Goal: Task Accomplishment & Management: Manage account settings

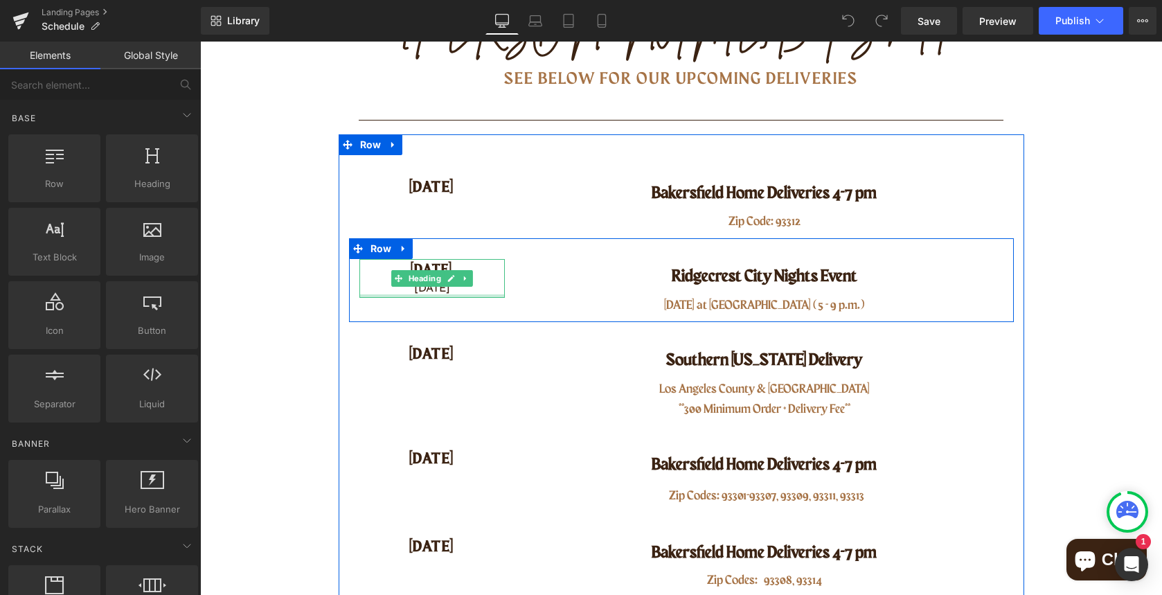
scroll to position [242, 0]
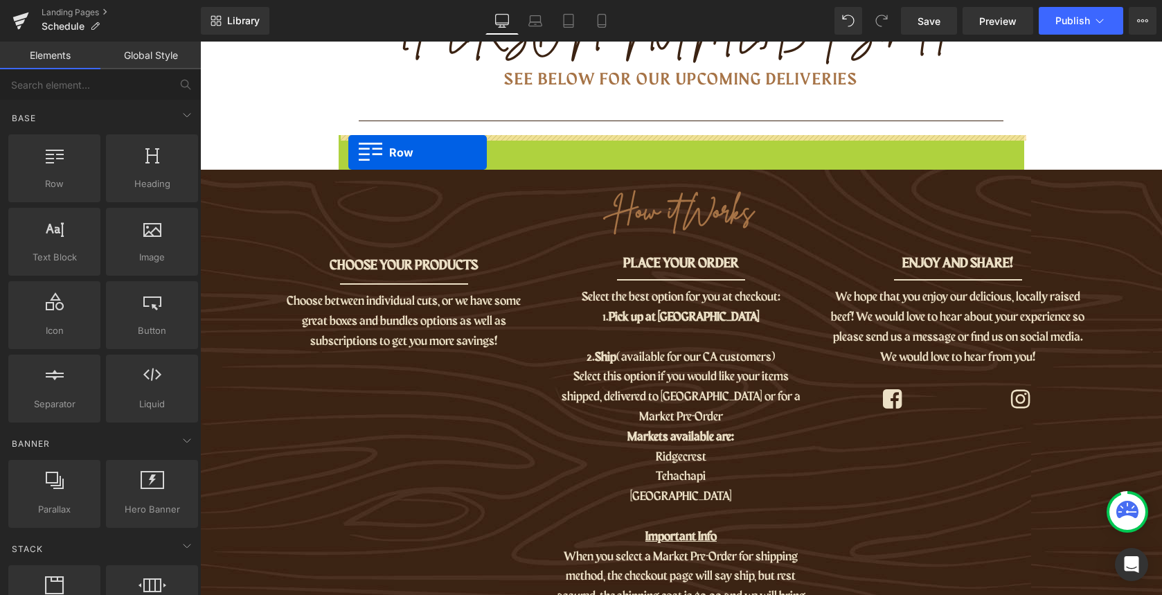
drag, startPoint x: 350, startPoint y: 145, endPoint x: 348, endPoint y: 152, distance: 7.7
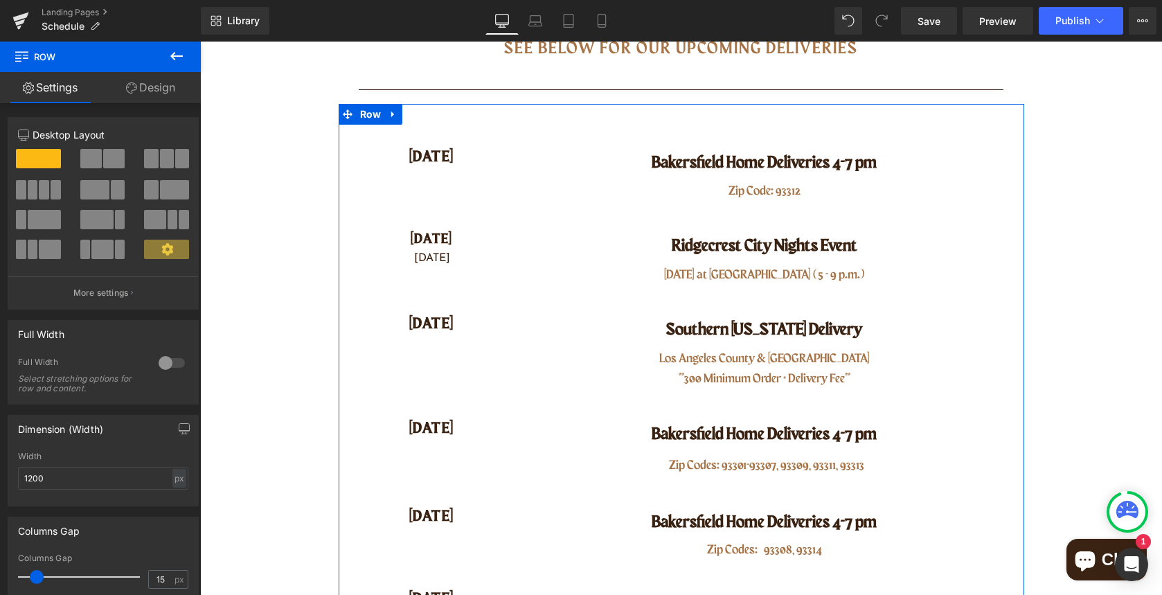
scroll to position [280, 0]
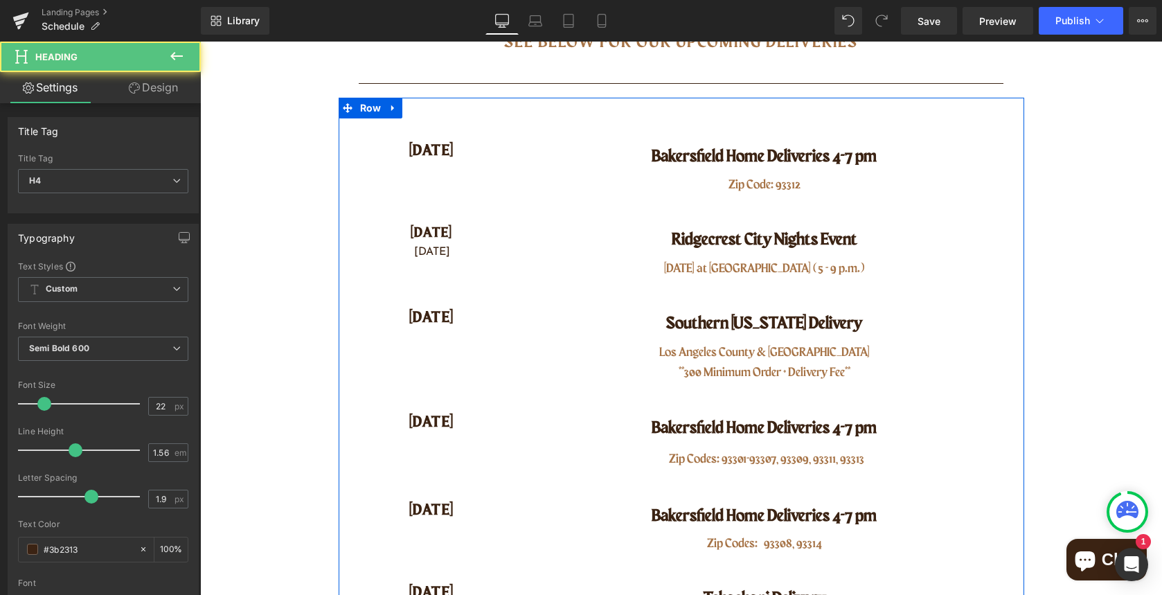
click at [408, 150] on div "[DATE] Heading" at bounding box center [432, 151] width 166 height 24
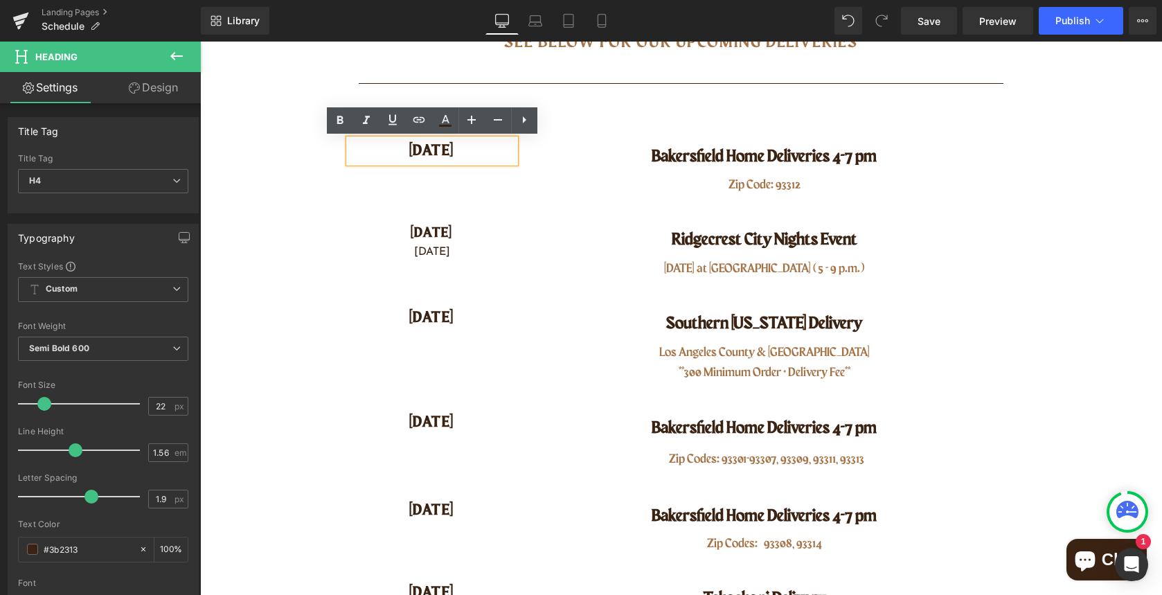
click at [580, 105] on div "[DATE] Heading [GEOGRAPHIC_DATA] Home Deliveries 4-7 pm Heading Zip Code: 93312…" at bounding box center [682, 541] width 686 height 887
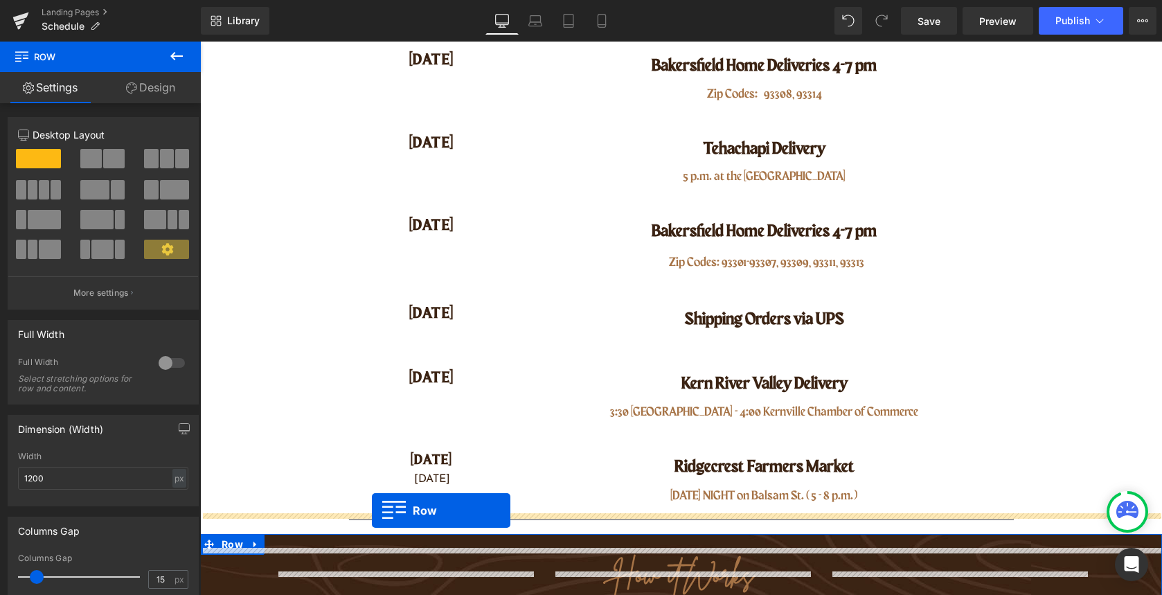
scroll to position [723, 0]
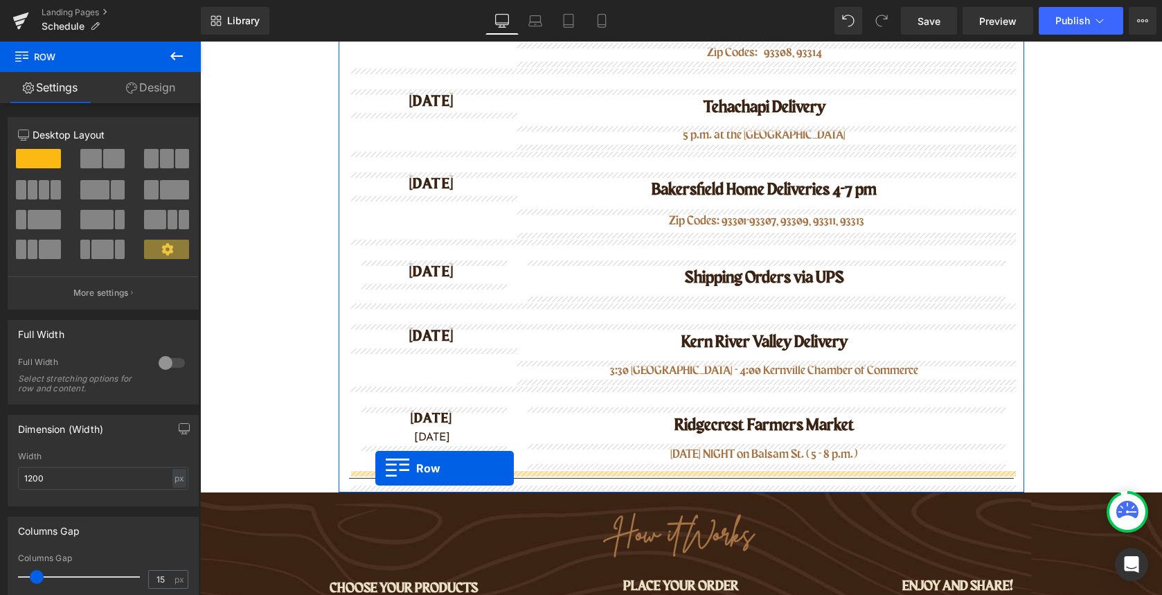
drag, startPoint x: 356, startPoint y: 132, endPoint x: 375, endPoint y: 468, distance: 337.2
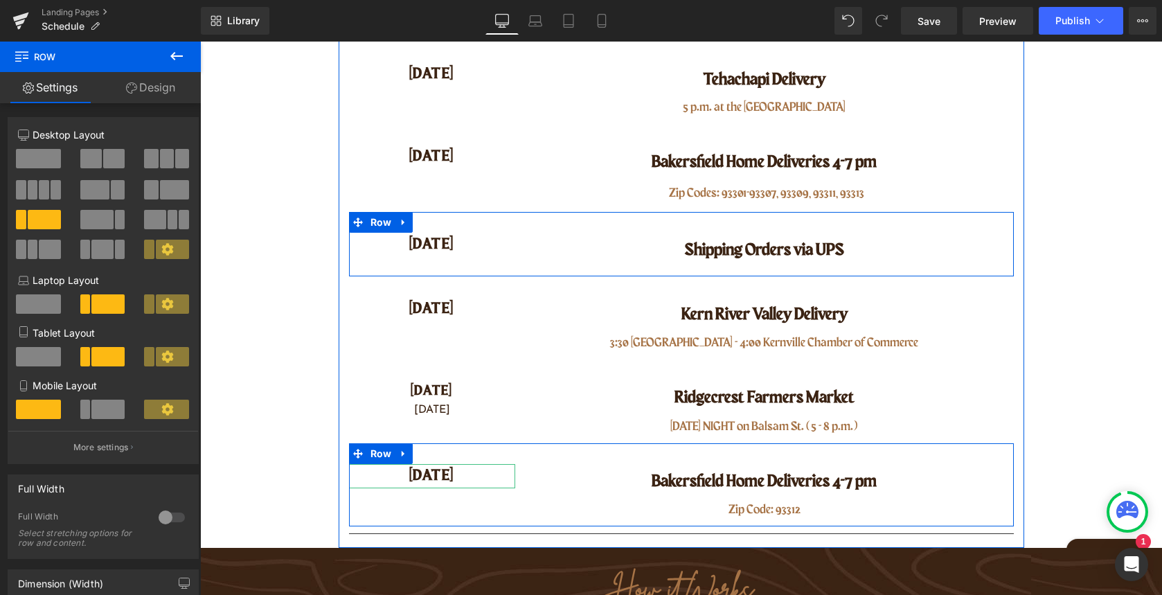
scroll to position [719, 0]
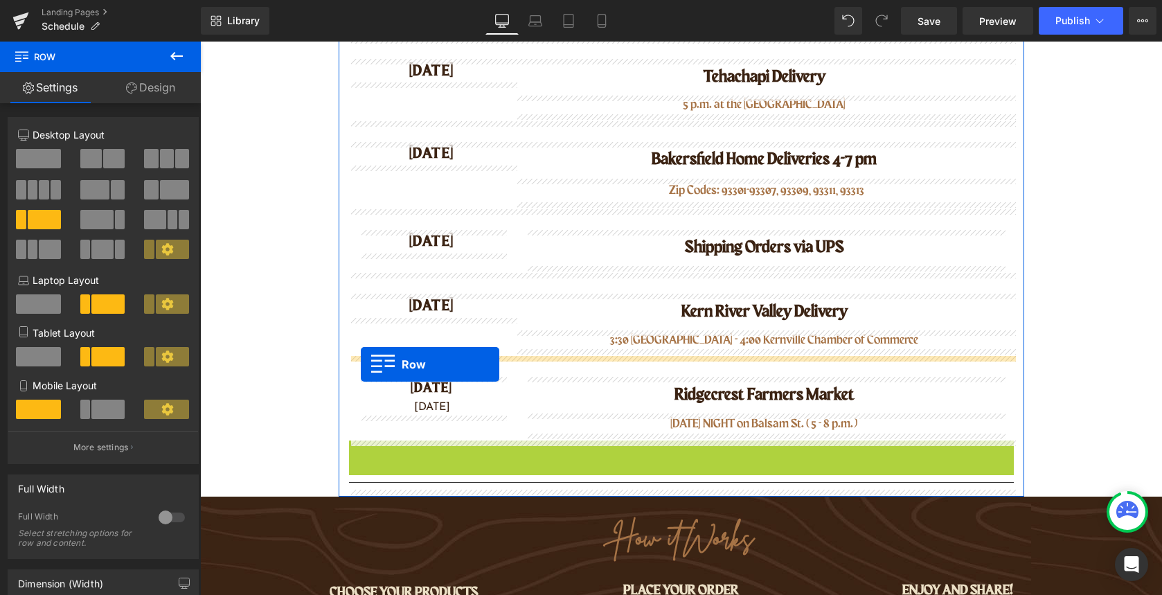
drag, startPoint x: 354, startPoint y: 451, endPoint x: 361, endPoint y: 364, distance: 86.9
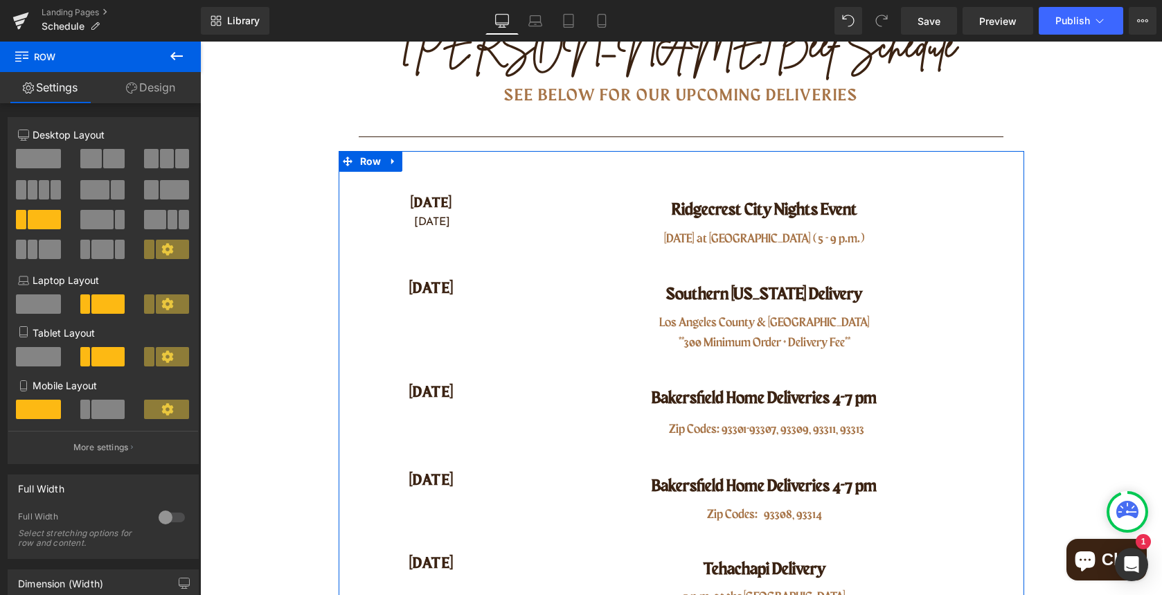
scroll to position [225, 0]
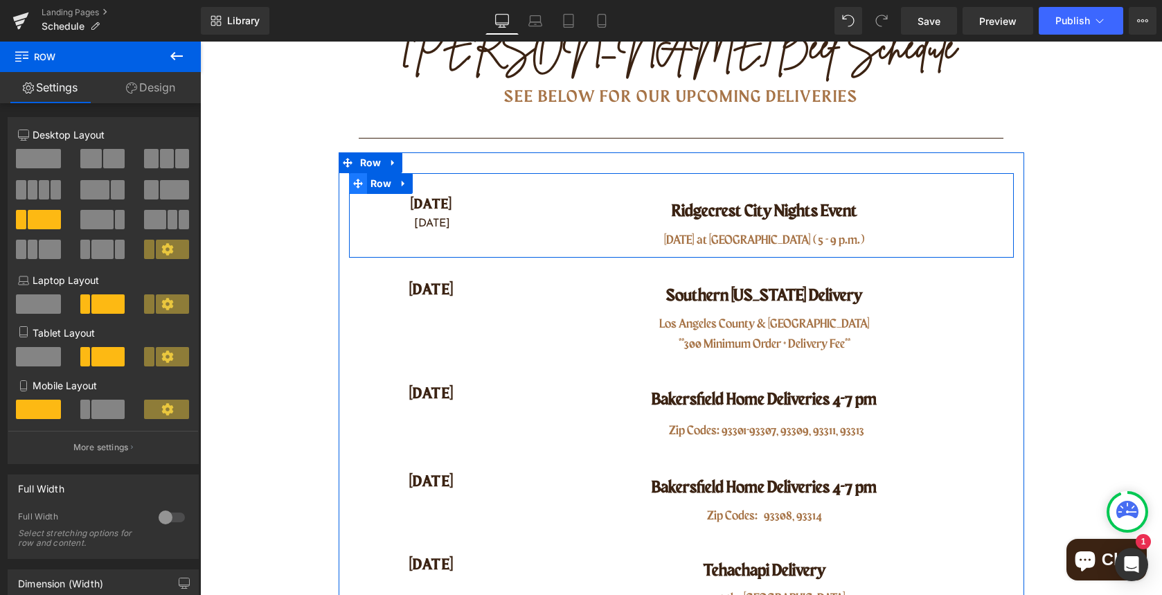
click at [355, 184] on icon at bounding box center [358, 184] width 10 height 10
click at [403, 184] on icon at bounding box center [403, 184] width 3 height 6
click at [437, 182] on icon at bounding box center [440, 184] width 10 height 10
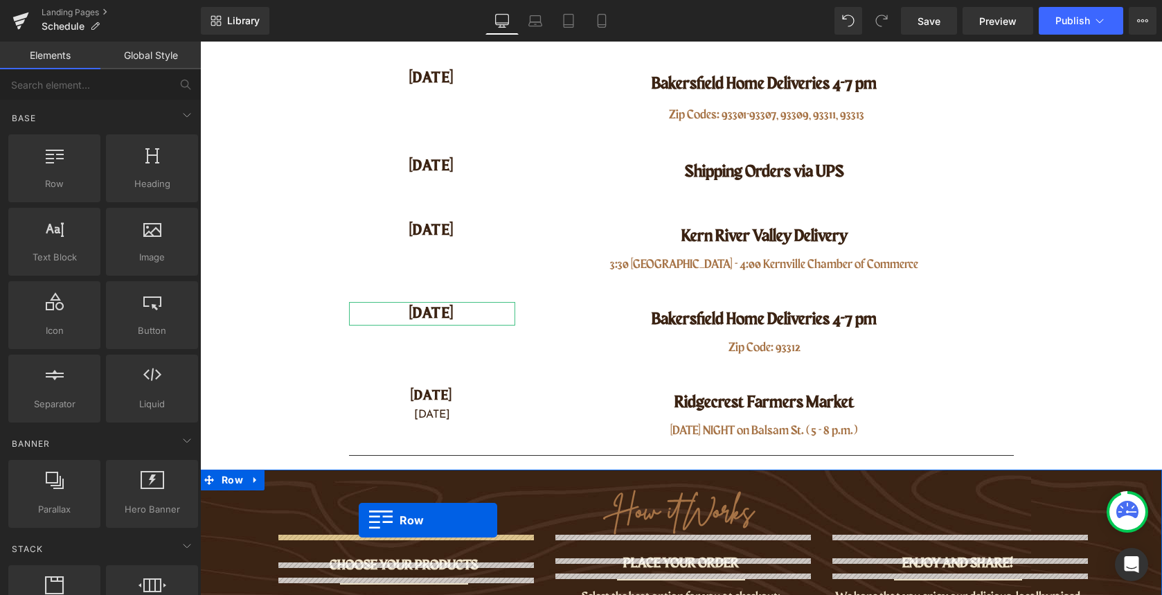
scroll to position [655, 0]
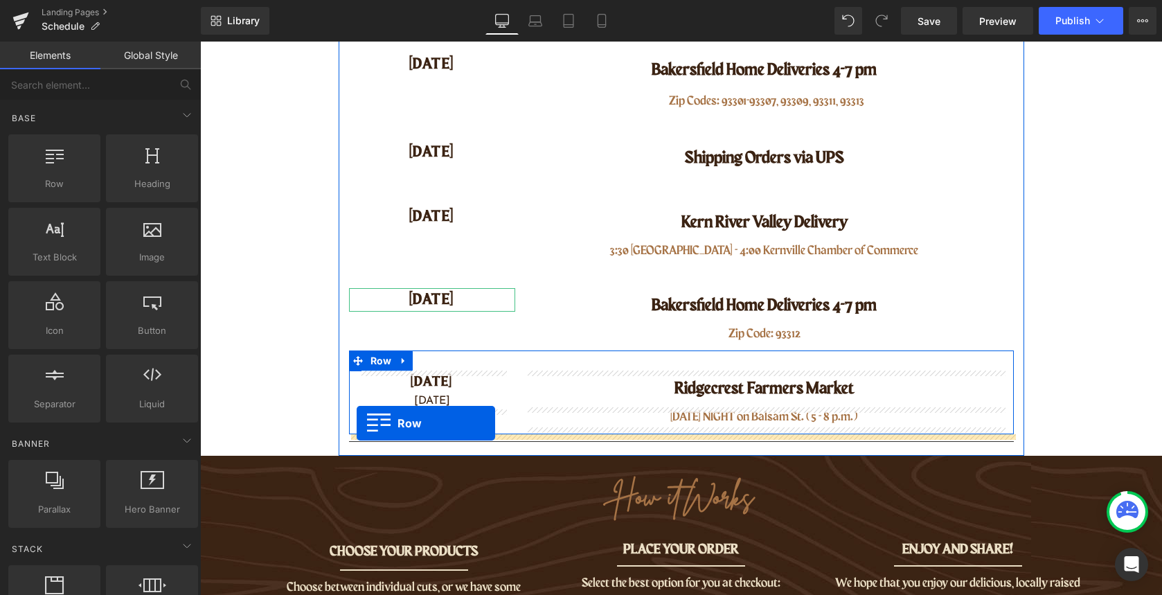
drag, startPoint x: 356, startPoint y: 181, endPoint x: 357, endPoint y: 423, distance: 241.8
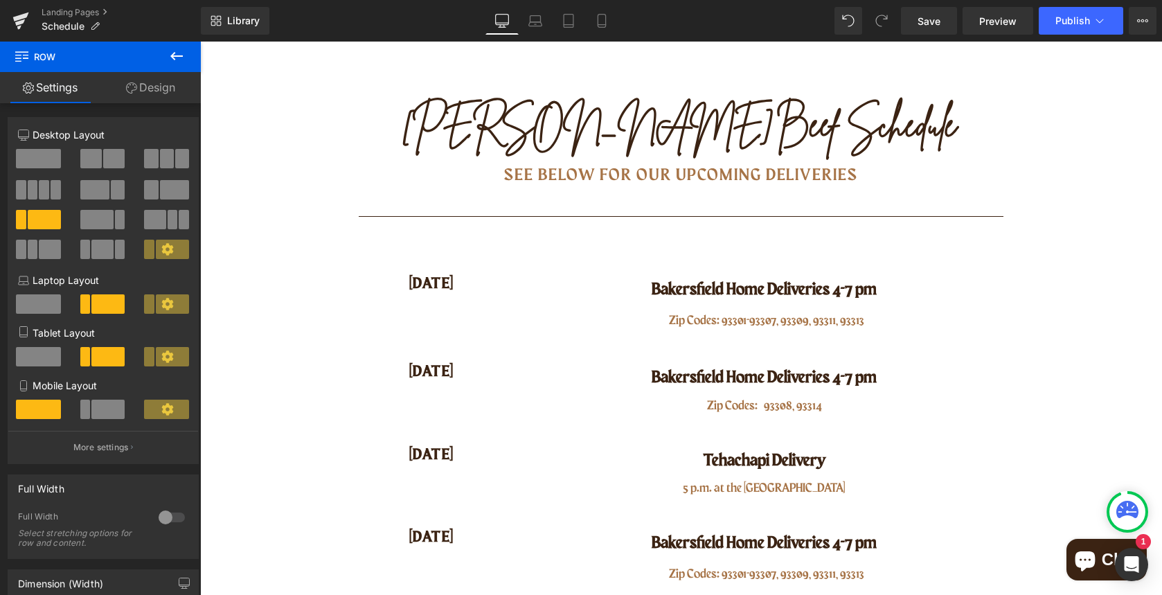
scroll to position [148, 0]
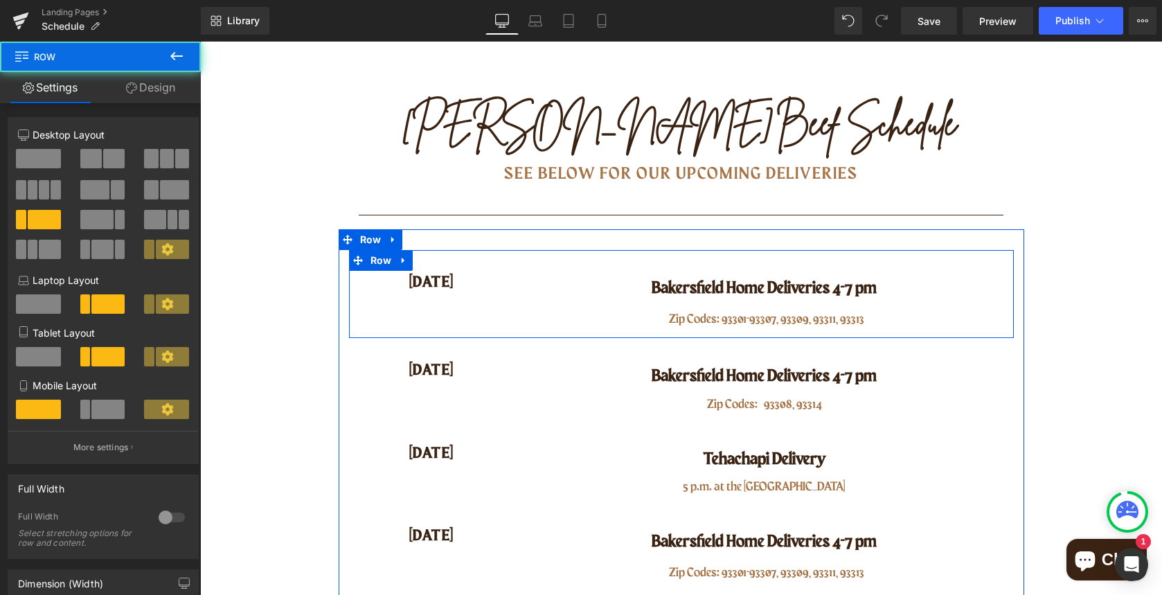
click at [429, 326] on div "[DATE] Heading [GEOGRAPHIC_DATA] Home Deliveries 4-7 pm Heading Zip Codes: 9330…" at bounding box center [681, 294] width 665 height 88
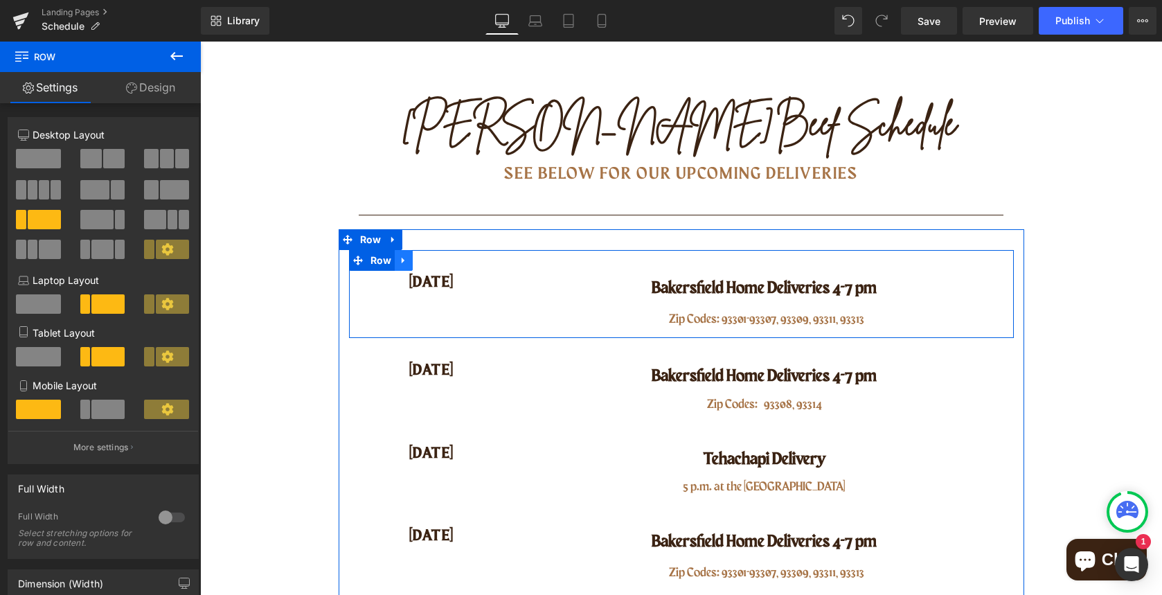
click at [403, 260] on icon at bounding box center [403, 261] width 3 height 6
click at [437, 259] on icon at bounding box center [440, 261] width 10 height 10
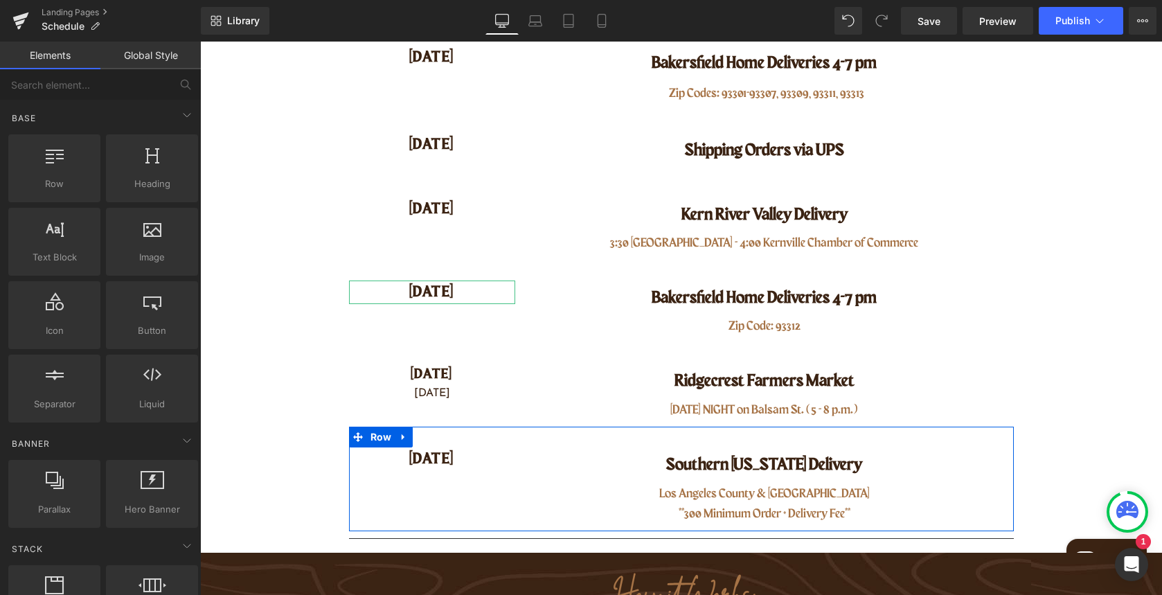
scroll to position [550, 0]
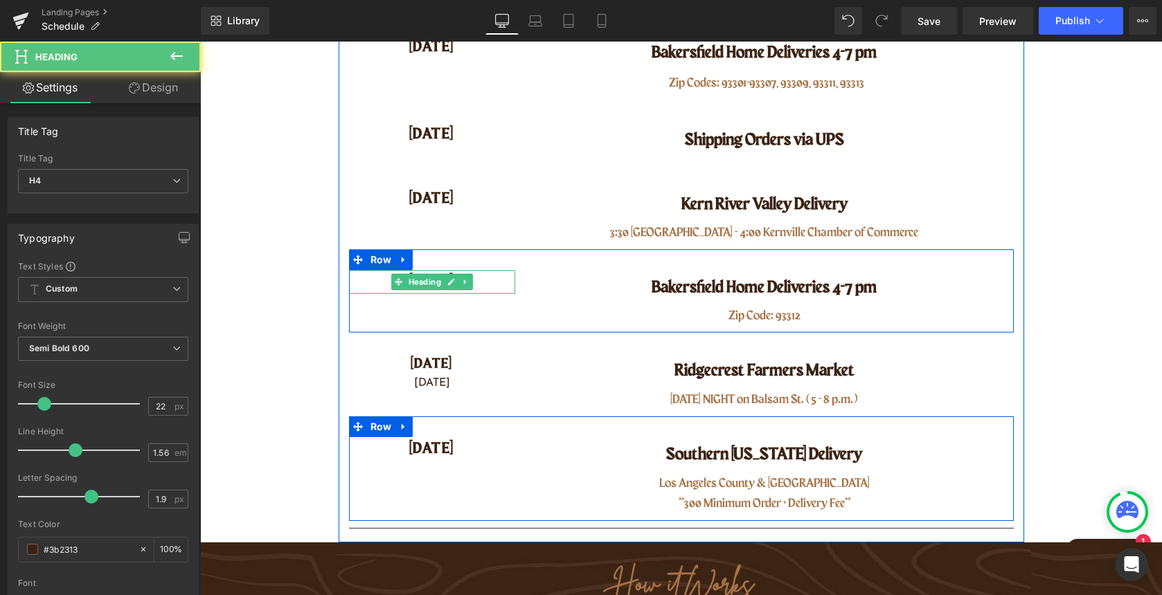
click at [482, 281] on h4 "[DATE]" at bounding box center [432, 282] width 166 height 24
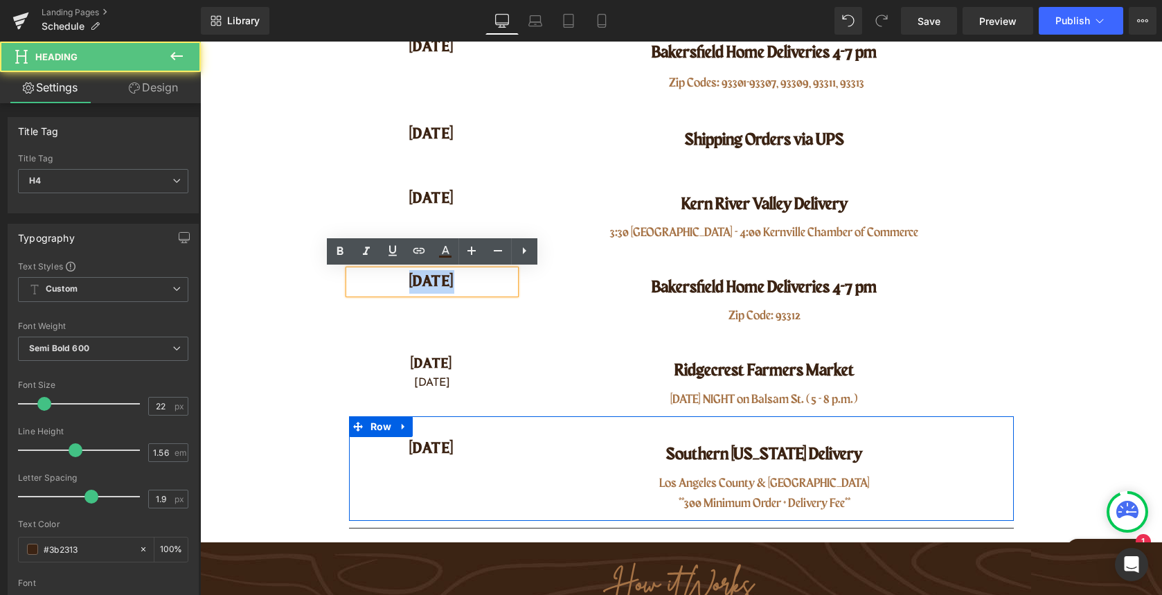
drag, startPoint x: 406, startPoint y: 283, endPoint x: 457, endPoint y: 284, distance: 50.6
click at [457, 284] on h4 "[DATE]" at bounding box center [432, 282] width 166 height 24
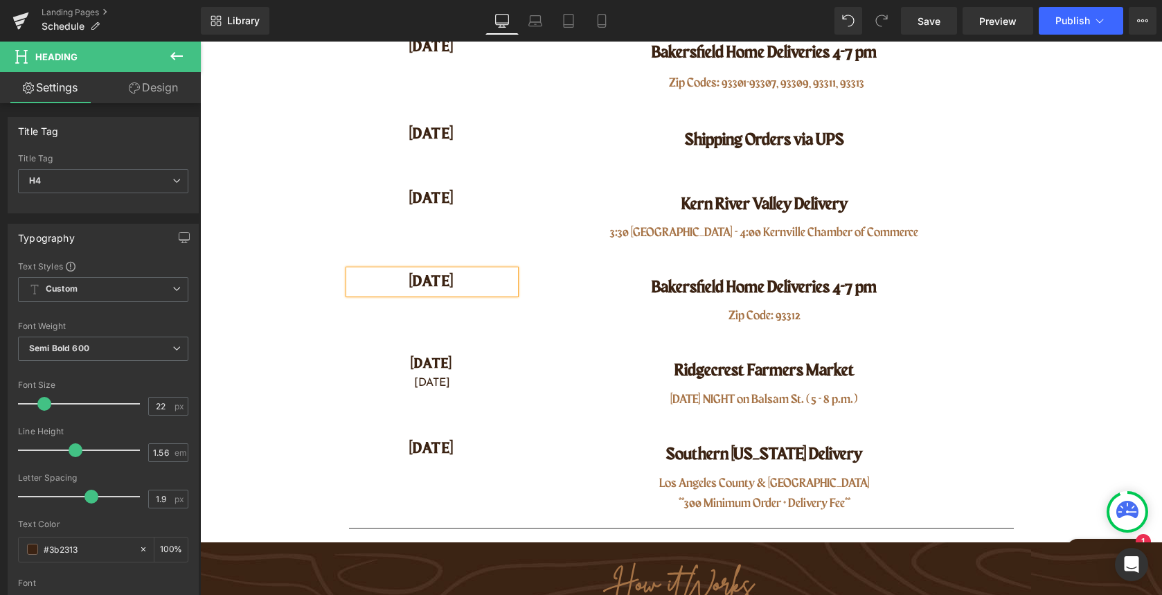
click at [436, 278] on h4 "[DATE]" at bounding box center [432, 282] width 166 height 24
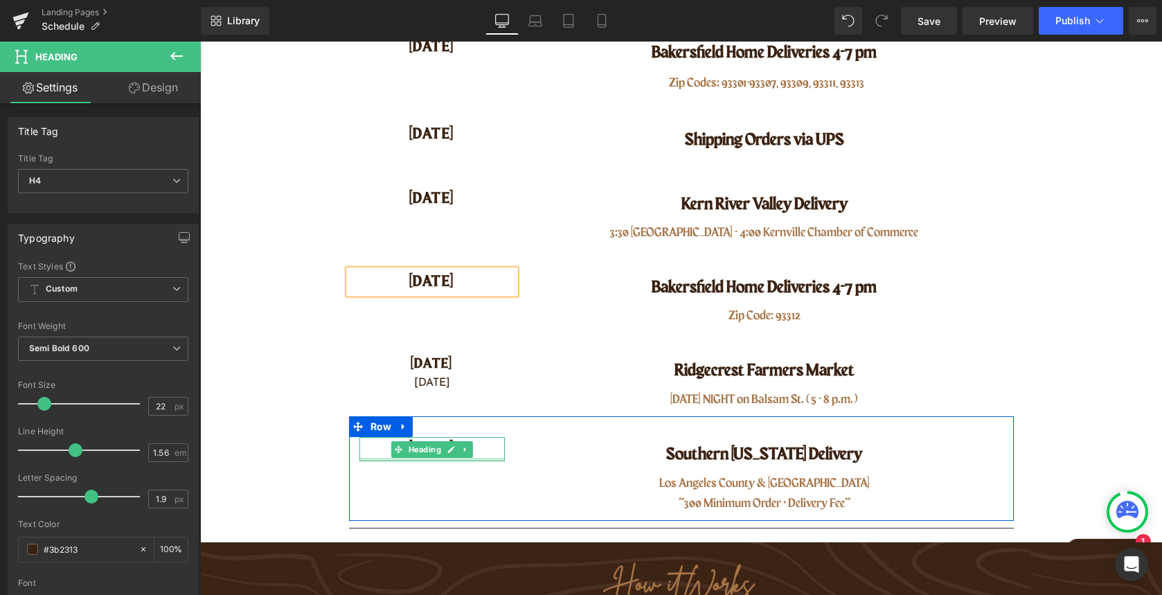
click at [428, 458] on div at bounding box center [432, 459] width 145 height 3
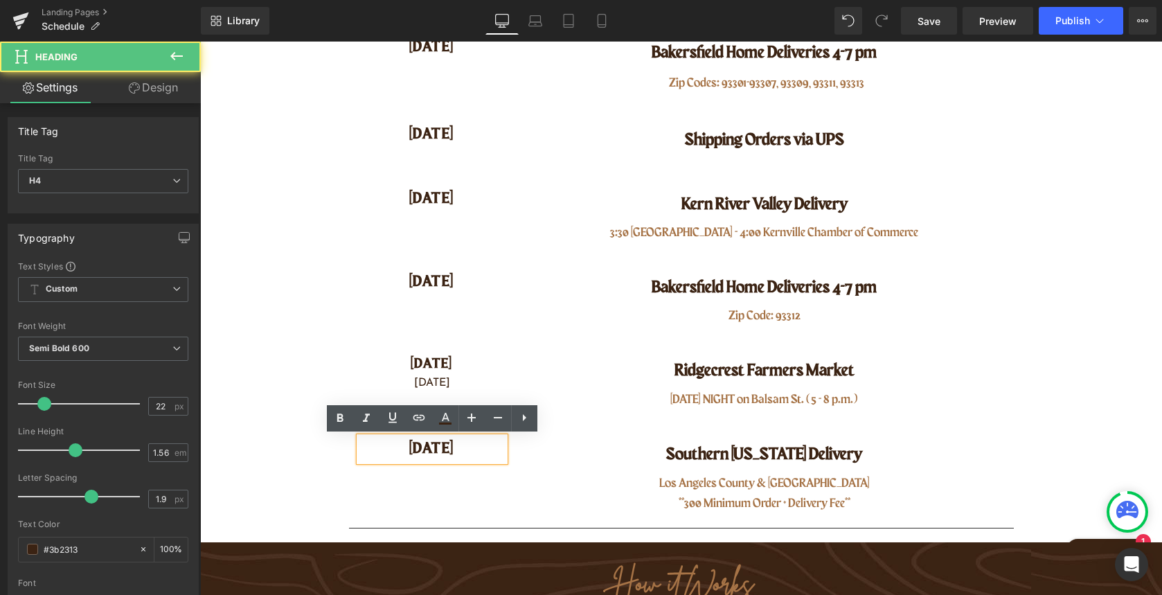
click at [439, 448] on h4 "[DATE]" at bounding box center [432, 449] width 145 height 24
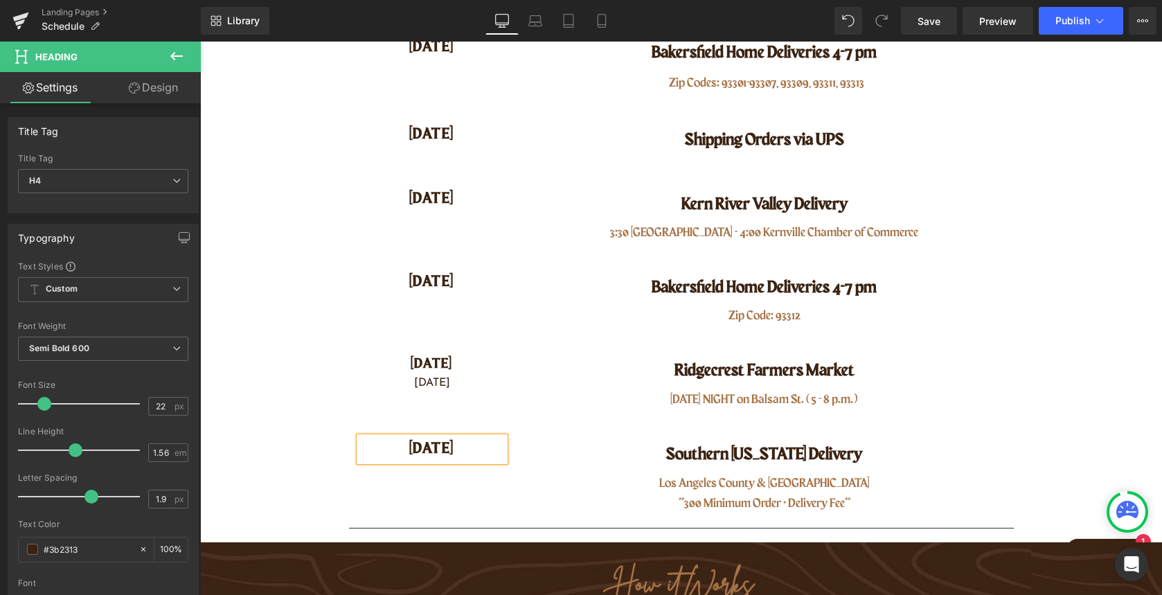
click at [478, 493] on div "[DATE] Heading [GEOGRAPHIC_DATA][US_STATE] Delivery Heading [GEOGRAPHIC_DATA] &…" at bounding box center [681, 468] width 665 height 104
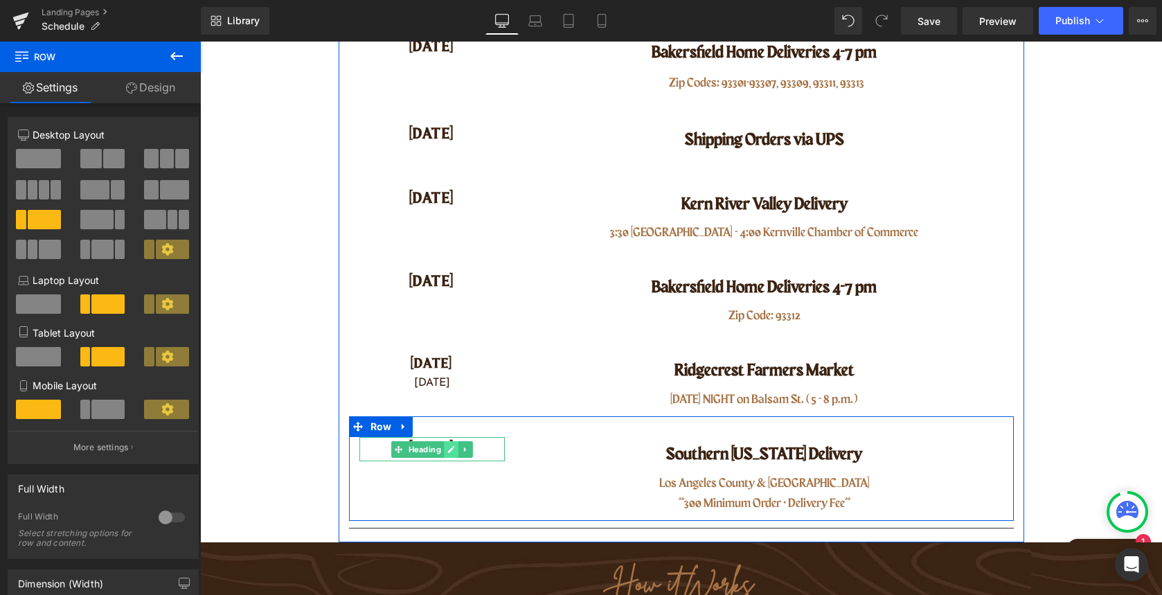
click at [449, 453] on link at bounding box center [451, 449] width 15 height 17
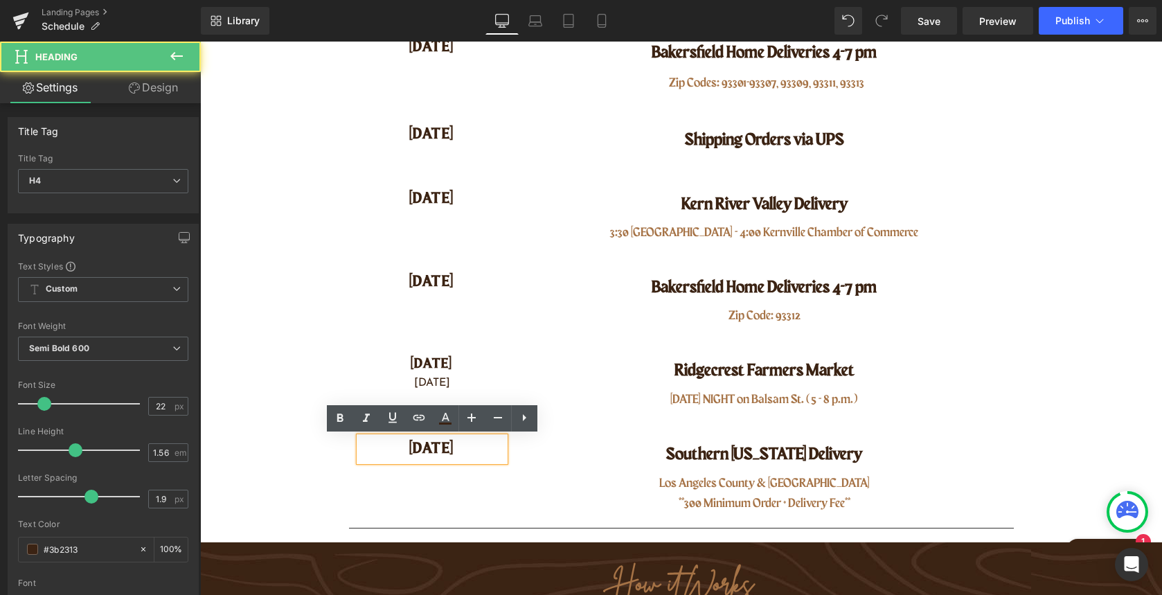
click at [461, 452] on h4 "[DATE]" at bounding box center [432, 449] width 145 height 24
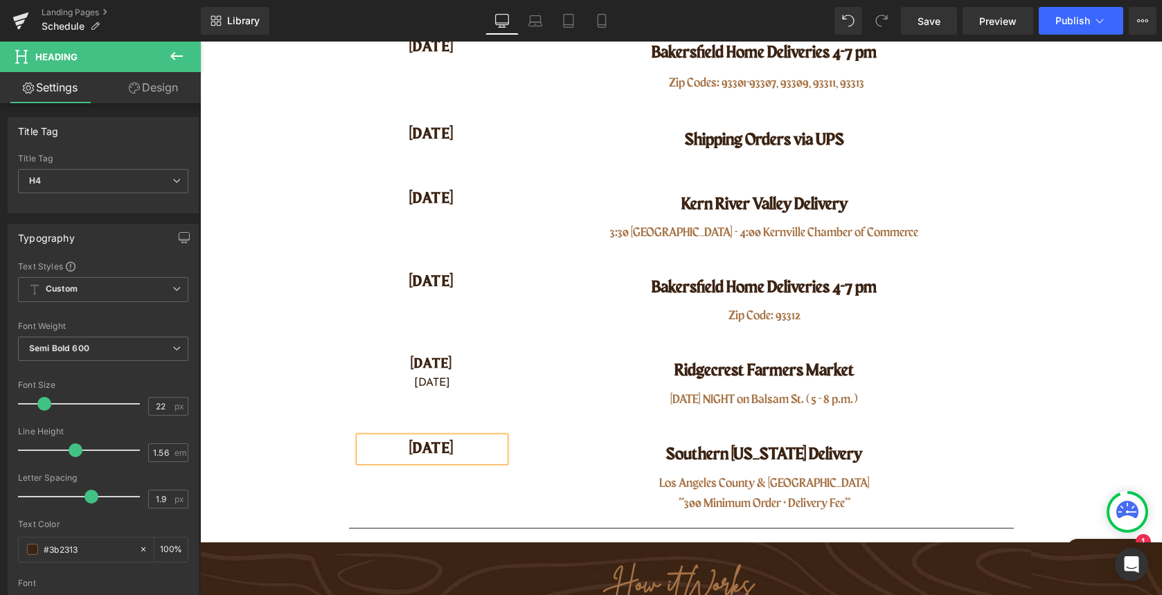
click at [1009, 459] on div "Southern [US_STATE] Delivery Heading [GEOGRAPHIC_DATA] & [GEOGRAPHIC_DATA] **30…" at bounding box center [764, 475] width 499 height 76
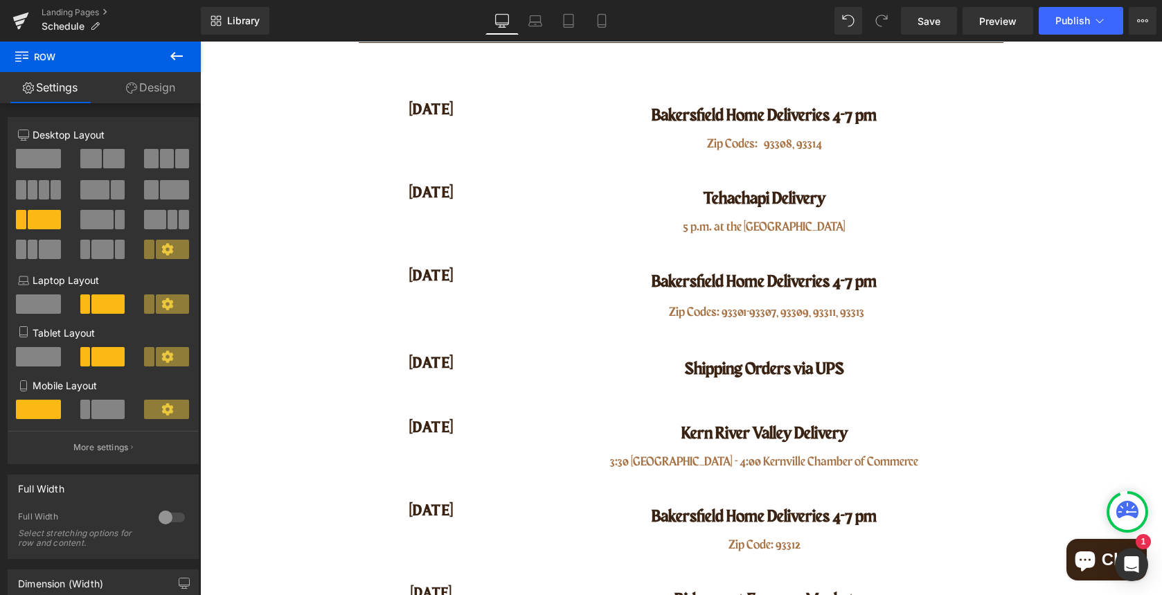
scroll to position [319, 0]
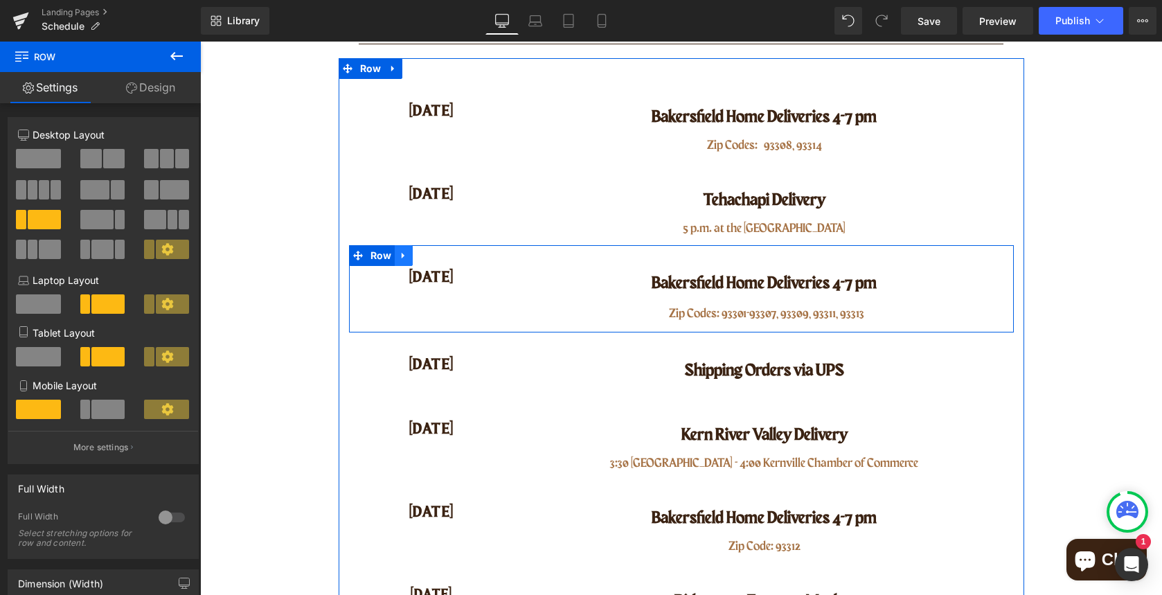
click at [402, 254] on icon at bounding box center [403, 255] width 3 height 6
click at [422, 254] on icon at bounding box center [422, 256] width 10 height 10
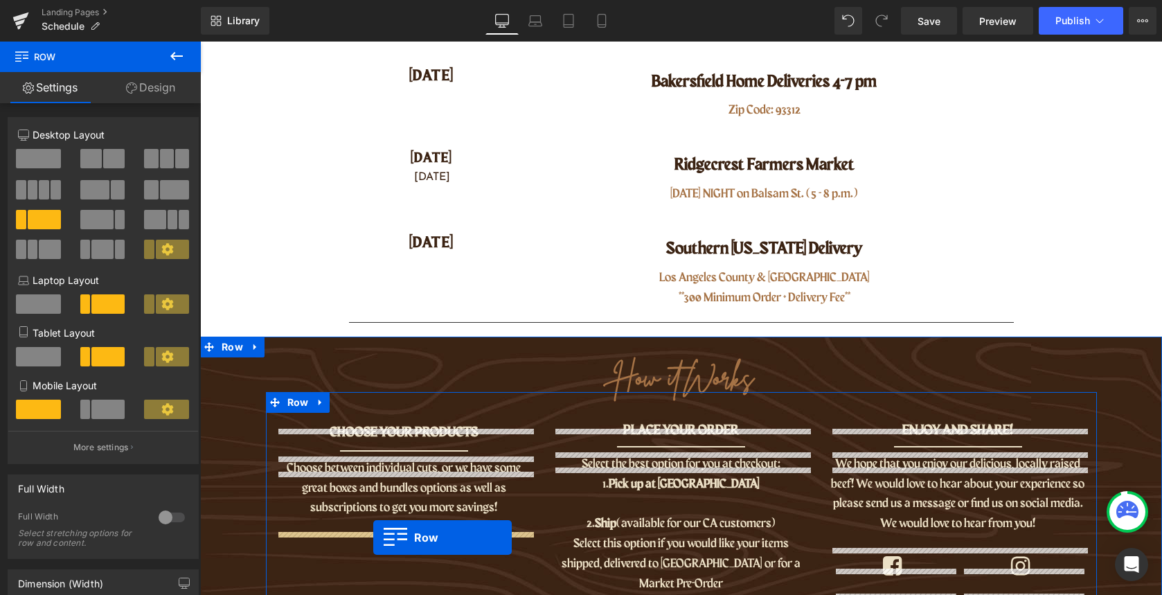
scroll to position [818, 0]
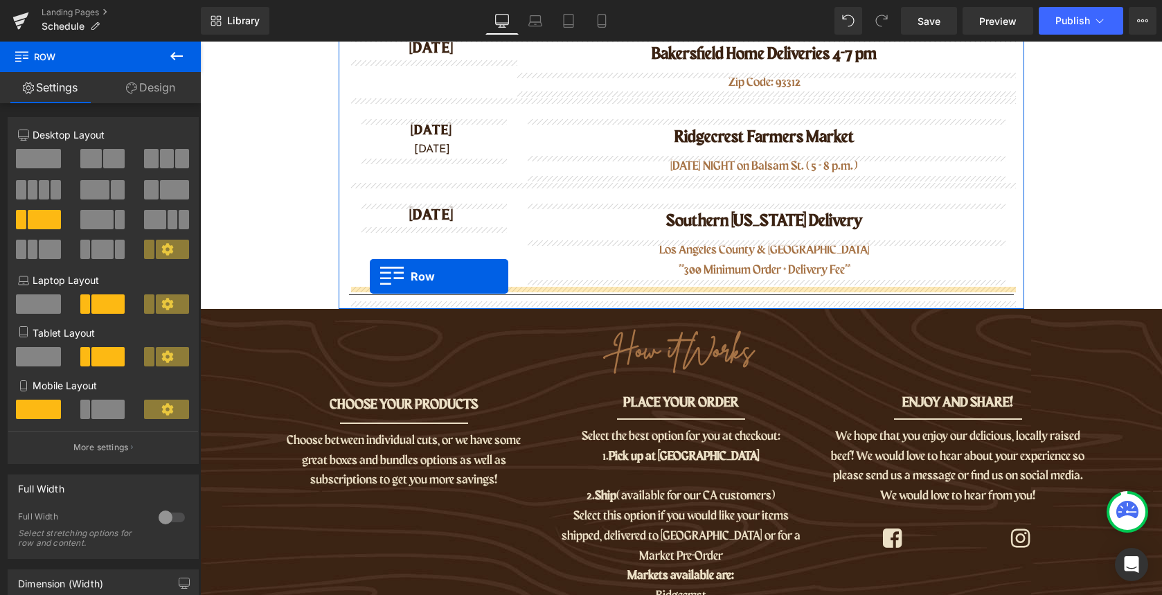
drag, startPoint x: 357, startPoint y: 343, endPoint x: 370, endPoint y: 276, distance: 67.8
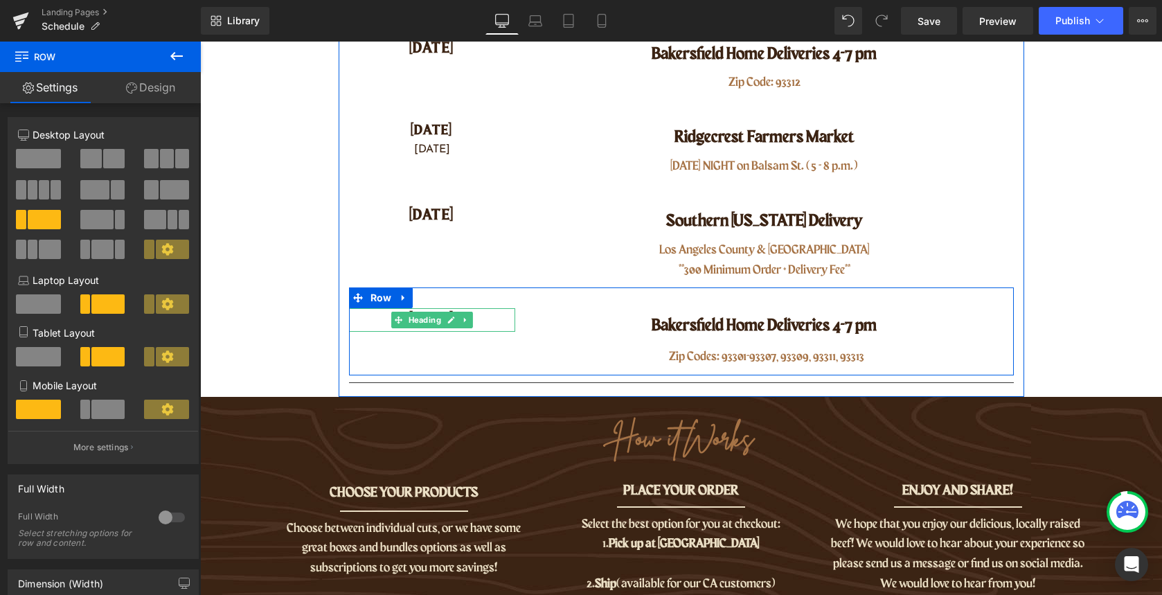
click at [497, 326] on h4 "[DATE]" at bounding box center [432, 320] width 166 height 24
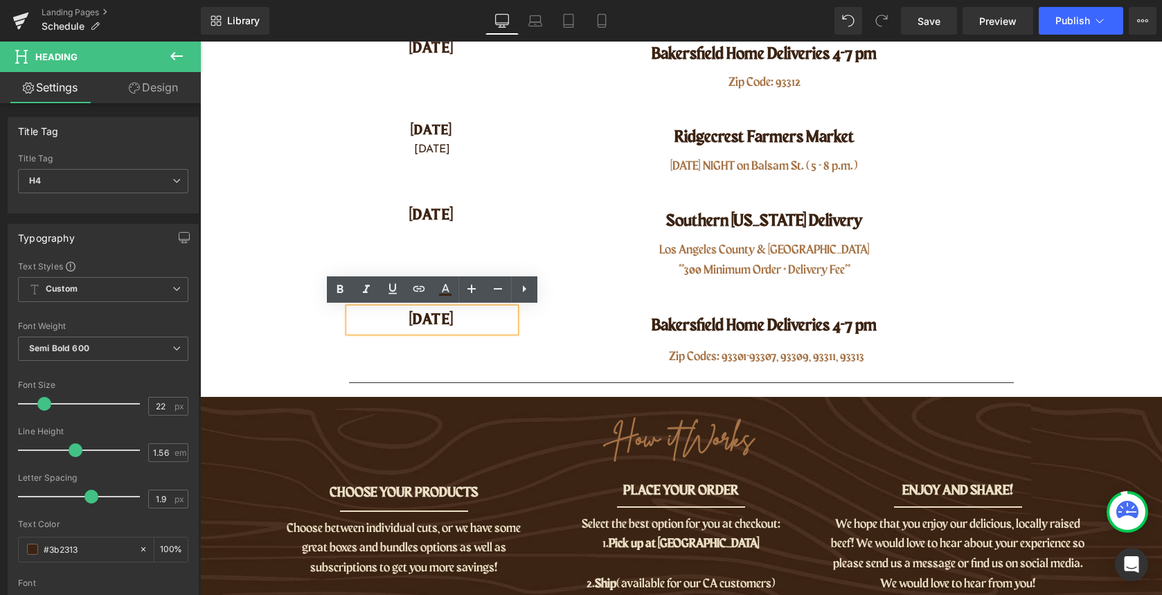
click at [459, 322] on h4 "[DATE]" at bounding box center [432, 320] width 166 height 24
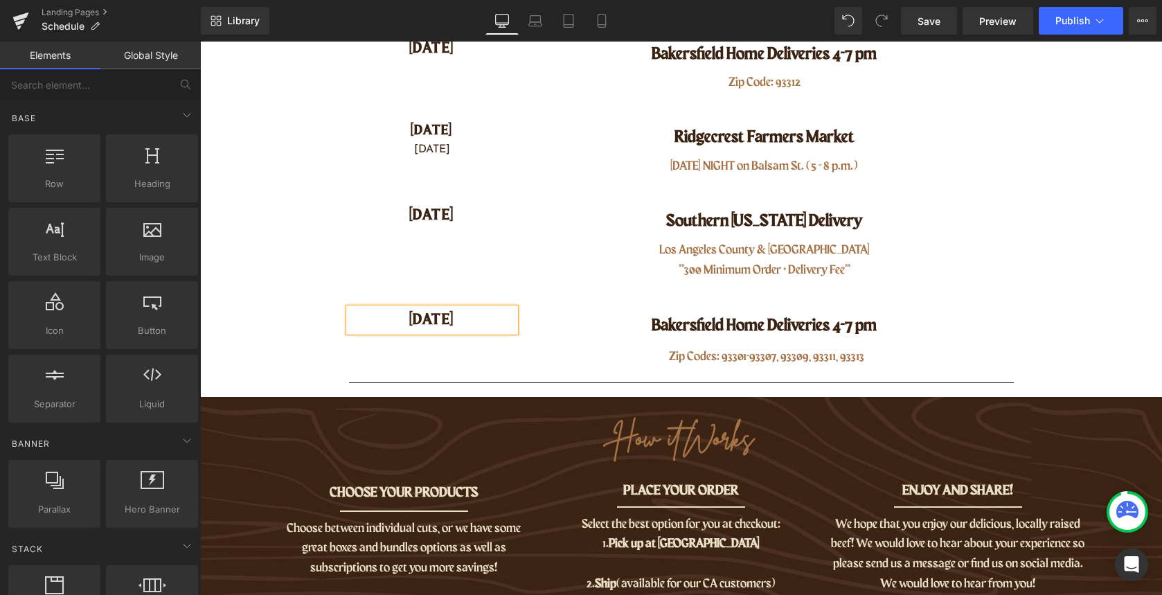
click at [1052, 357] on main "[PERSON_NAME] Beef Schedule Heading Row SEE BELOW FOR OUR UPCOMING Deliveries H…" at bounding box center [681, 304] width 962 height 1836
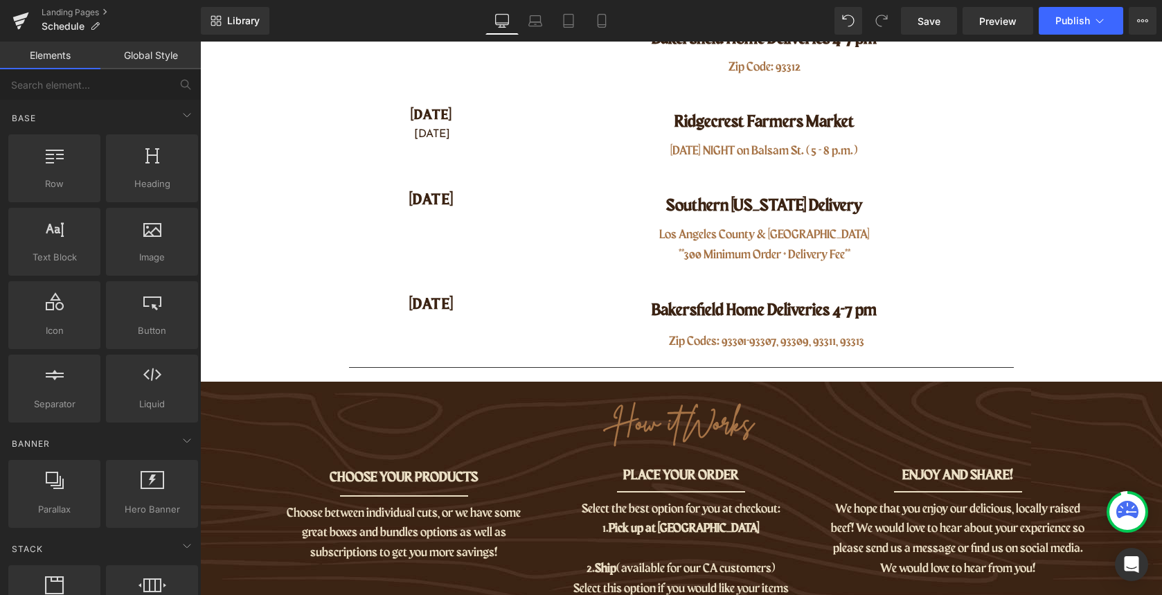
scroll to position [803, 0]
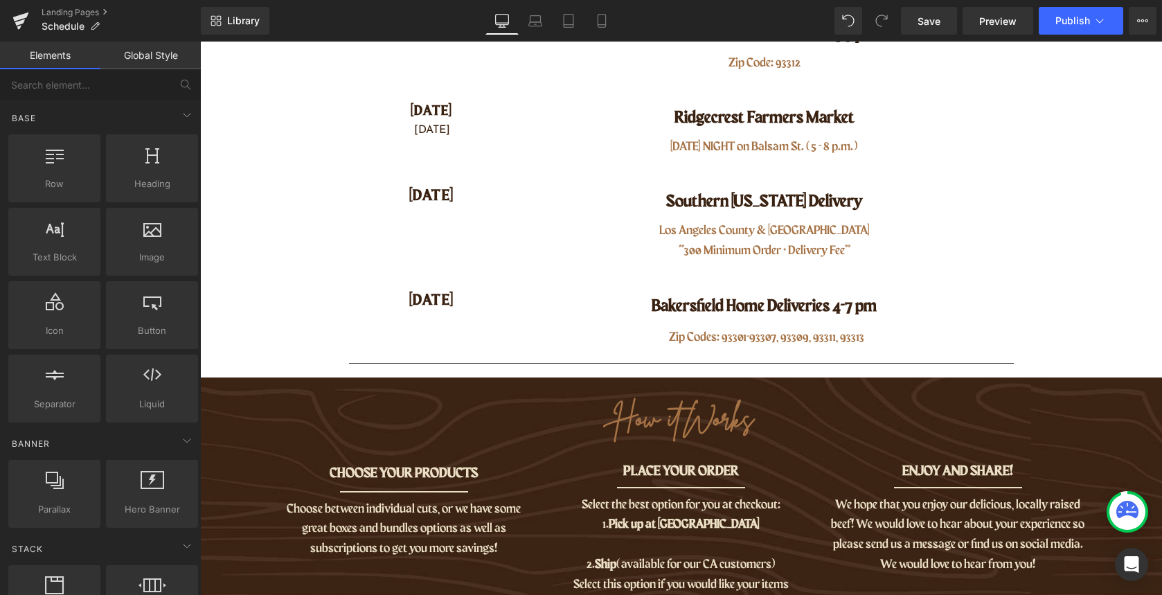
click at [1131, 517] on icon at bounding box center [1128, 512] width 22 height 22
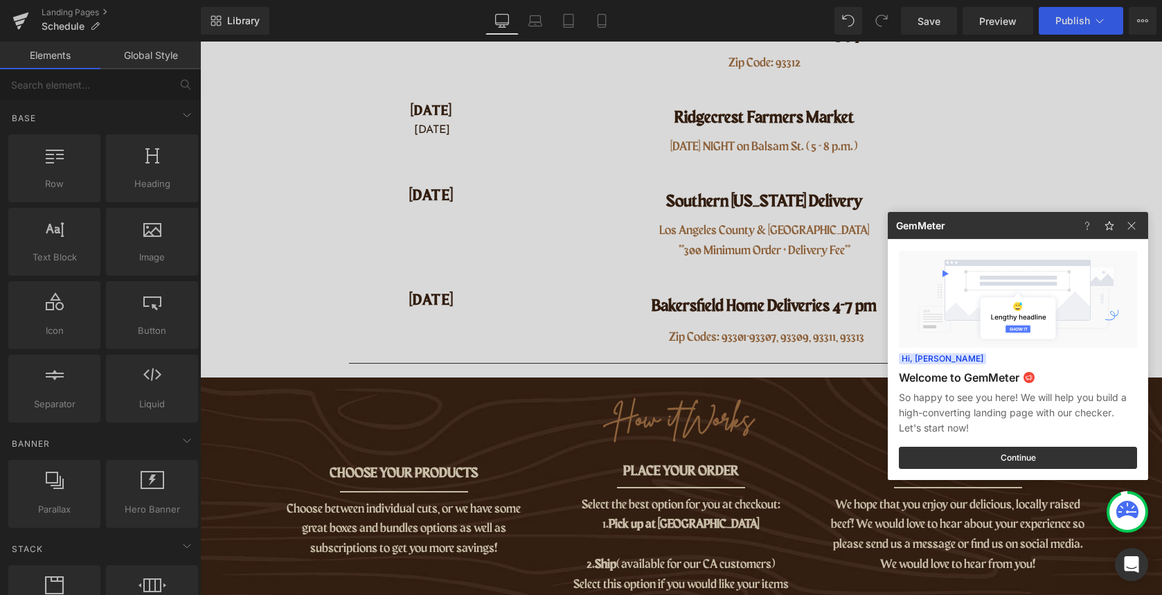
click at [1131, 517] on icon at bounding box center [1128, 512] width 22 height 22
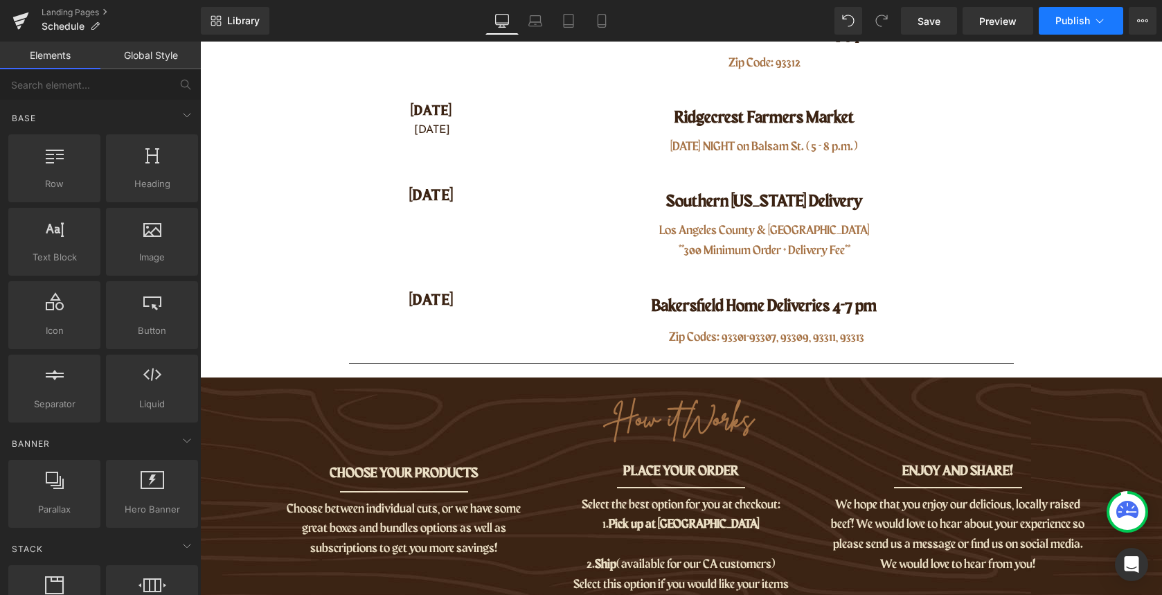
click at [1059, 24] on span "Publish" at bounding box center [1073, 20] width 35 height 11
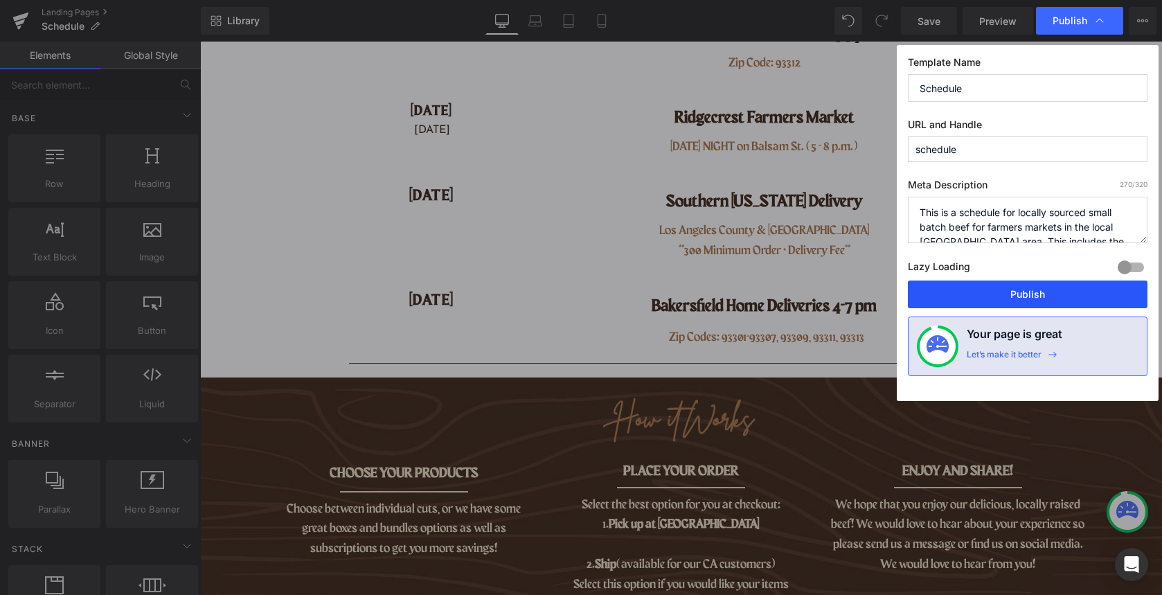
click at [1051, 288] on button "Publish" at bounding box center [1028, 295] width 240 height 28
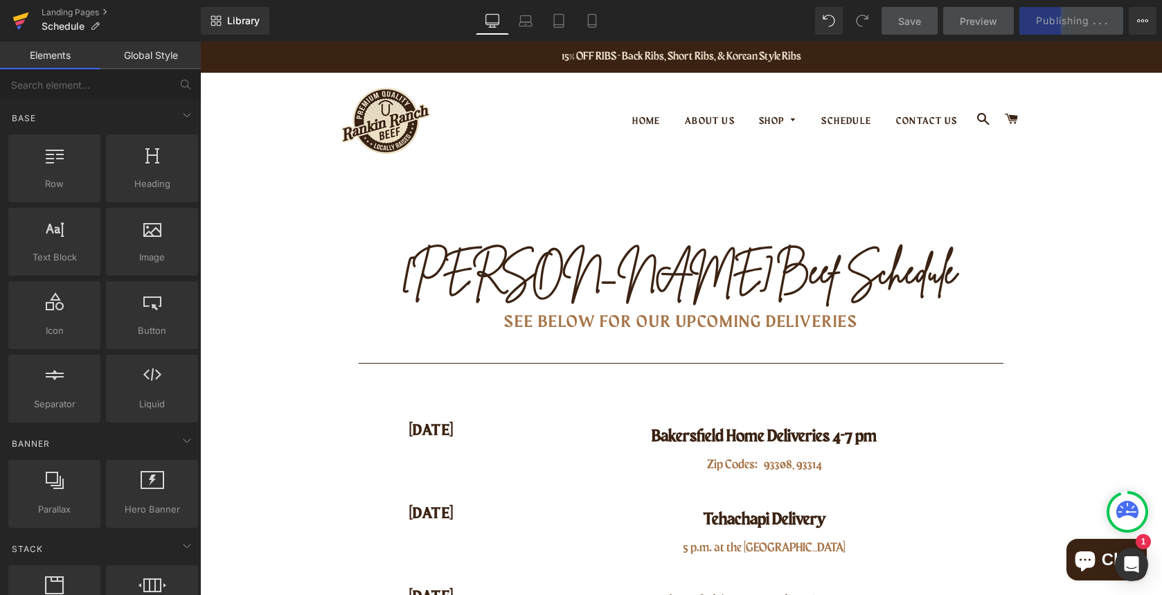
click at [24, 16] on icon at bounding box center [21, 16] width 16 height 9
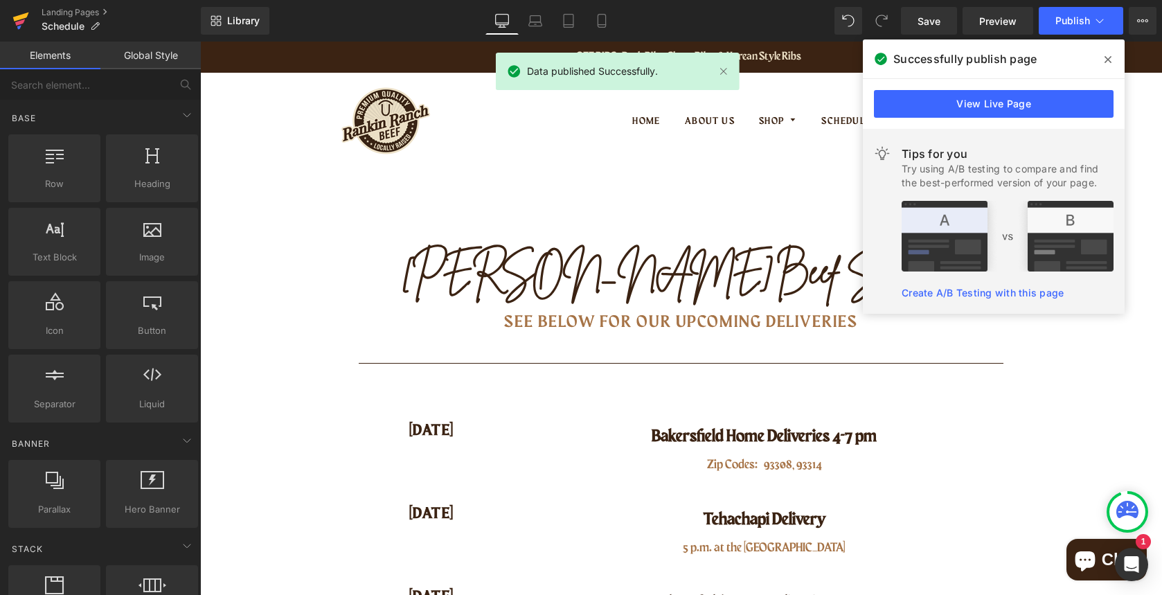
click at [16, 24] on icon at bounding box center [20, 22] width 10 height 6
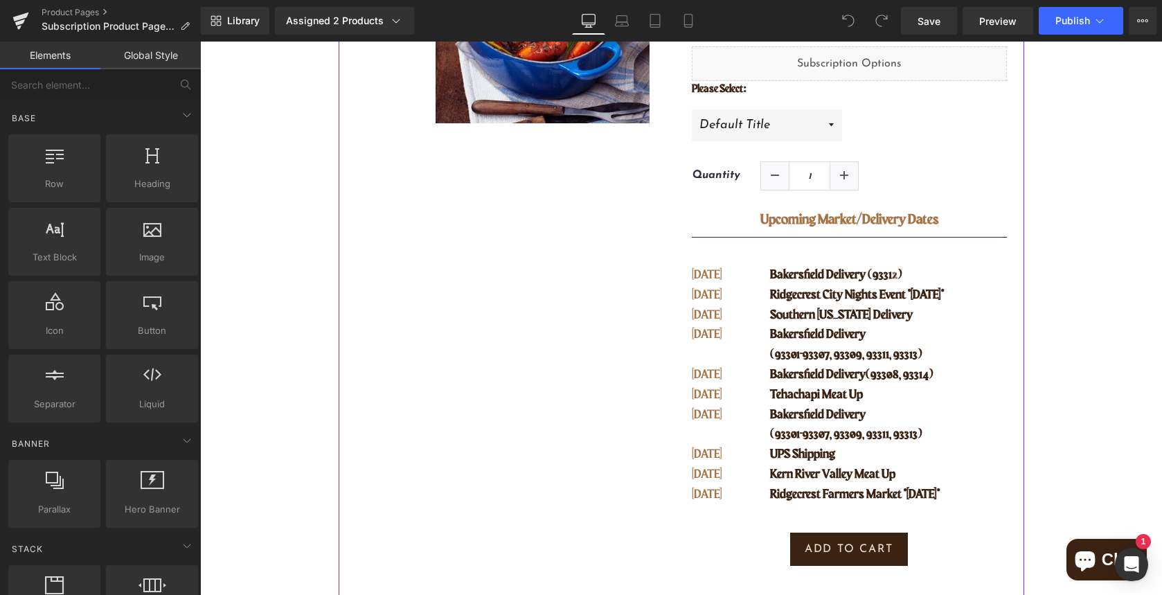
scroll to position [318, 0]
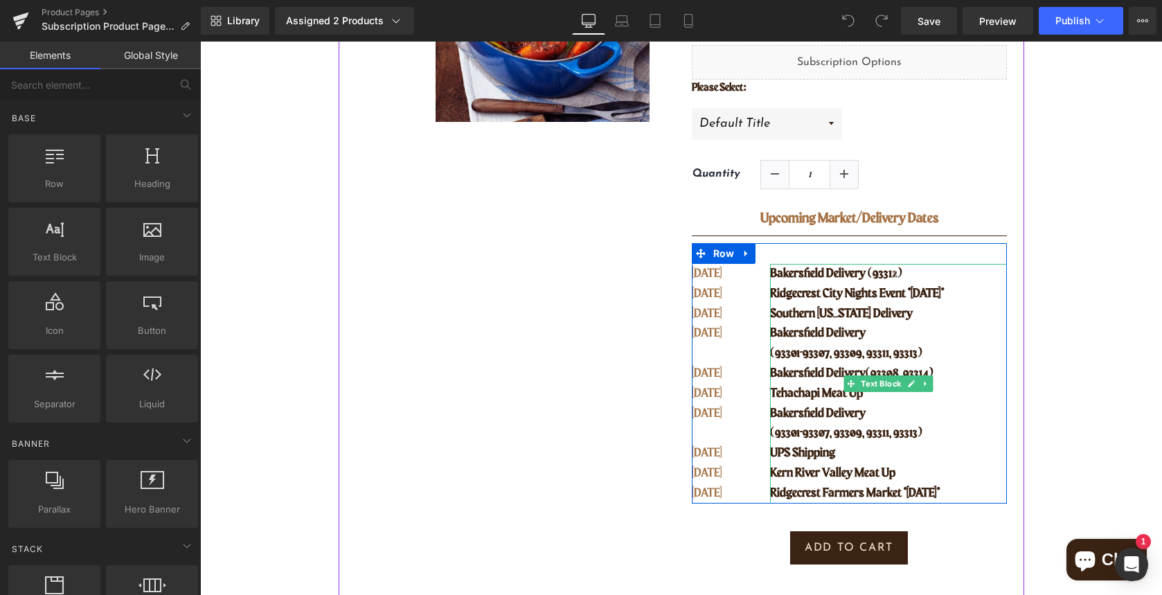
click at [782, 347] on span "(93301-93307, 93309, 93311, 93313)" at bounding box center [846, 353] width 152 height 12
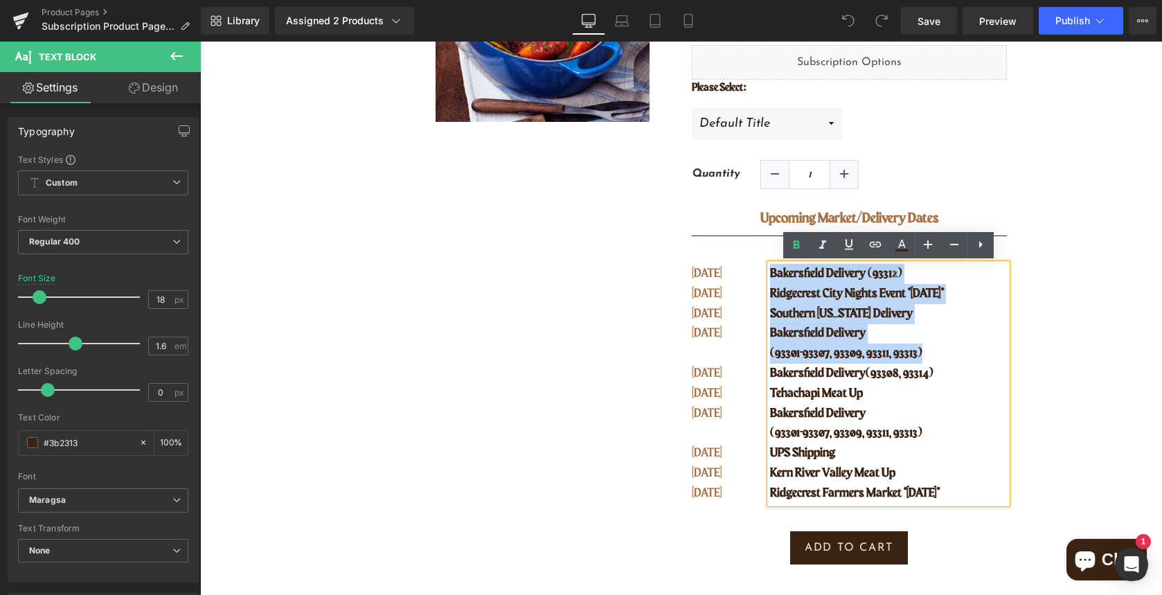
drag, startPoint x: 770, startPoint y: 272, endPoint x: 933, endPoint y: 348, distance: 179.7
click at [933, 348] on div "Bakersfield Delivery (93312) Ridgecrest City Nights Event *SATURDAY* Southern C…" at bounding box center [888, 384] width 236 height 240
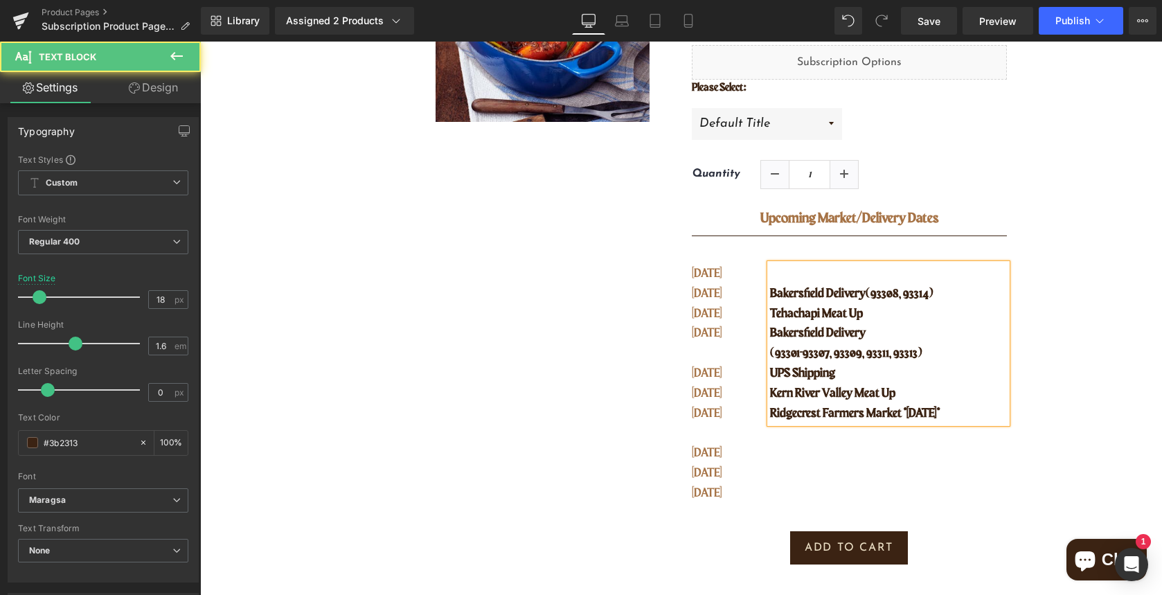
click at [771, 292] on span "Bakersfield Delivery" at bounding box center [818, 293] width 96 height 12
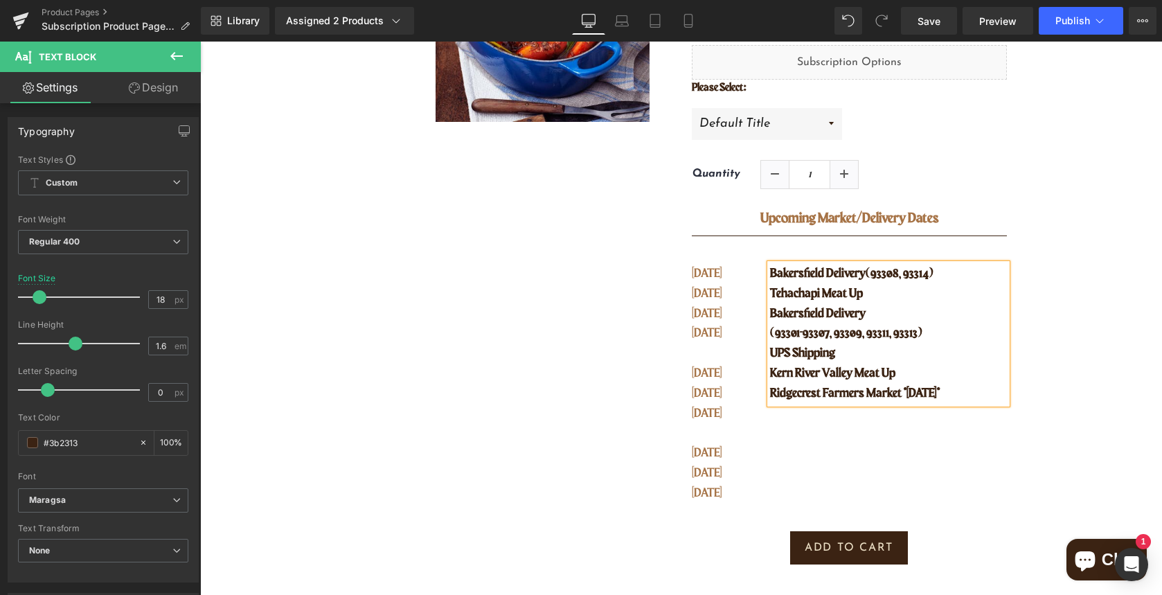
click at [990, 393] on p "Ridgecrest Farmers Market *WEDNESDAY*" at bounding box center [888, 394] width 236 height 20
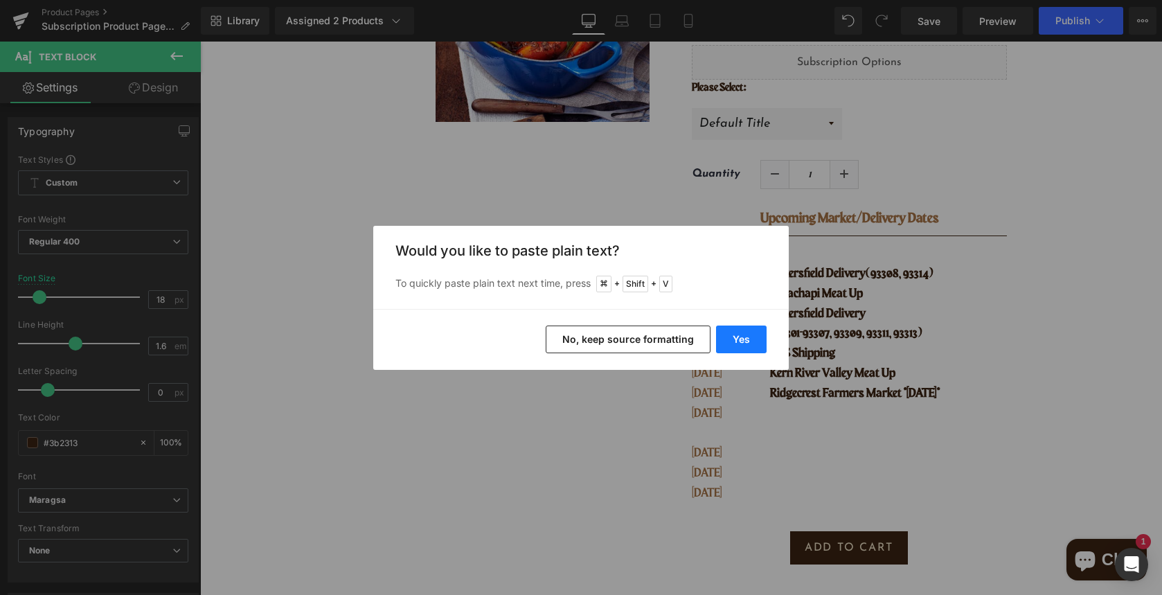
click at [729, 342] on button "Yes" at bounding box center [741, 340] width 51 height 28
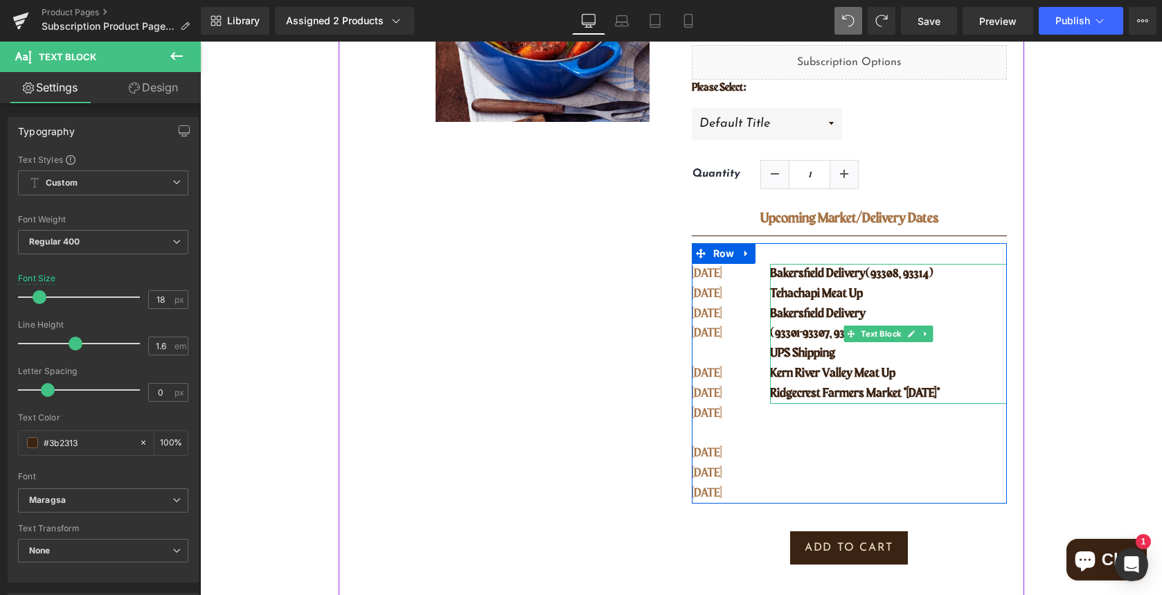
click at [987, 395] on p "Ridgecrest Farmers Market *WEDNESDAY*" at bounding box center [888, 394] width 236 height 20
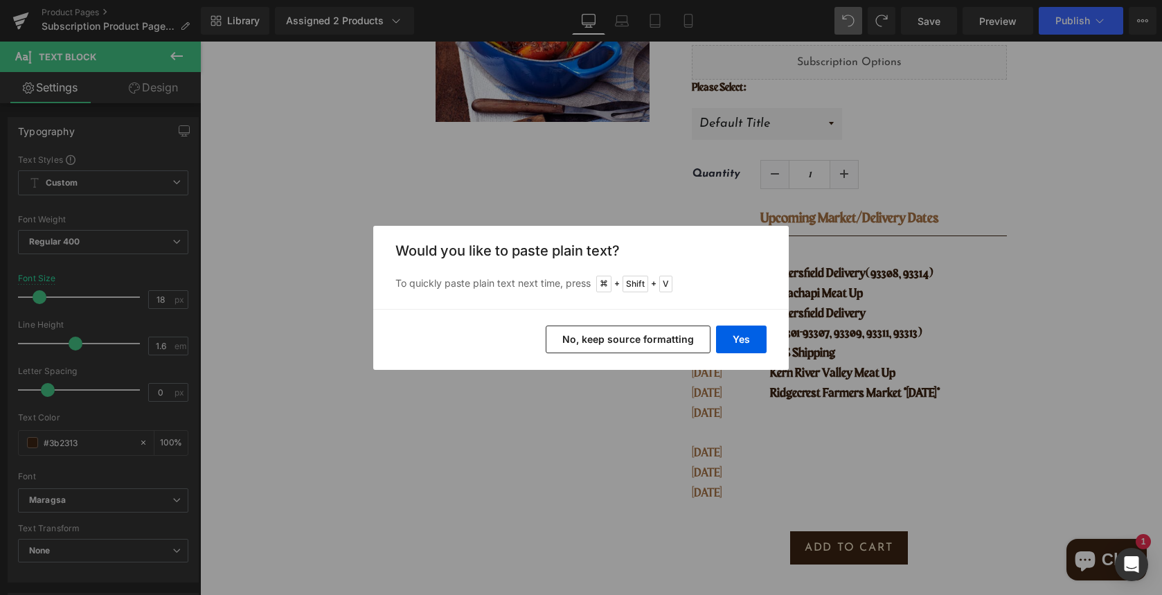
click at [666, 339] on button "No, keep source formatting" at bounding box center [628, 340] width 165 height 28
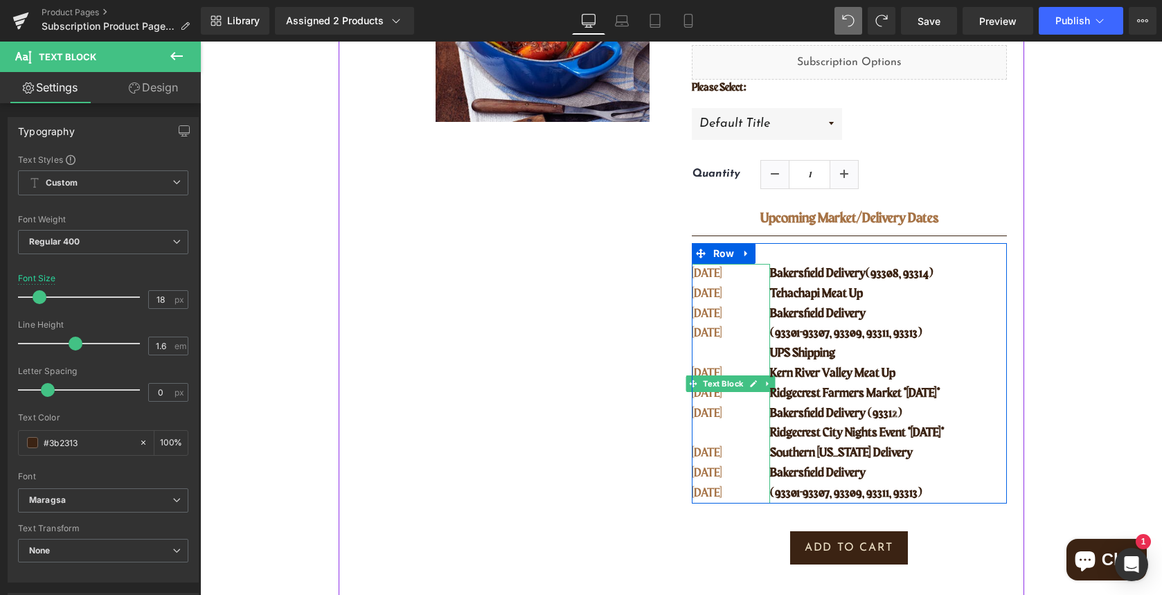
click at [729, 353] on p at bounding box center [722, 354] width 61 height 20
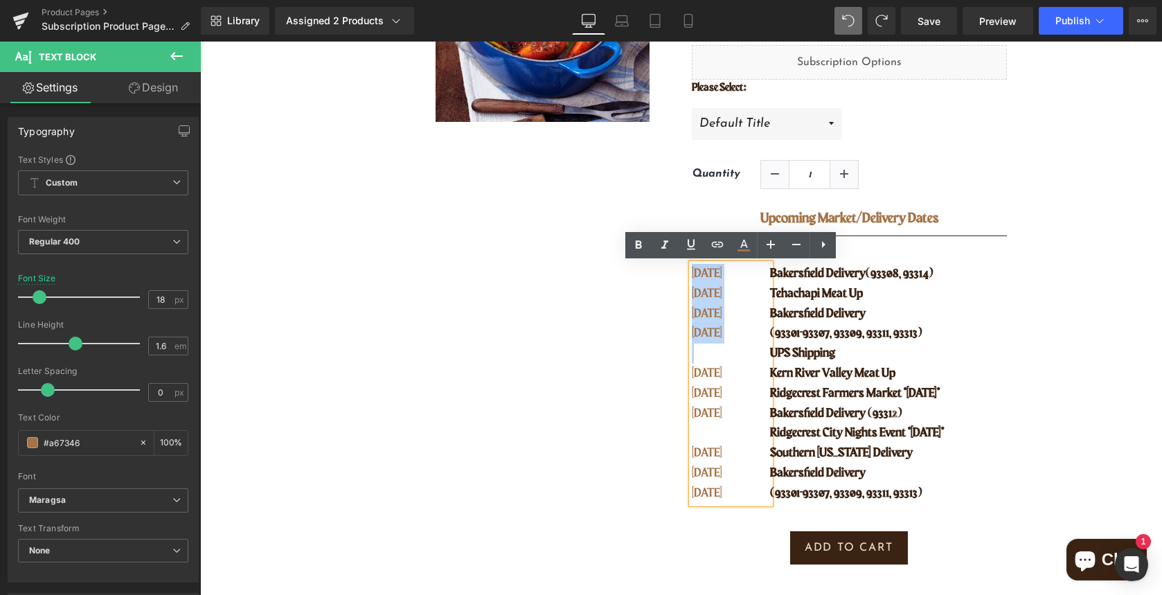
drag, startPoint x: 698, startPoint y: 360, endPoint x: 686, endPoint y: 272, distance: 88.2
click at [686, 272] on div "5 lbs of Beef Roasts (P) Title Save when you order more! We will pick out 2 del…" at bounding box center [850, 268] width 336 height 725
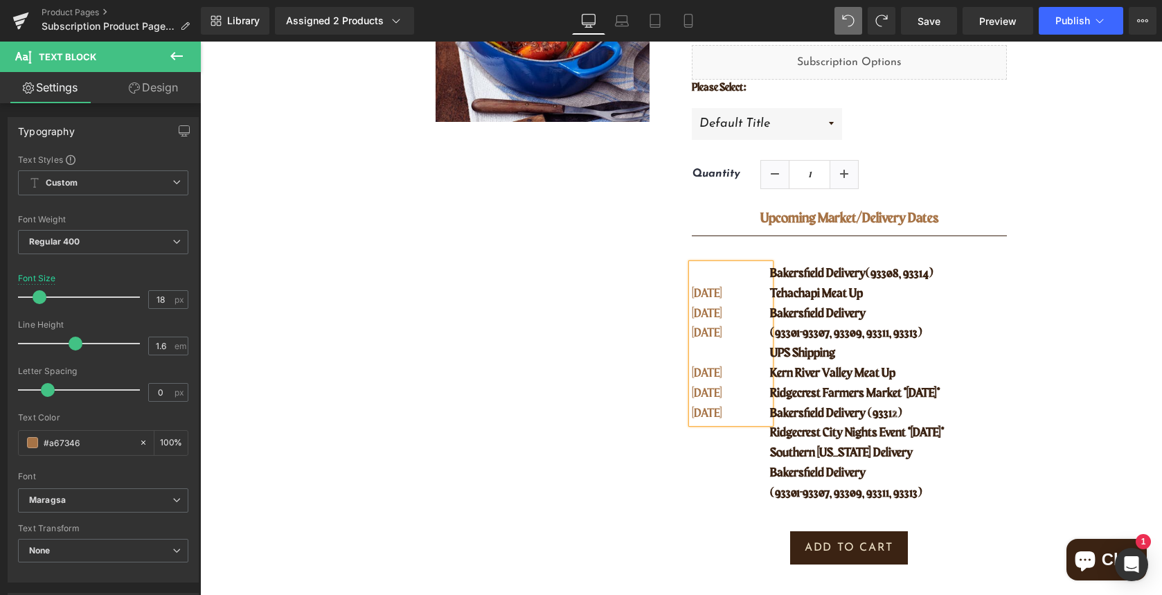
click at [692, 292] on div "SEPT 02 SEPT 04 SEPT 09 SEPT 09 SEPT 11 SEPT 17" at bounding box center [731, 343] width 79 height 159
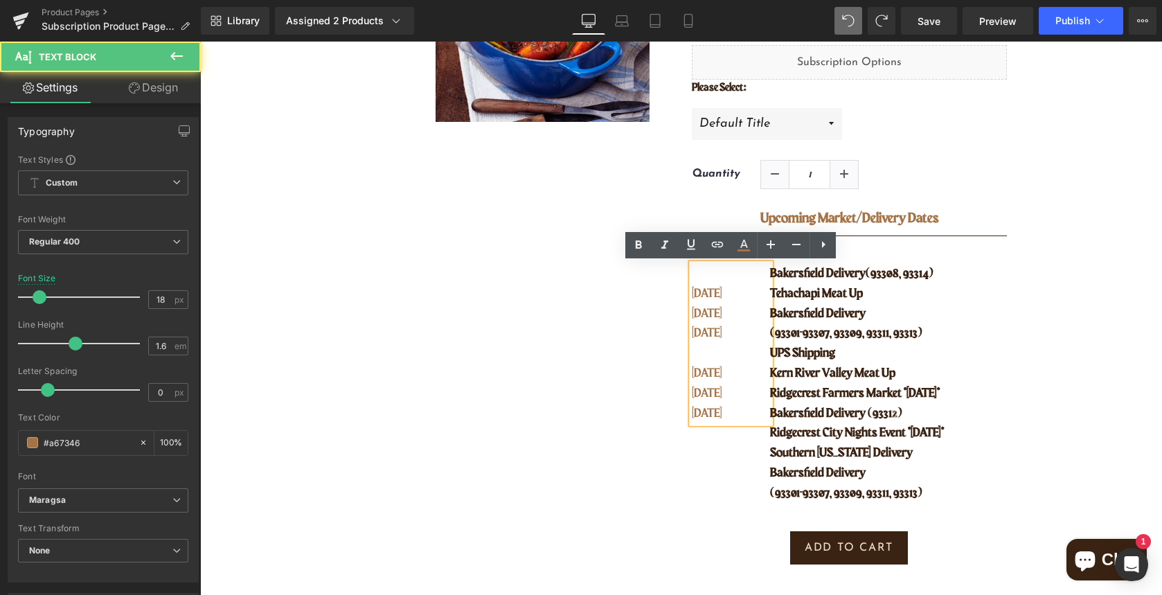
click at [694, 290] on p "[DATE]" at bounding box center [722, 294] width 61 height 20
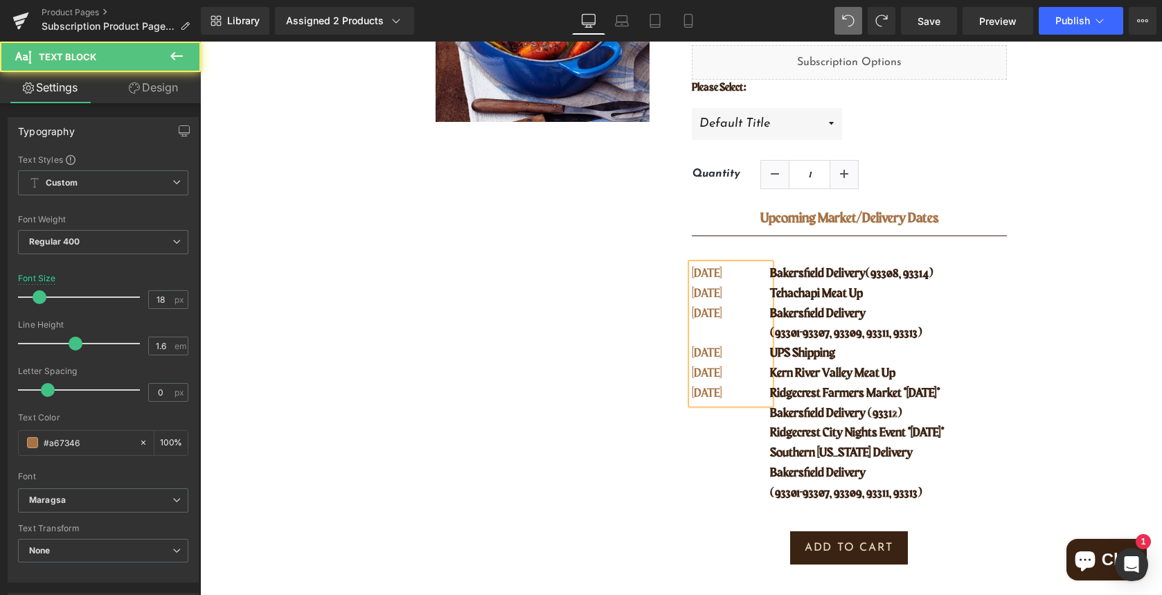
click at [736, 398] on p "[DATE]" at bounding box center [722, 394] width 61 height 20
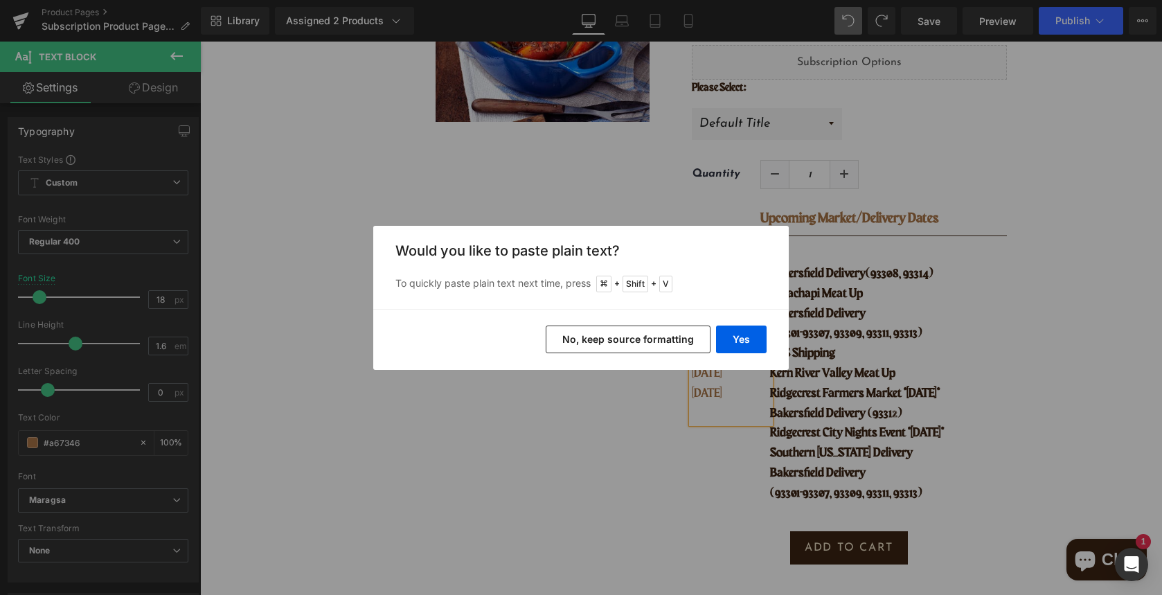
click at [681, 342] on button "No, keep source formatting" at bounding box center [628, 340] width 165 height 28
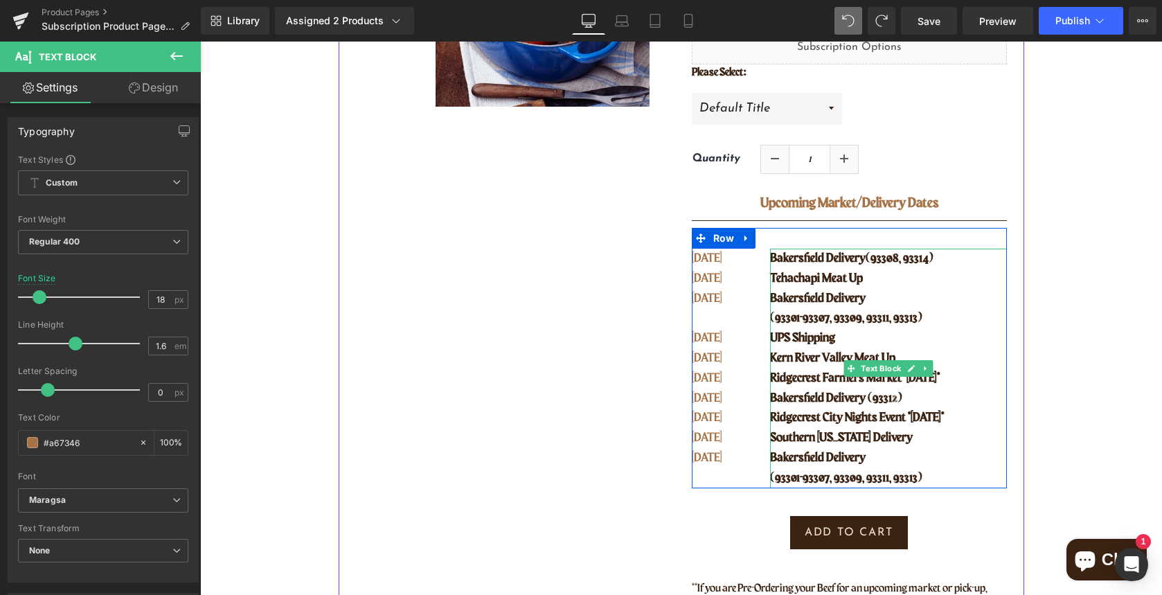
scroll to position [336, 0]
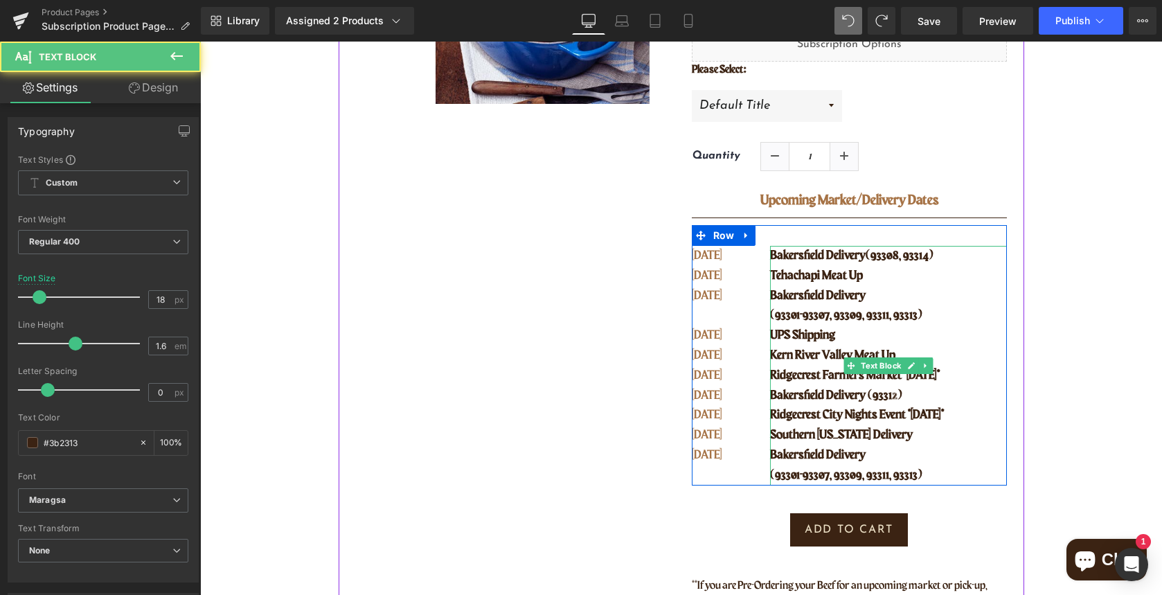
click at [953, 332] on p "UPS Shipping" at bounding box center [888, 336] width 236 height 20
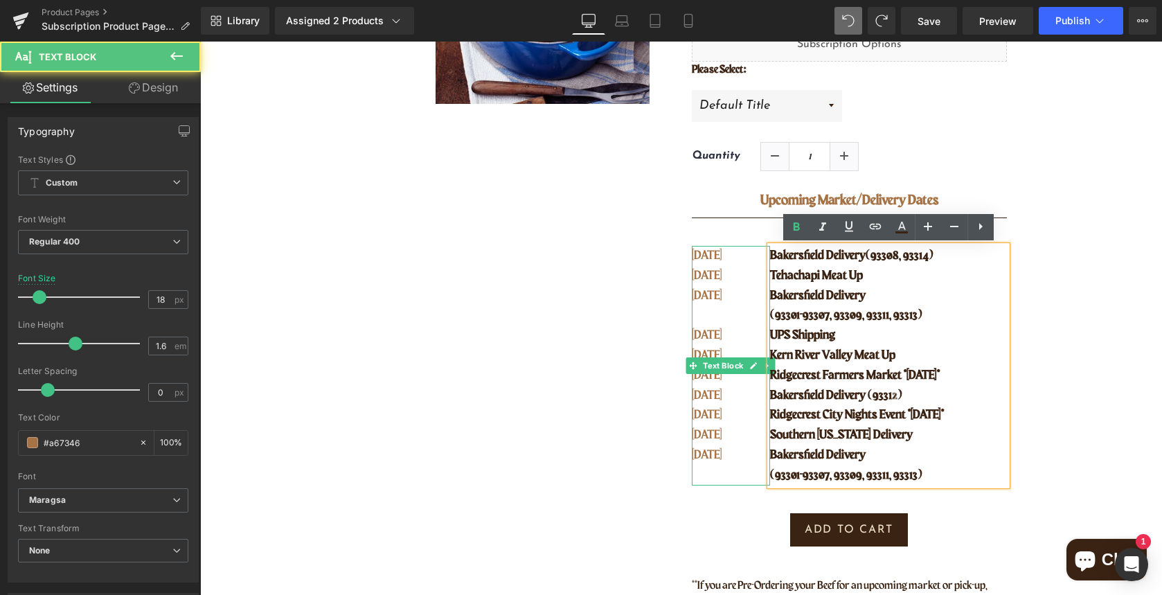
click at [708, 395] on span "[DATE]" at bounding box center [707, 395] width 30 height 12
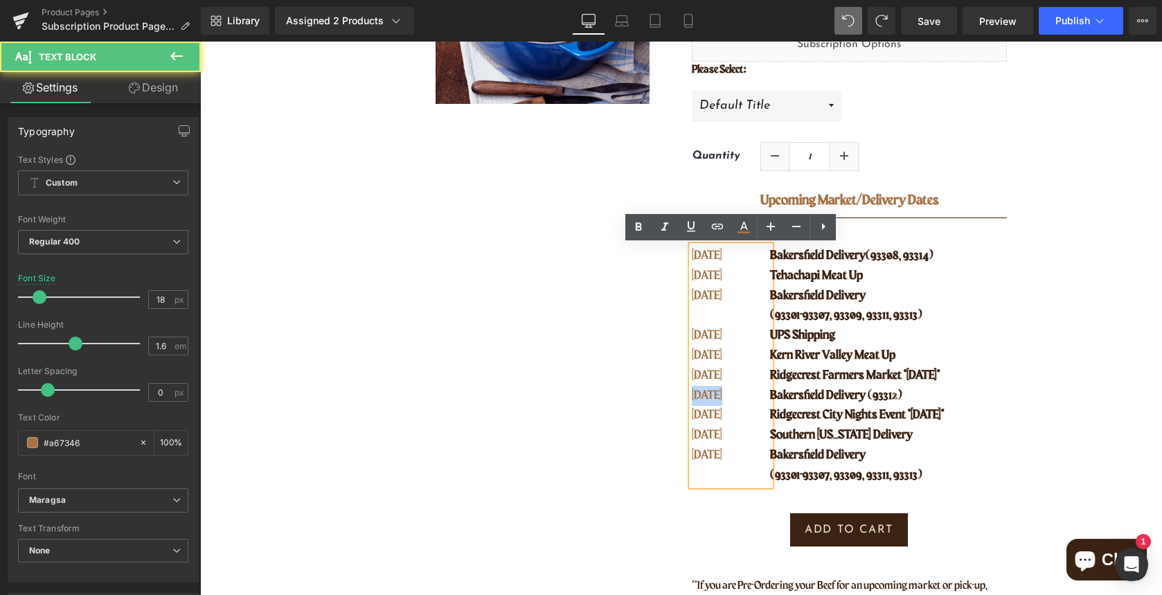
drag, startPoint x: 693, startPoint y: 393, endPoint x: 729, endPoint y: 394, distance: 36.0
click at [729, 394] on p "[DATE]" at bounding box center [722, 396] width 61 height 20
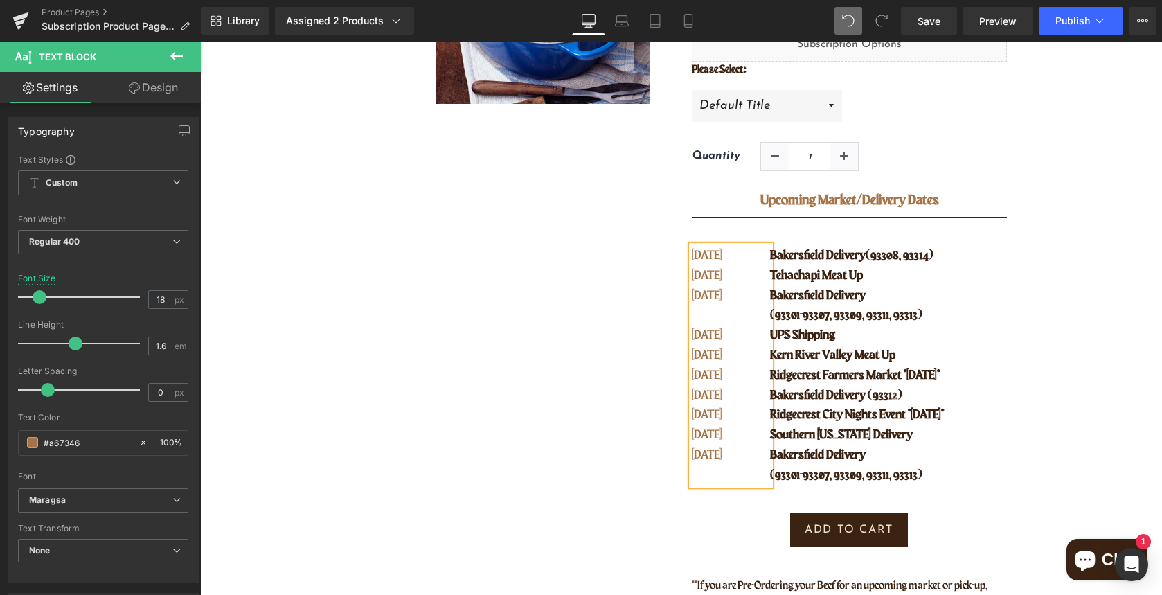
drag, startPoint x: 732, startPoint y: 394, endPoint x: 693, endPoint y: 387, distance: 40.2
click at [693, 387] on p "[DATE]" at bounding box center [722, 396] width 61 height 20
click at [744, 353] on p "[DATE]" at bounding box center [722, 356] width 61 height 20
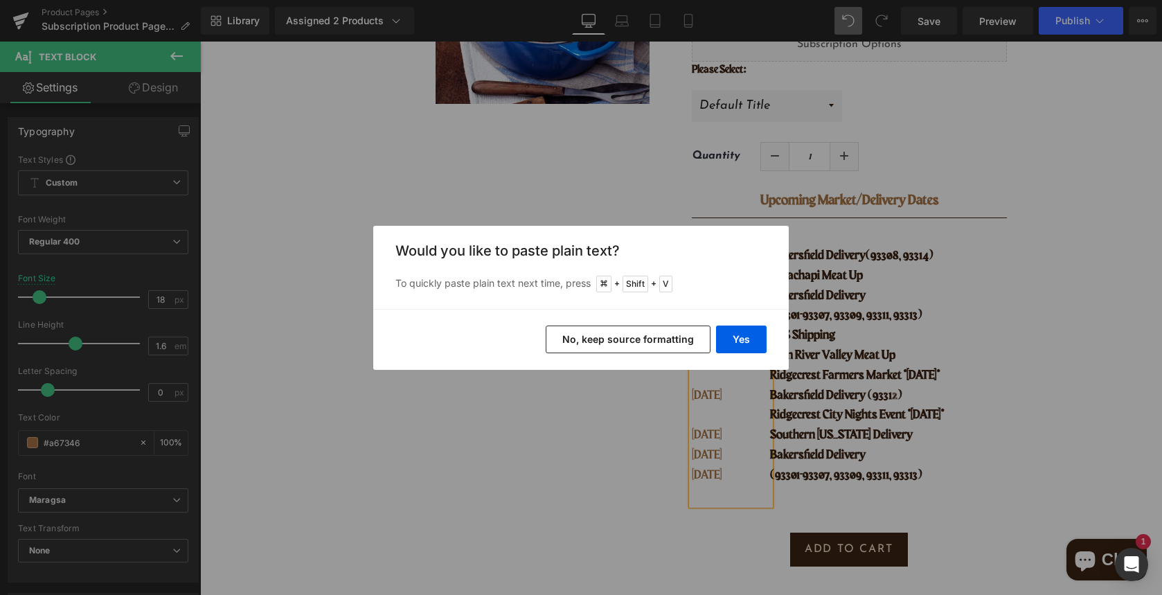
click at [673, 339] on button "No, keep source formatting" at bounding box center [628, 340] width 165 height 28
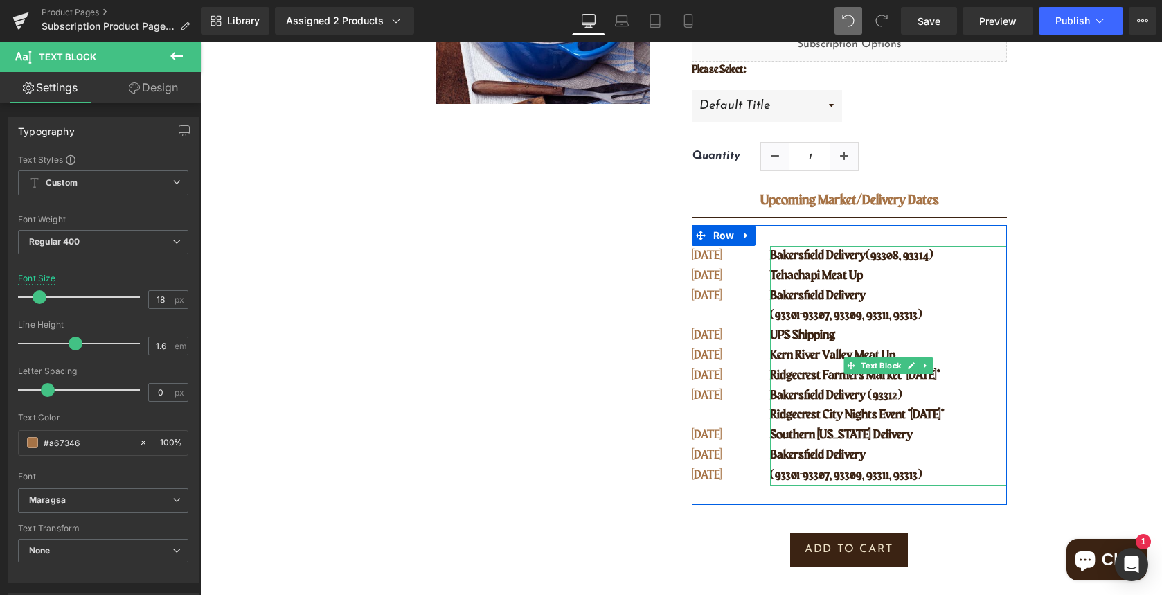
click at [786, 391] on span "Bakersfield Delivery (93312)" at bounding box center [836, 395] width 132 height 12
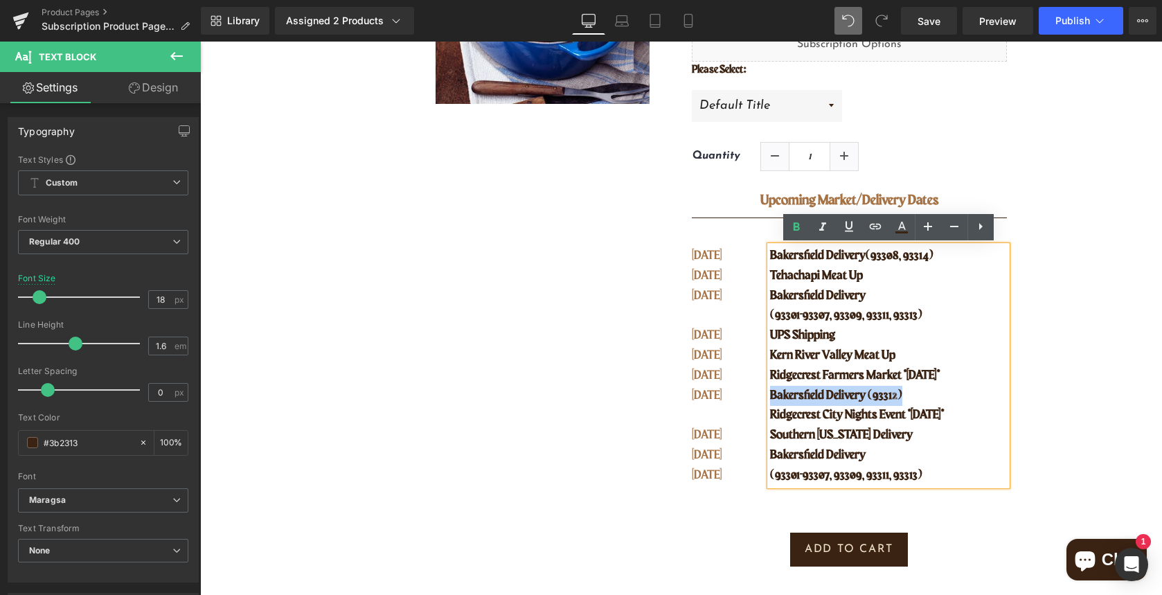
drag, startPoint x: 907, startPoint y: 396, endPoint x: 771, endPoint y: 395, distance: 136.5
click at [771, 395] on p "Bakersfield Delivery (93312)" at bounding box center [888, 396] width 236 height 20
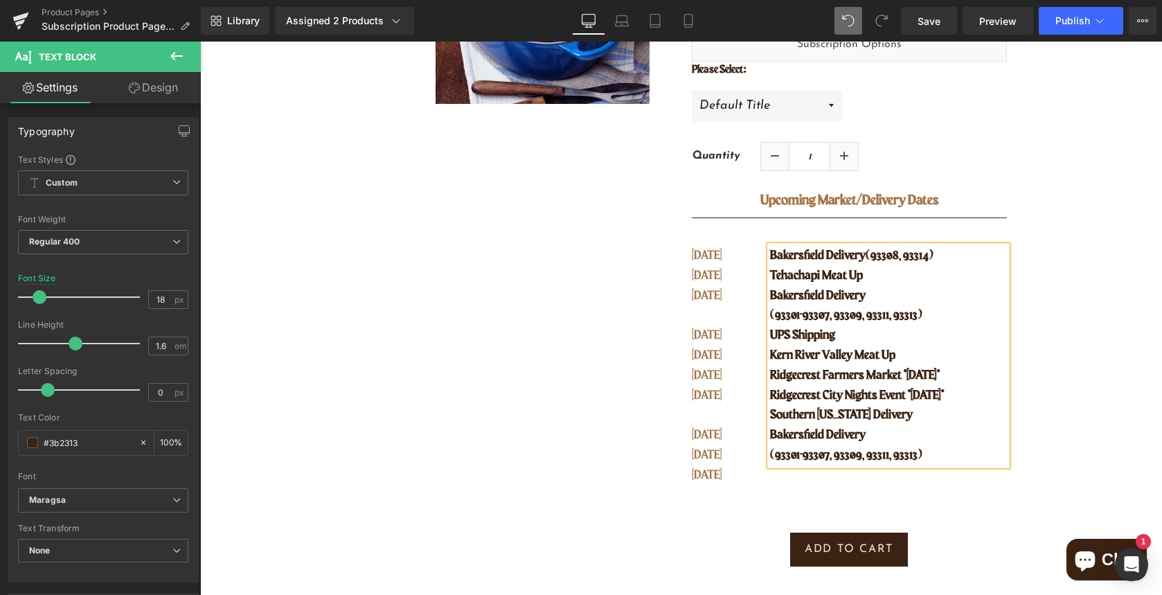
click at [915, 359] on p "Kern River Valley Meat Up" at bounding box center [888, 356] width 236 height 20
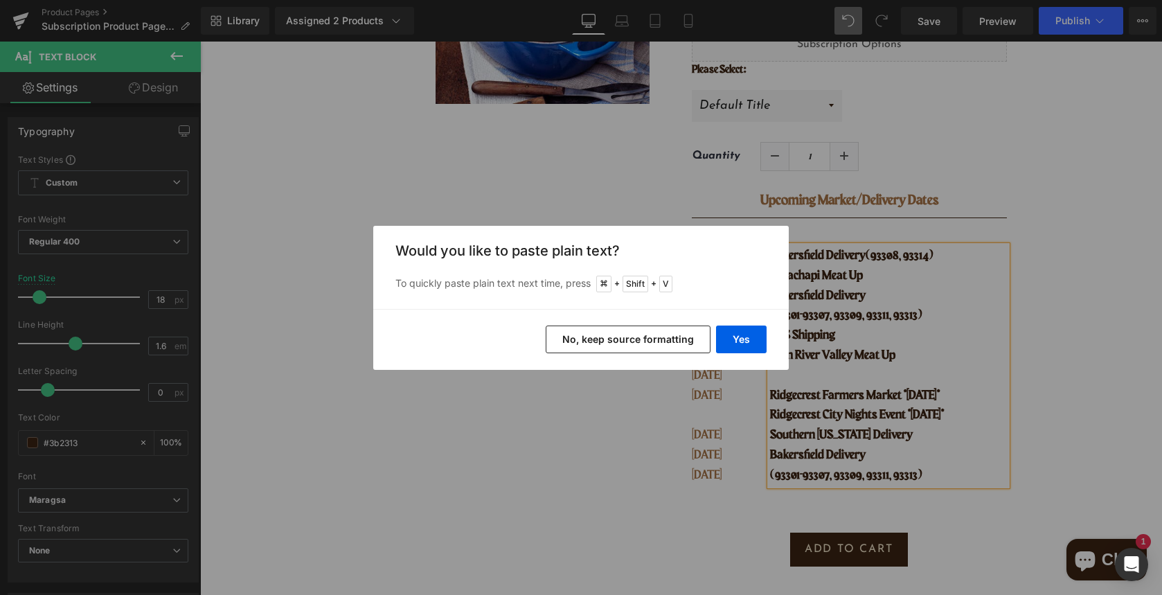
click at [659, 334] on button "No, keep source formatting" at bounding box center [628, 340] width 165 height 28
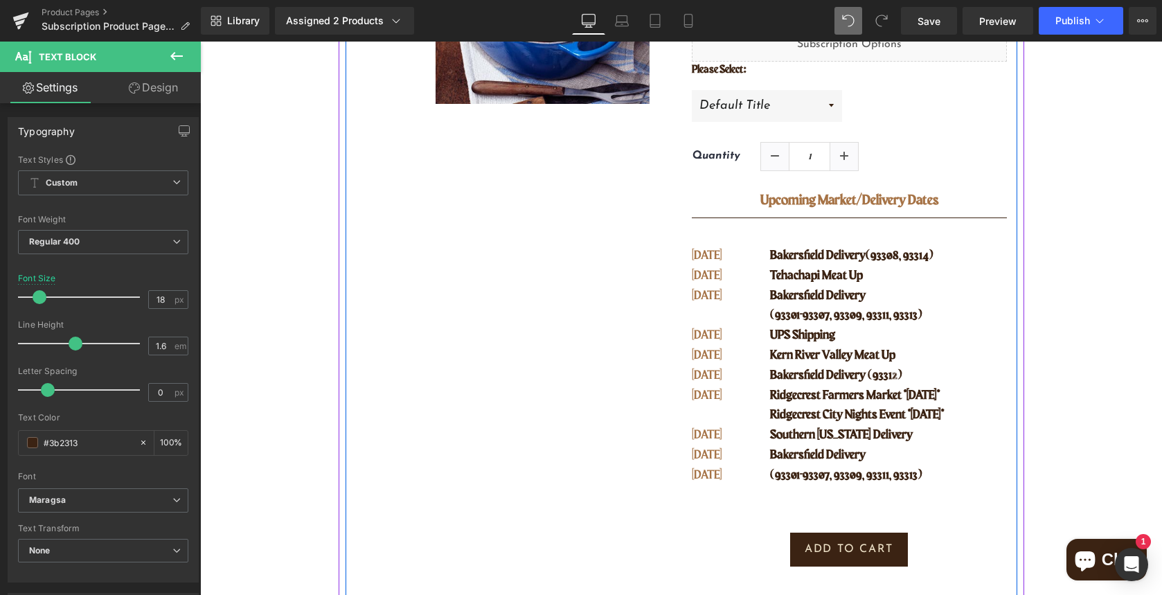
click at [703, 420] on p at bounding box center [722, 415] width 61 height 20
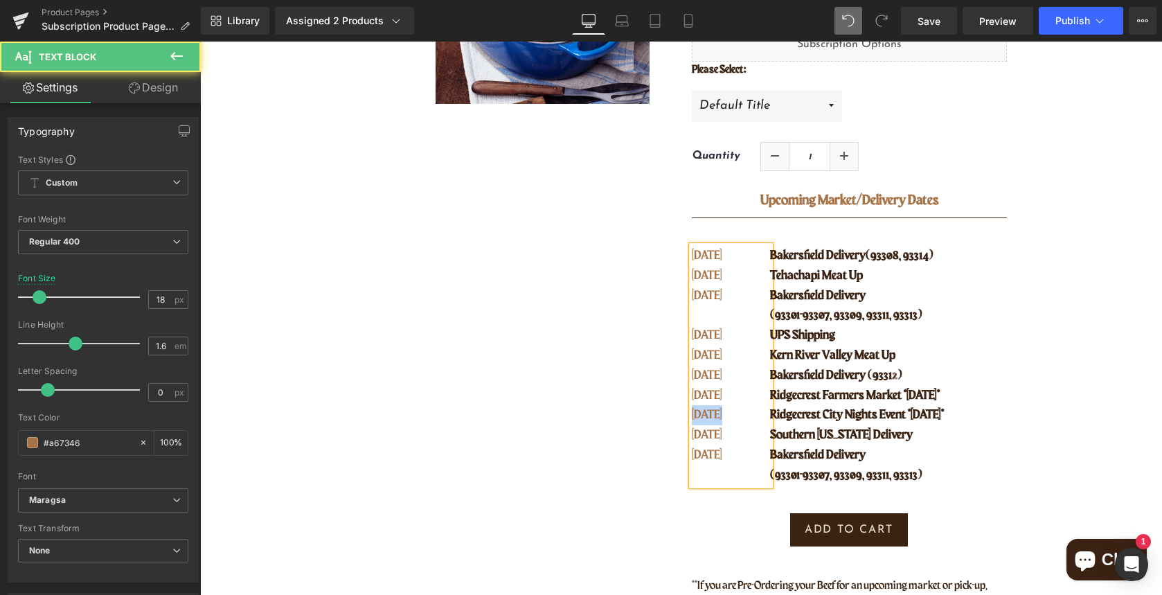
drag, startPoint x: 692, startPoint y: 414, endPoint x: 750, endPoint y: 415, distance: 57.5
click at [750, 415] on p "AUG 23" at bounding box center [722, 415] width 61 height 20
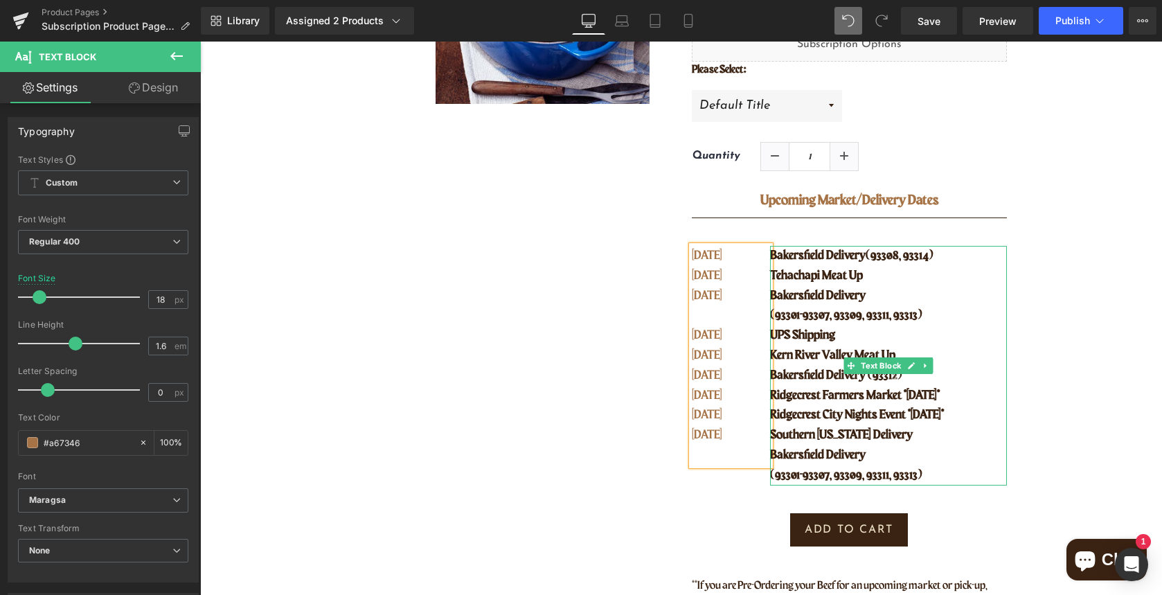
click at [779, 416] on span "Ridgecrest City Nights Event *SATURDAY*" at bounding box center [857, 415] width 174 height 12
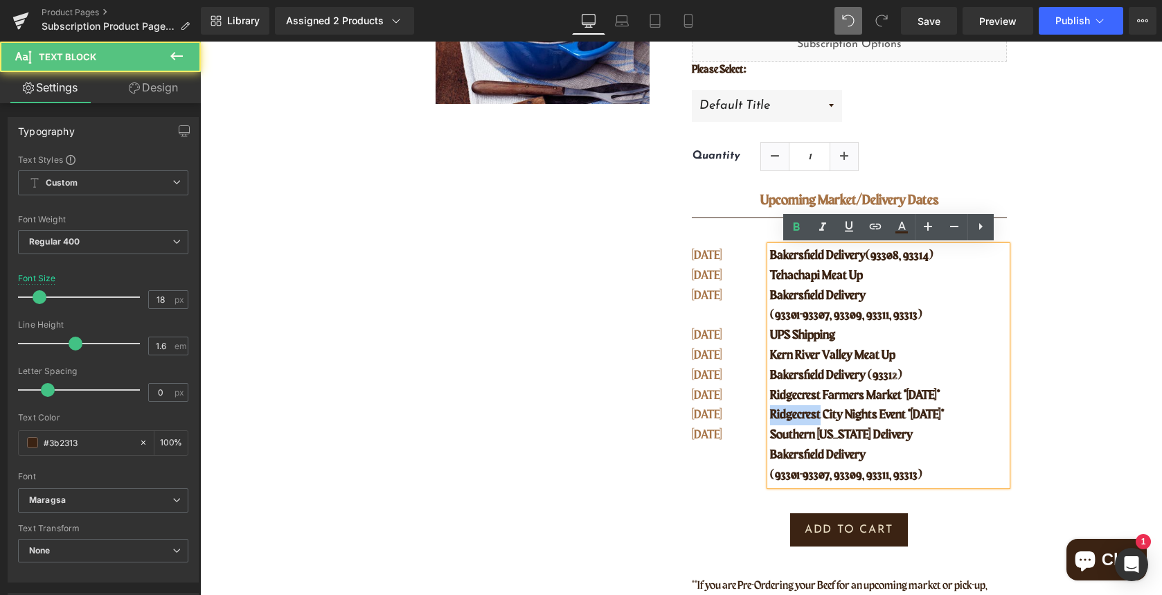
click at [779, 416] on span "Ridgecrest City Nights Event *SATURDAY*" at bounding box center [857, 415] width 174 height 12
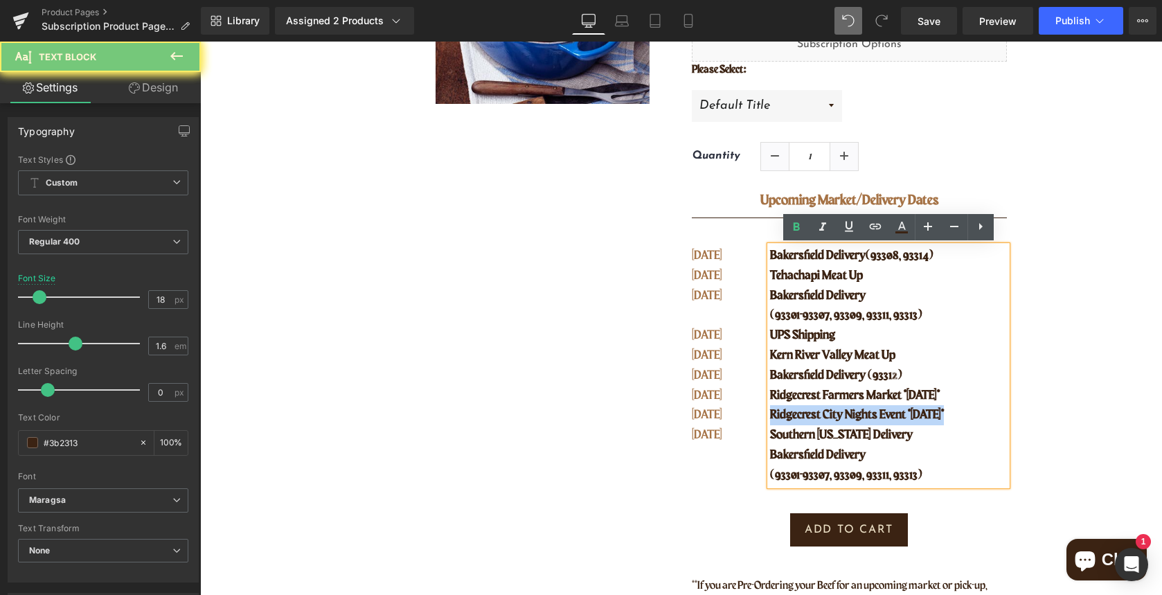
click at [779, 416] on span "Ridgecrest City Nights Event *SATURDAY*" at bounding box center [857, 415] width 174 height 12
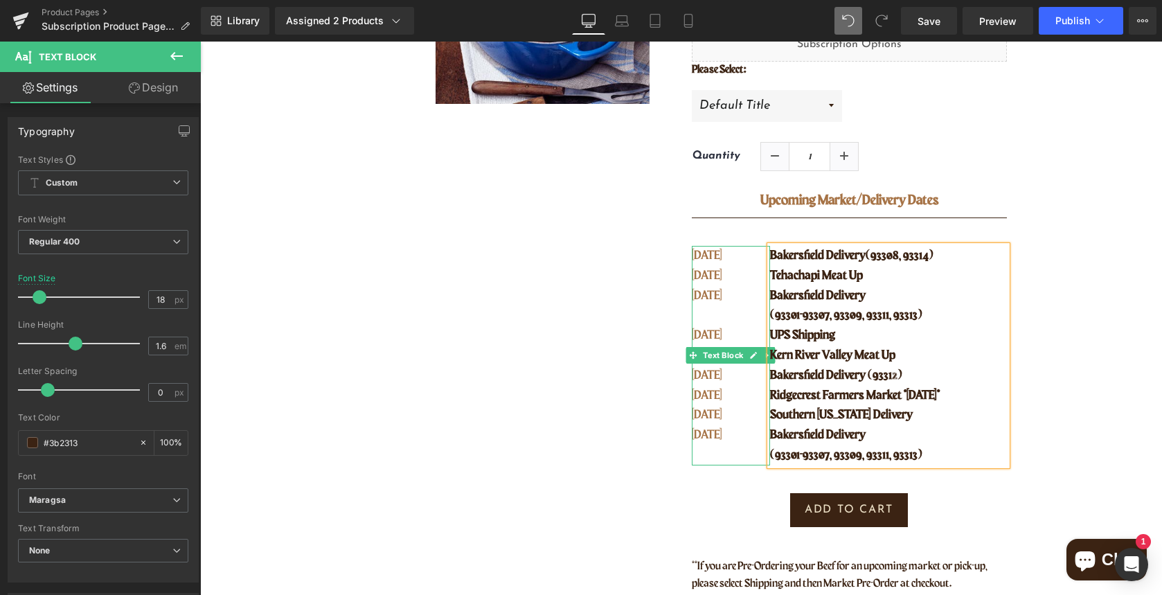
click at [701, 414] on p "AUG 25" at bounding box center [722, 415] width 61 height 20
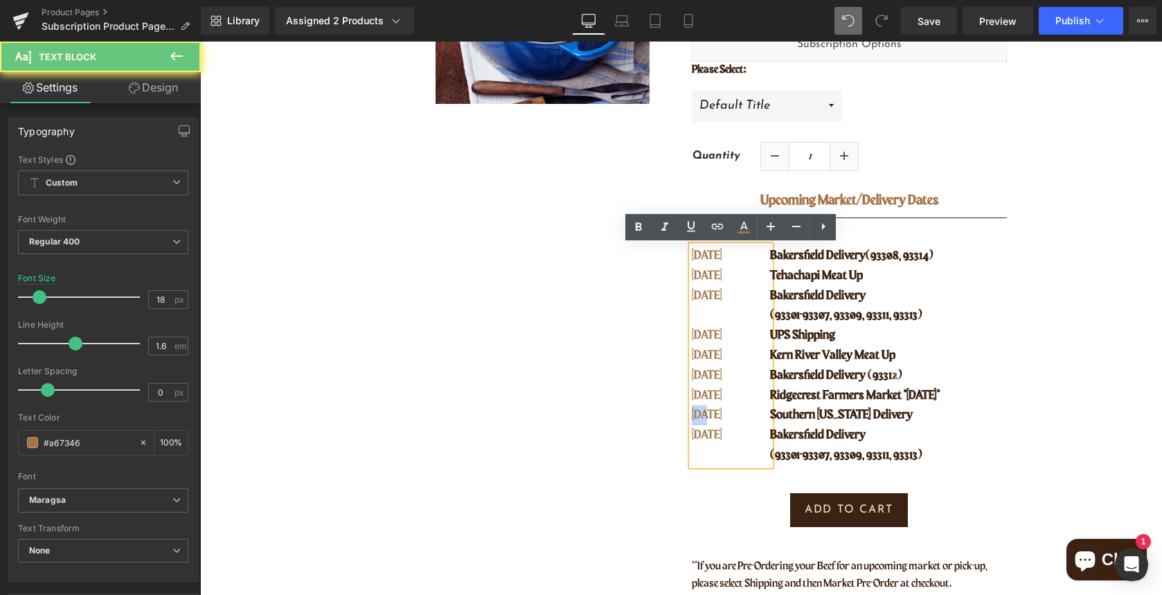
click at [701, 414] on p "AUG 25" at bounding box center [722, 415] width 61 height 20
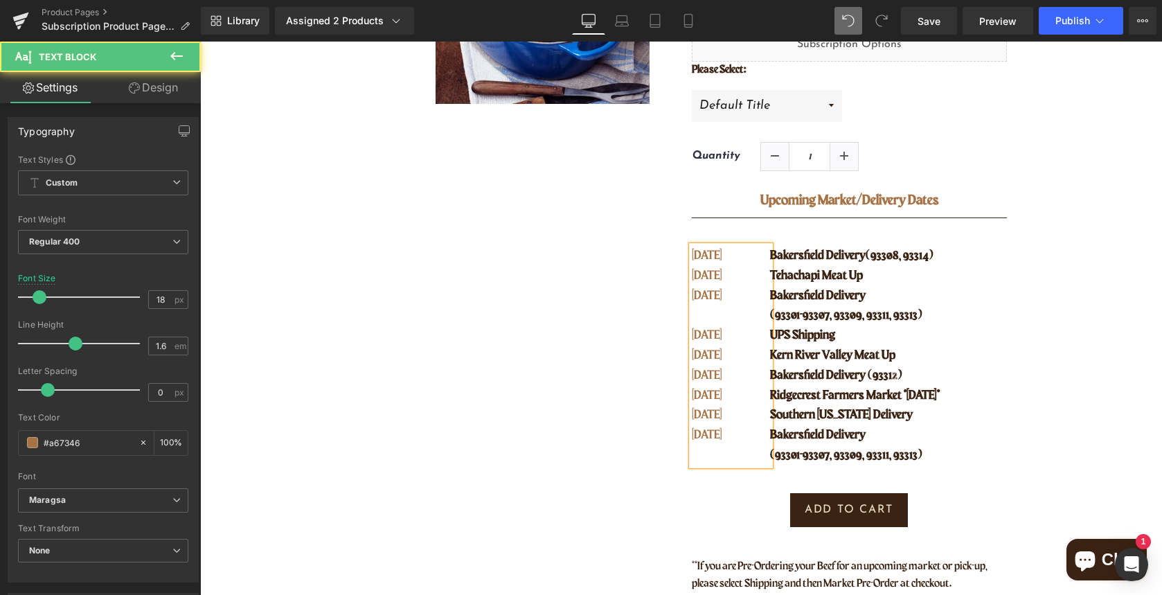
click at [731, 421] on p "[DATE]" at bounding box center [722, 415] width 61 height 20
click at [705, 436] on p "[DATE]" at bounding box center [722, 435] width 61 height 20
click at [734, 435] on p "SEPT 26" at bounding box center [722, 435] width 61 height 20
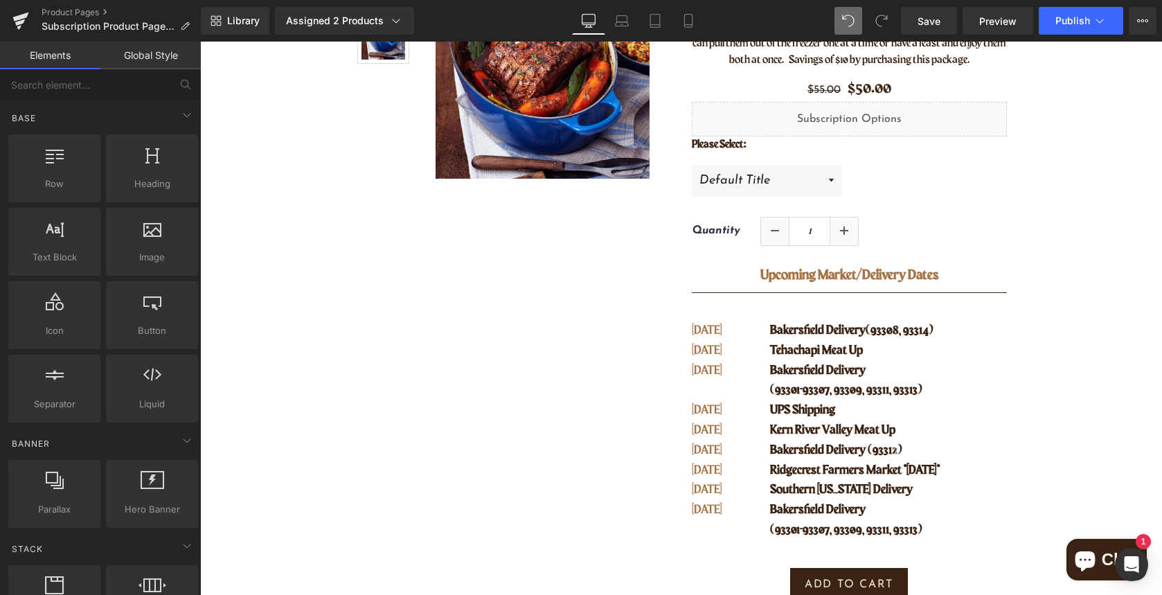
scroll to position [260, 0]
click at [1068, 26] on span "Publish" at bounding box center [1073, 20] width 35 height 11
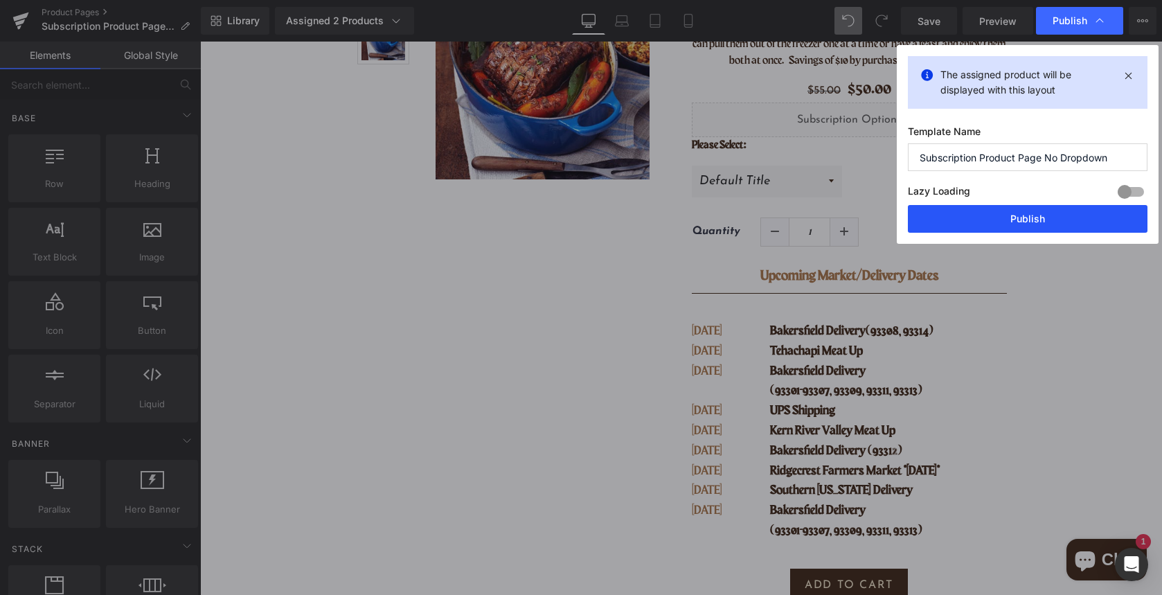
click at [1033, 224] on button "Publish" at bounding box center [1028, 219] width 240 height 28
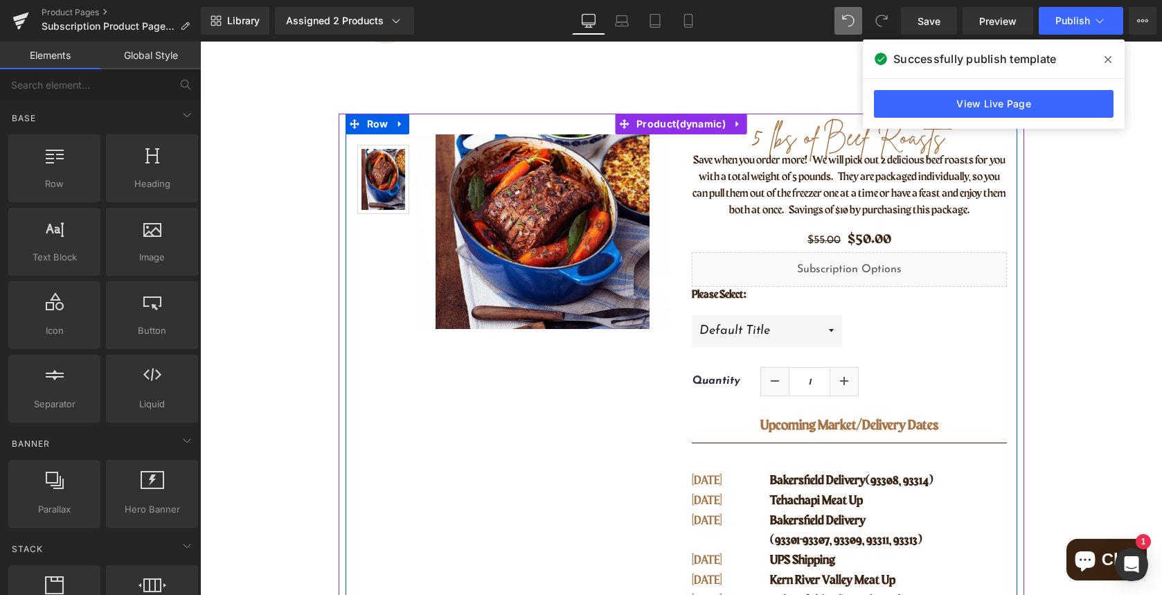
scroll to position [0, 0]
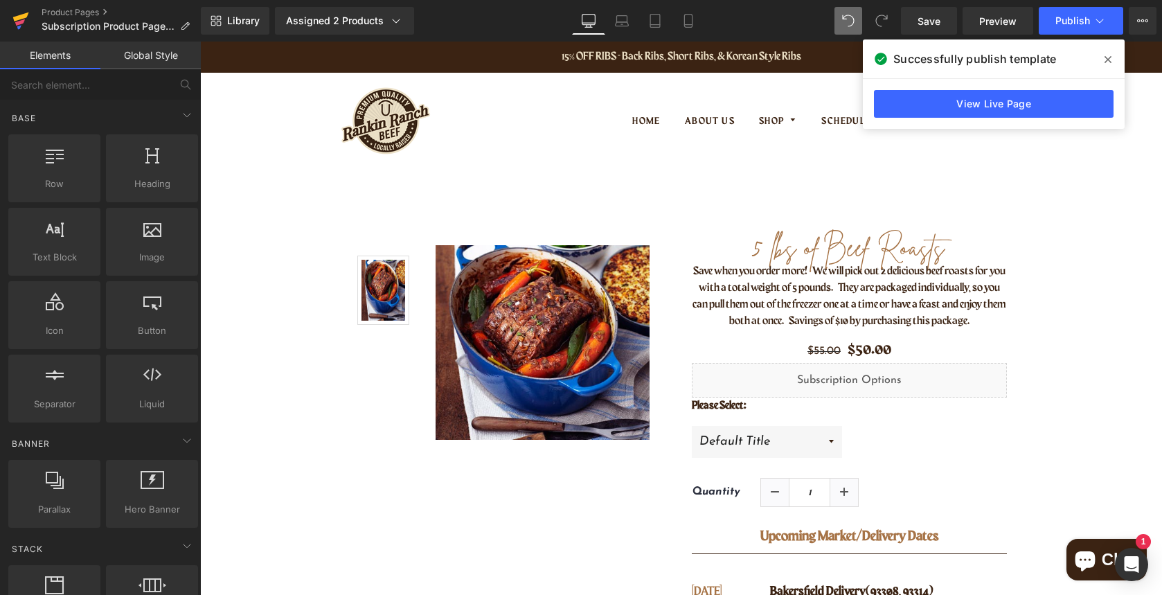
click at [24, 27] on icon at bounding box center [20, 20] width 17 height 35
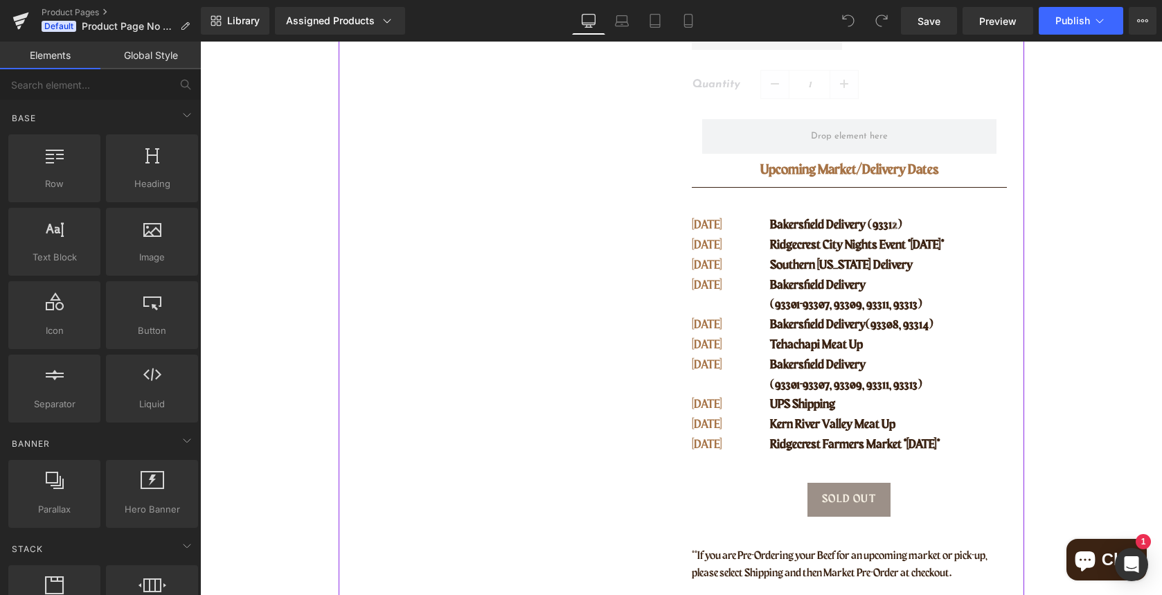
scroll to position [419, 0]
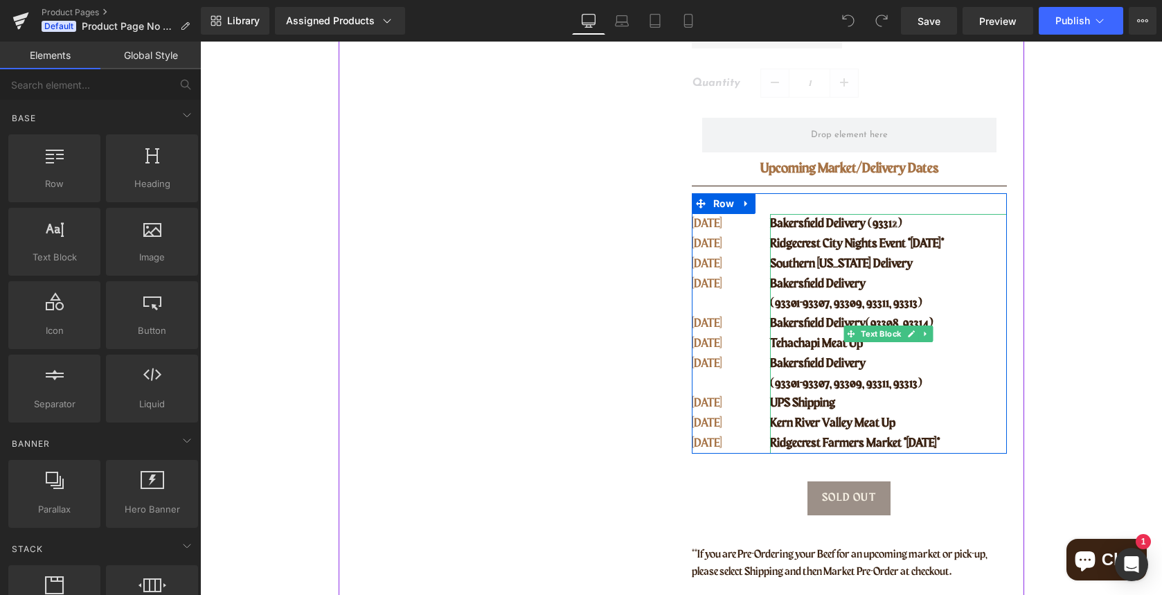
click at [820, 293] on p "Bakersfield Delivery" at bounding box center [888, 284] width 236 height 20
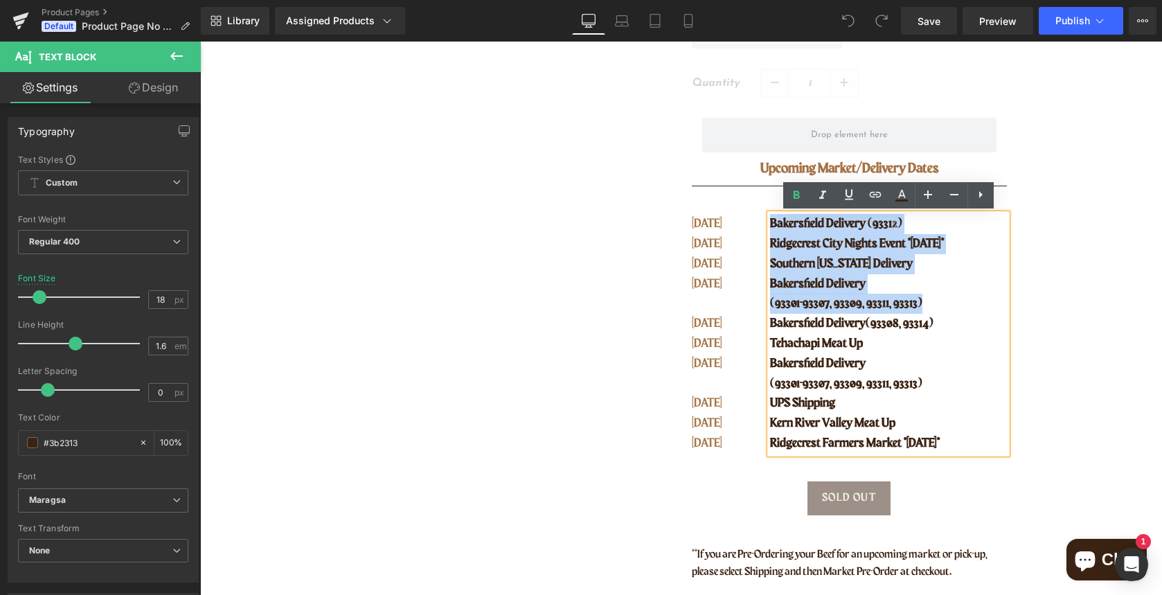
drag, startPoint x: 772, startPoint y: 222, endPoint x: 930, endPoint y: 305, distance: 179.4
click at [930, 305] on div "Bakersfield Delivery (93312) Ridgecrest City Nights Event *SATURDAY* Southern C…" at bounding box center [888, 334] width 236 height 240
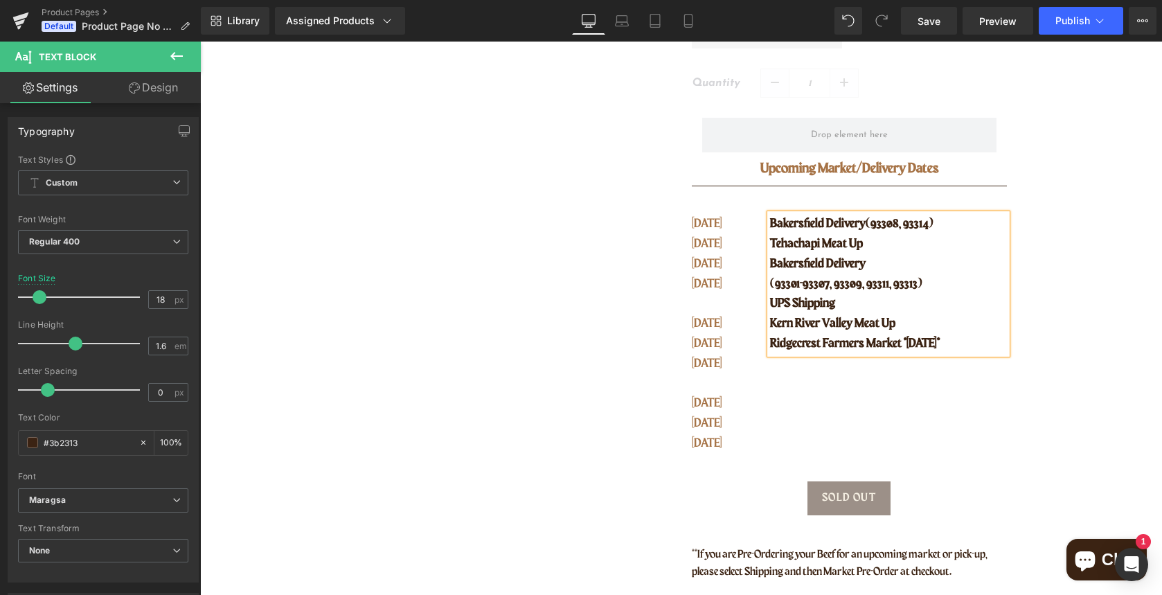
click at [993, 345] on p "Ridgecrest Farmers Market *WEDNESDAY*" at bounding box center [888, 344] width 236 height 20
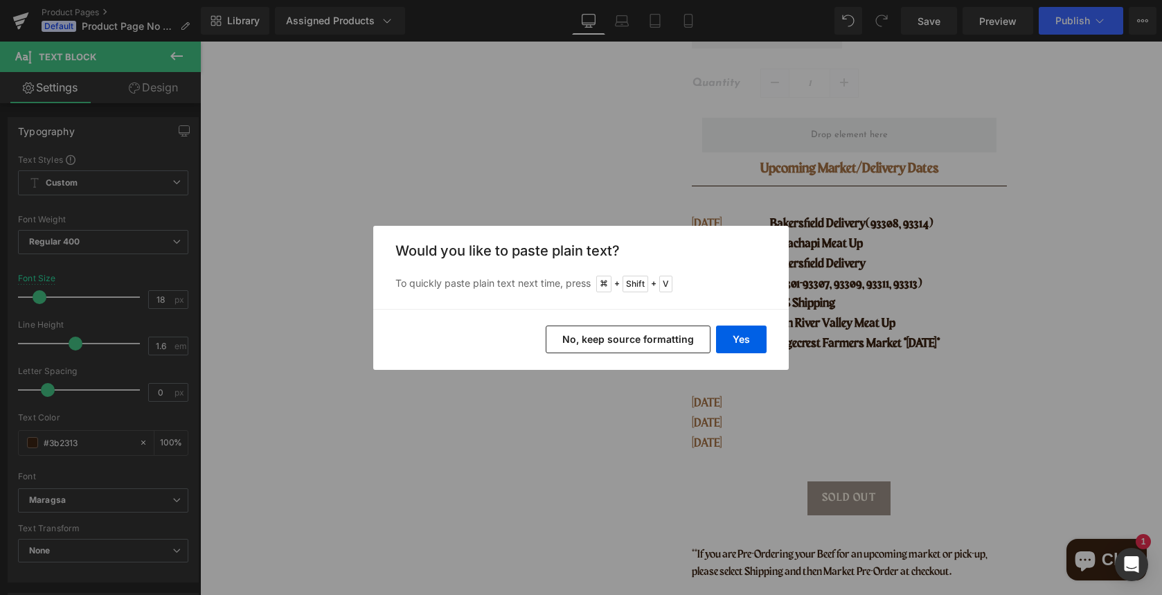
click at [665, 336] on button "No, keep source formatting" at bounding box center [628, 340] width 165 height 28
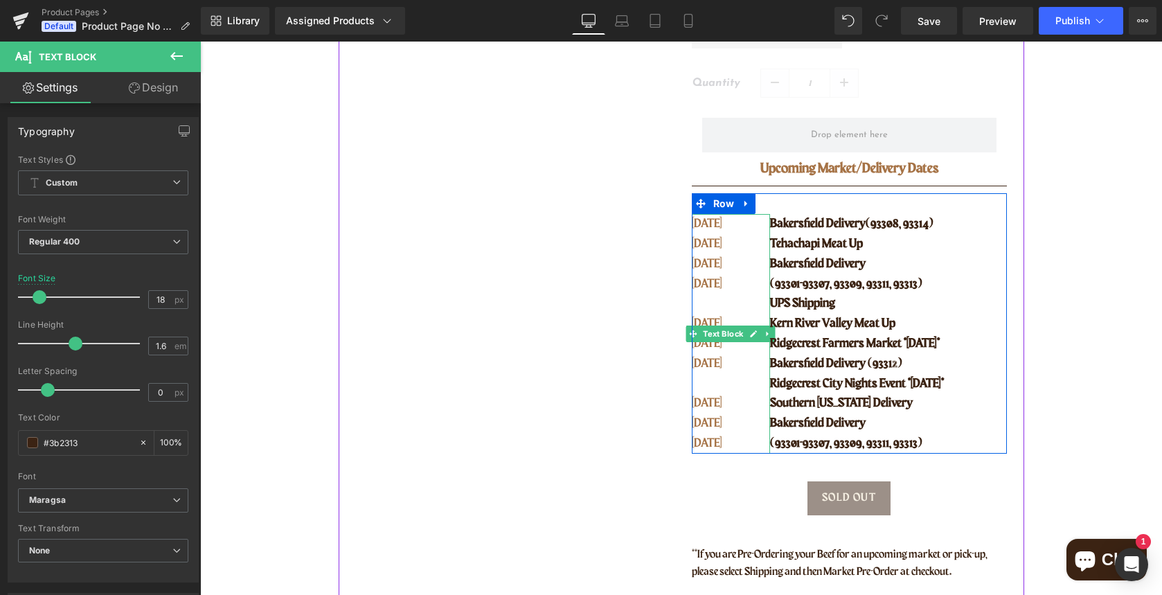
click at [708, 265] on p "AUG 25" at bounding box center [722, 264] width 61 height 20
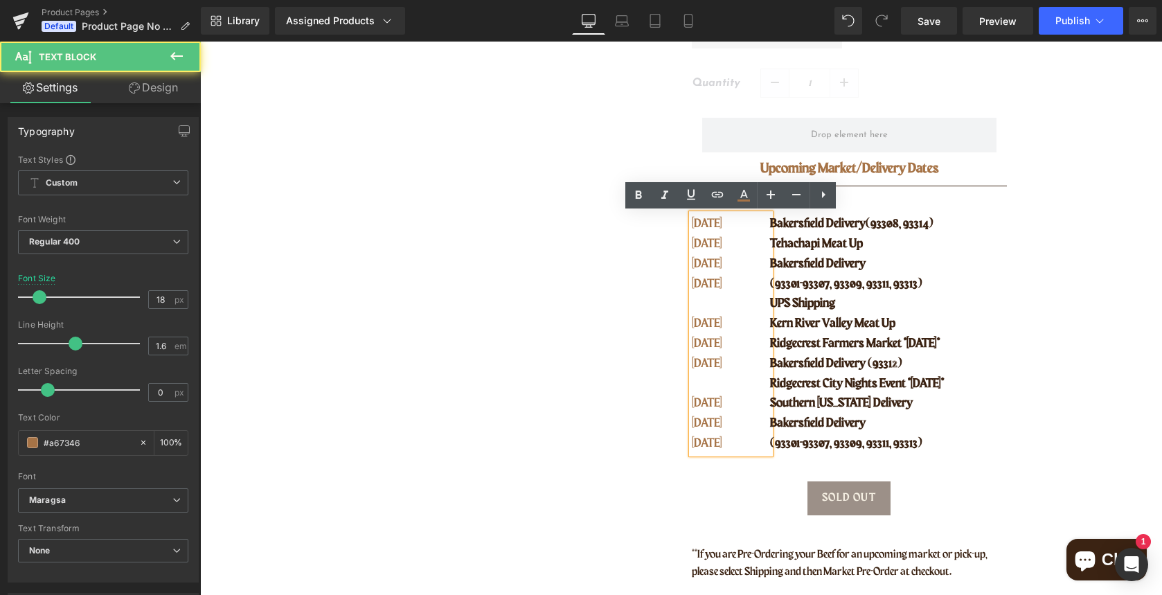
drag, startPoint x: 689, startPoint y: 223, endPoint x: 725, endPoint y: 285, distance: 71.4
click at [725, 285] on div "AUG 19 AUG 23 AUG 25 AUG 26 SEPT 02 SEPT 04 SEPT 09 SEPT 09 SEPT 11 SEPT 17" at bounding box center [731, 334] width 79 height 240
click at [725, 285] on p "[DATE]" at bounding box center [722, 284] width 61 height 20
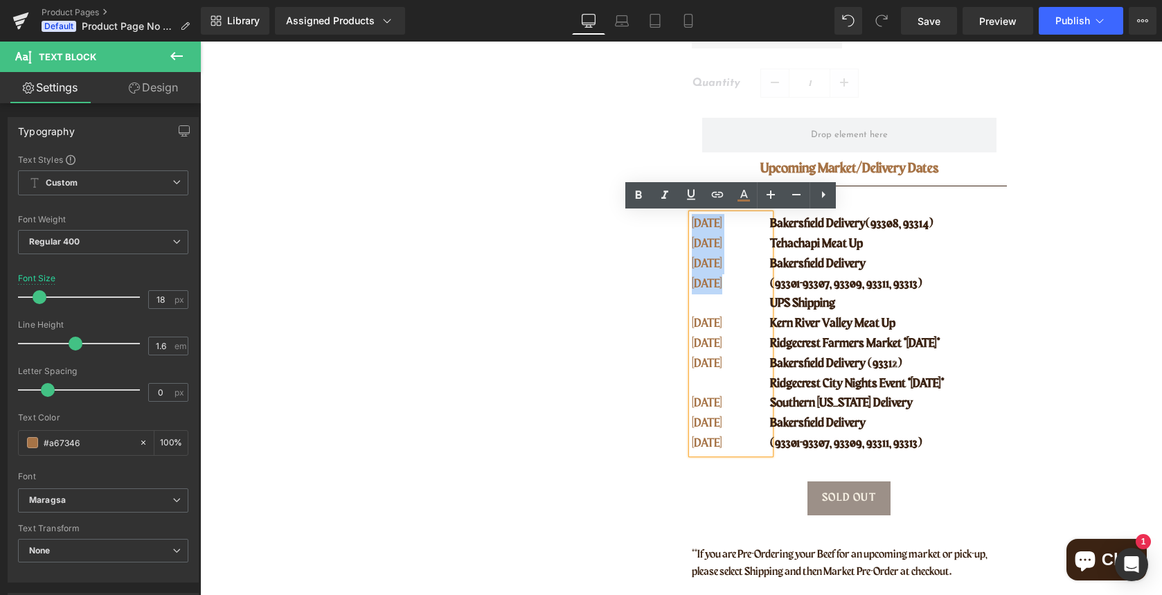
drag, startPoint x: 731, startPoint y: 292, endPoint x: 687, endPoint y: 225, distance: 80.1
click at [687, 225] on div "Ancestral Blend Ground Beef (P) Title Enjoy the health benefits of organ meats …" at bounding box center [850, 193] width 336 height 777
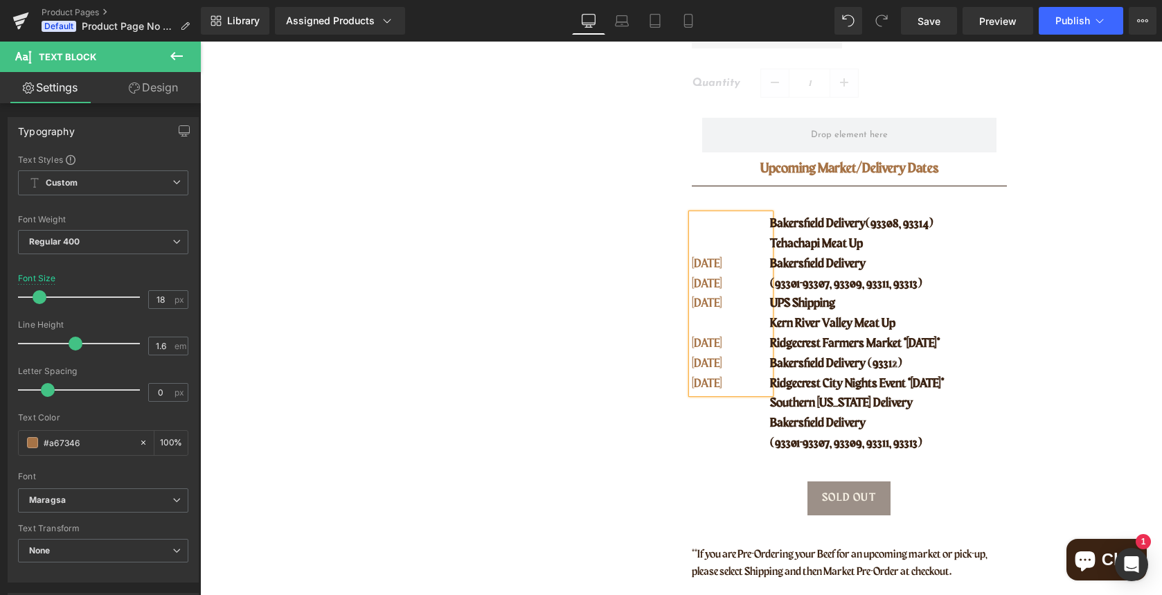
click at [738, 389] on p "[DATE]" at bounding box center [722, 384] width 61 height 20
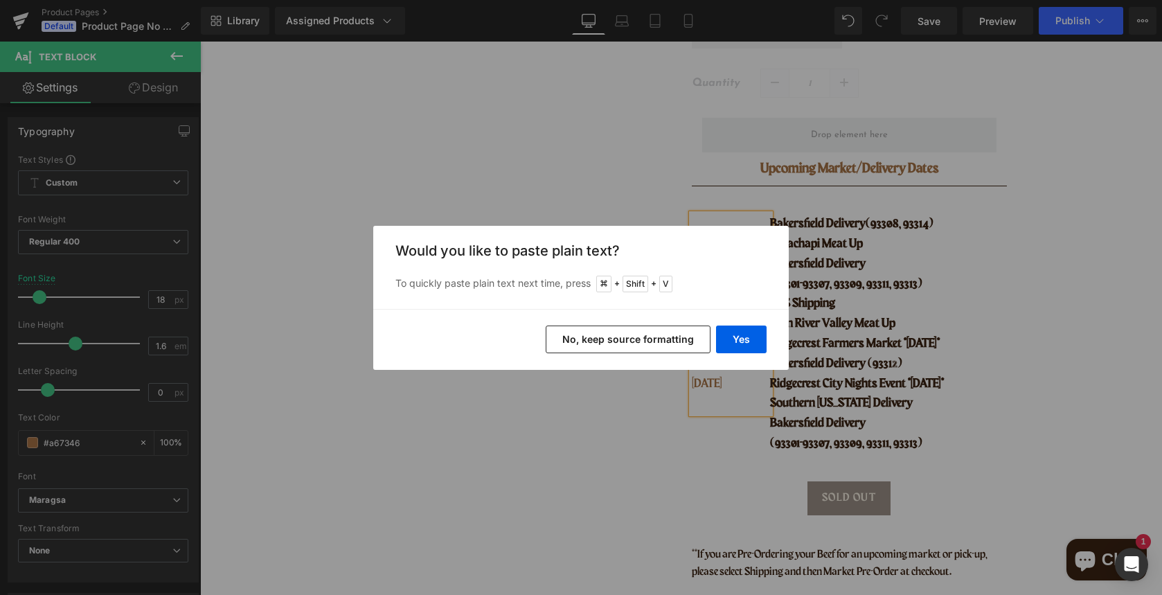
click at [687, 339] on button "No, keep source formatting" at bounding box center [628, 340] width 165 height 28
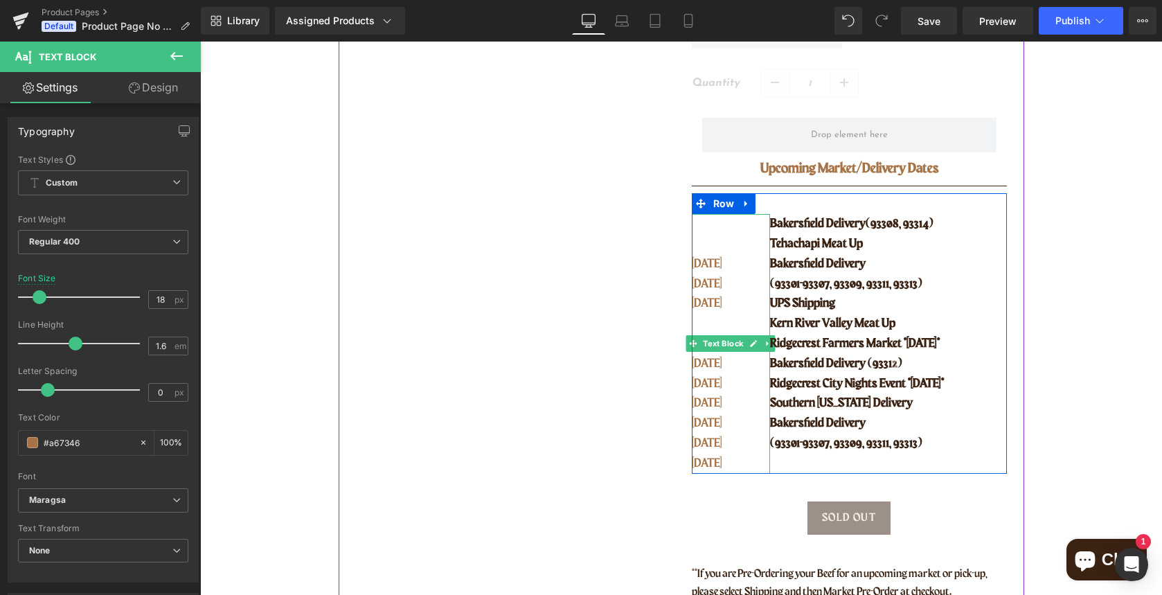
click at [702, 251] on p at bounding box center [722, 244] width 61 height 20
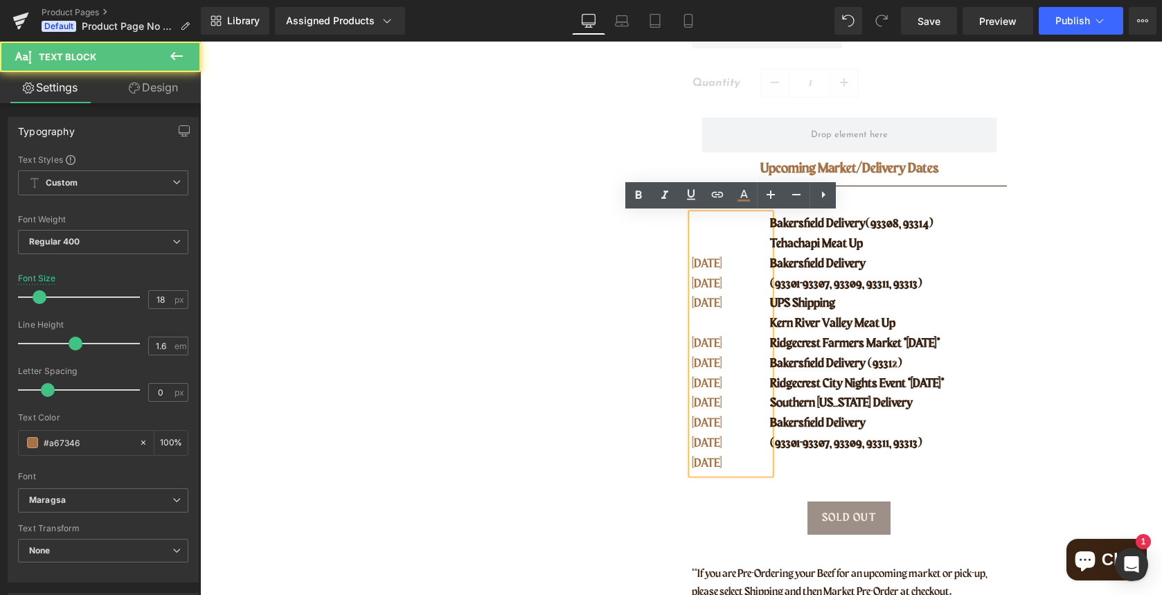
click at [692, 262] on div "SEPT 02 SEPT 04 SEPT 09 SEPT 09 SEPT 11 SEPT 17 AUG 19 AUG 23 AUG 25 AUG 26" at bounding box center [731, 343] width 79 height 259
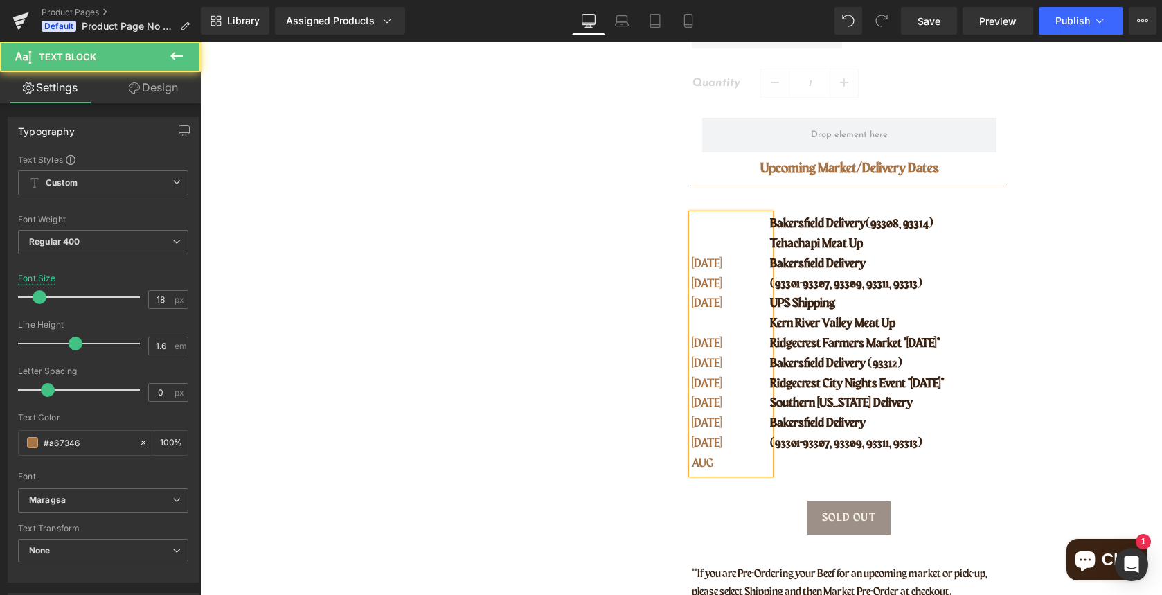
click at [693, 263] on p "[DATE]" at bounding box center [722, 264] width 61 height 20
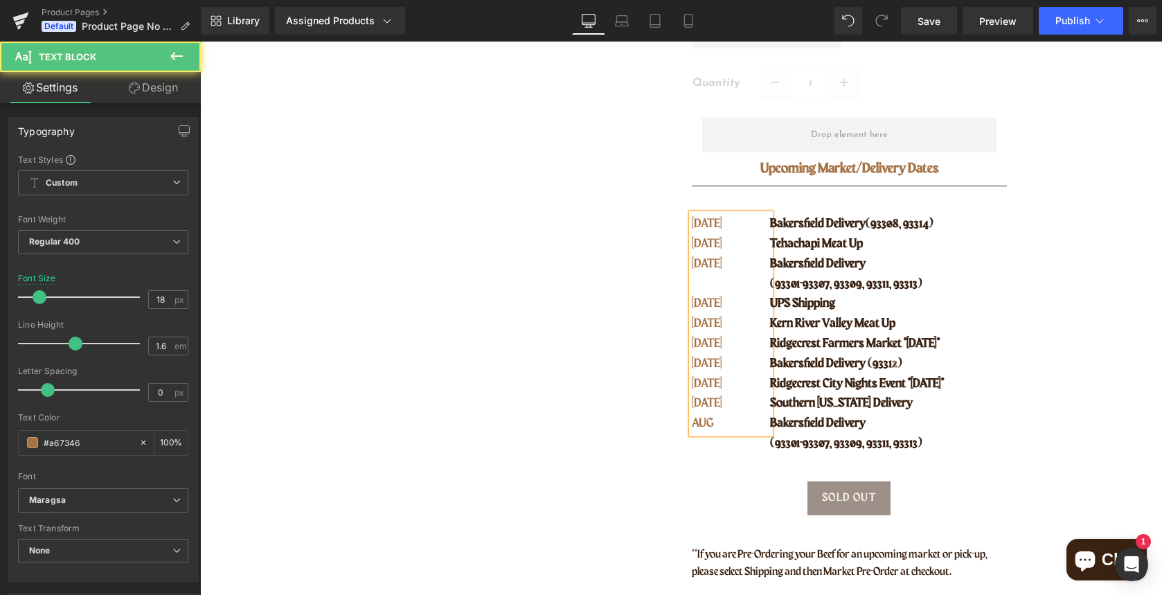
click at [718, 366] on span "[DATE]" at bounding box center [707, 363] width 30 height 12
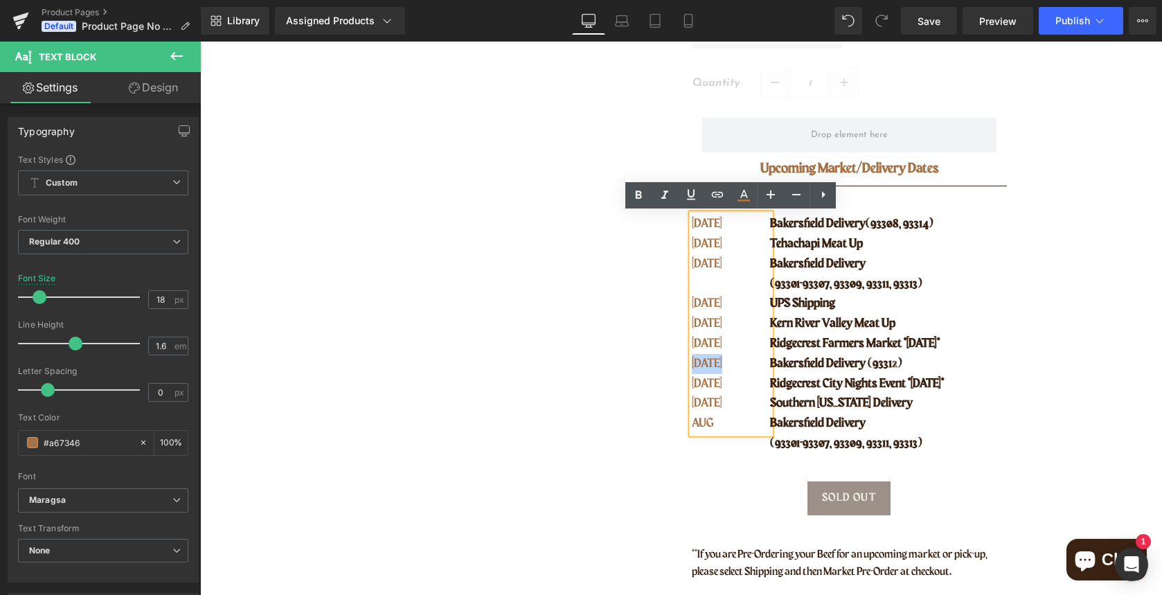
drag, startPoint x: 692, startPoint y: 362, endPoint x: 730, endPoint y: 362, distance: 38.1
click at [730, 362] on p "[DATE]" at bounding box center [722, 364] width 61 height 20
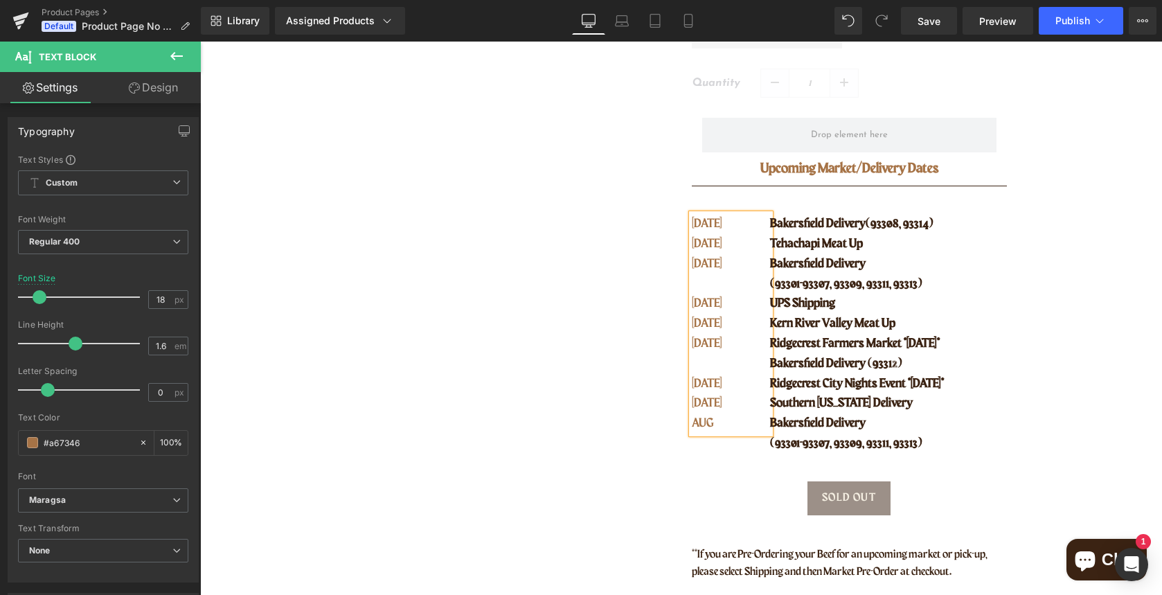
click at [731, 323] on p "[DATE]" at bounding box center [722, 324] width 61 height 20
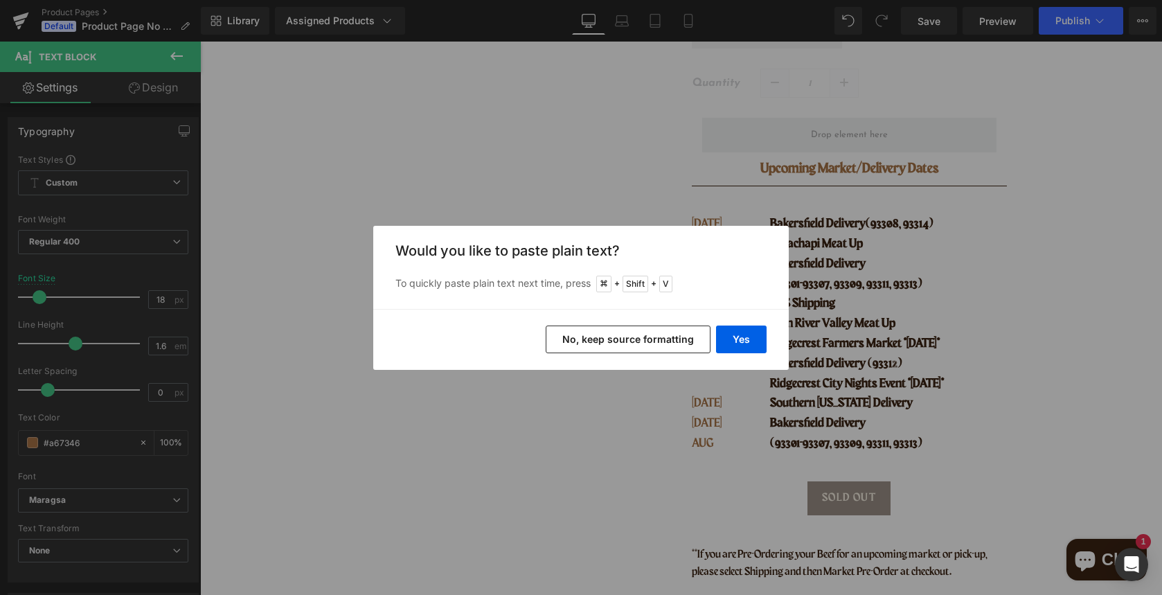
click at [657, 341] on button "No, keep source formatting" at bounding box center [628, 340] width 165 height 28
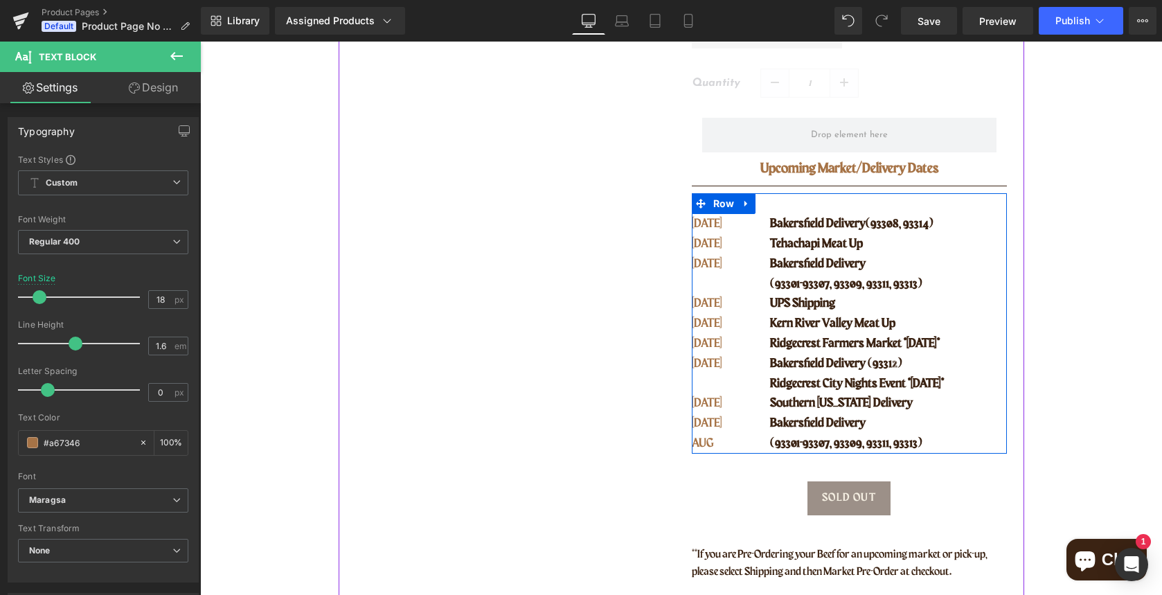
click at [775, 364] on span "Bakersfield Delivery (93312)" at bounding box center [836, 363] width 132 height 12
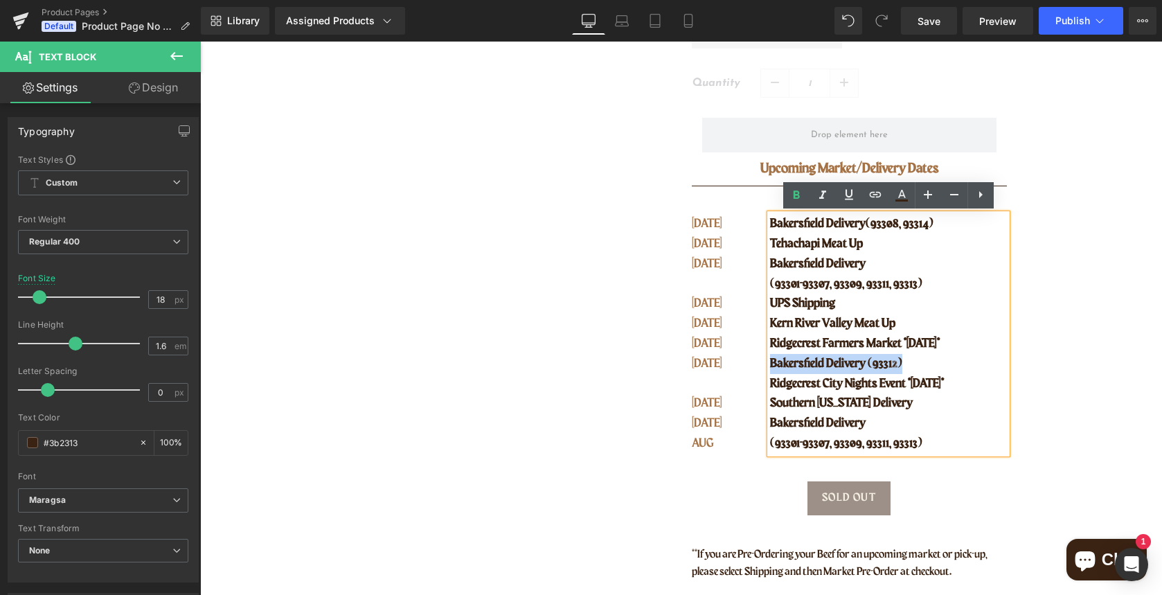
drag, startPoint x: 770, startPoint y: 363, endPoint x: 925, endPoint y: 362, distance: 155.2
click at [925, 362] on p "Bakersfield Delivery (93312)" at bounding box center [888, 364] width 236 height 20
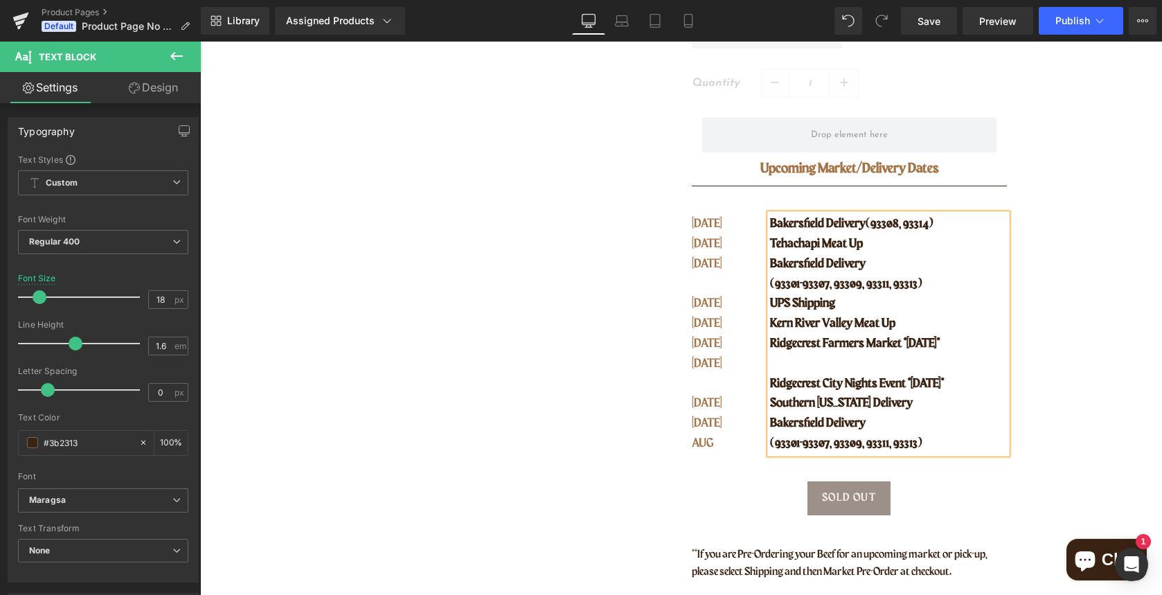
click at [927, 324] on p "Kern River Valley Meat Up" at bounding box center [888, 324] width 236 height 20
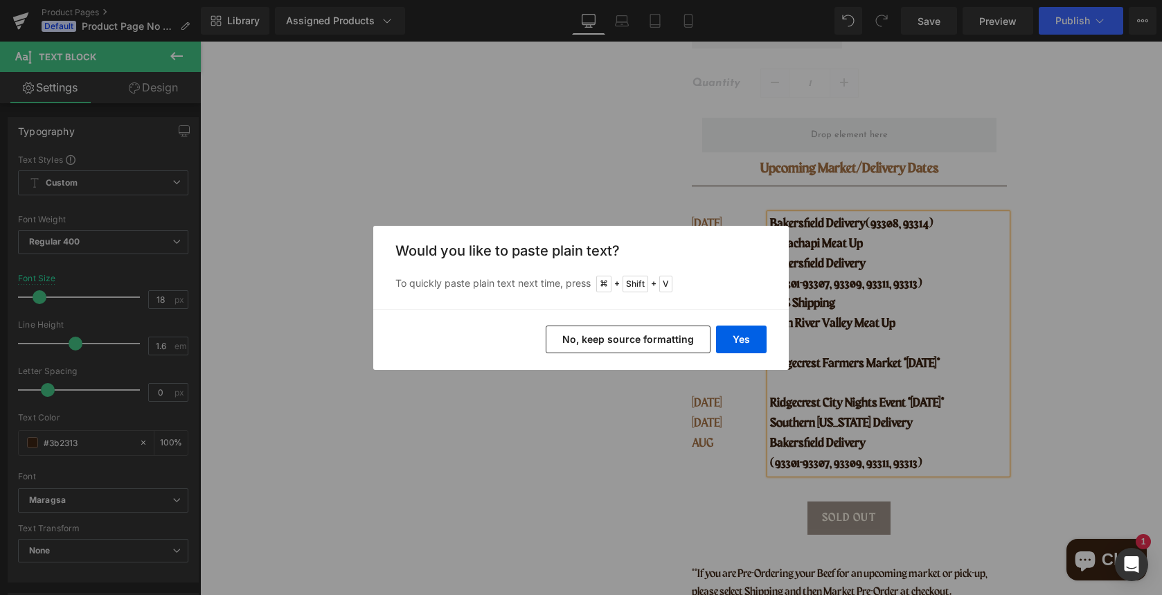
click at [573, 343] on button "No, keep source formatting" at bounding box center [628, 340] width 165 height 28
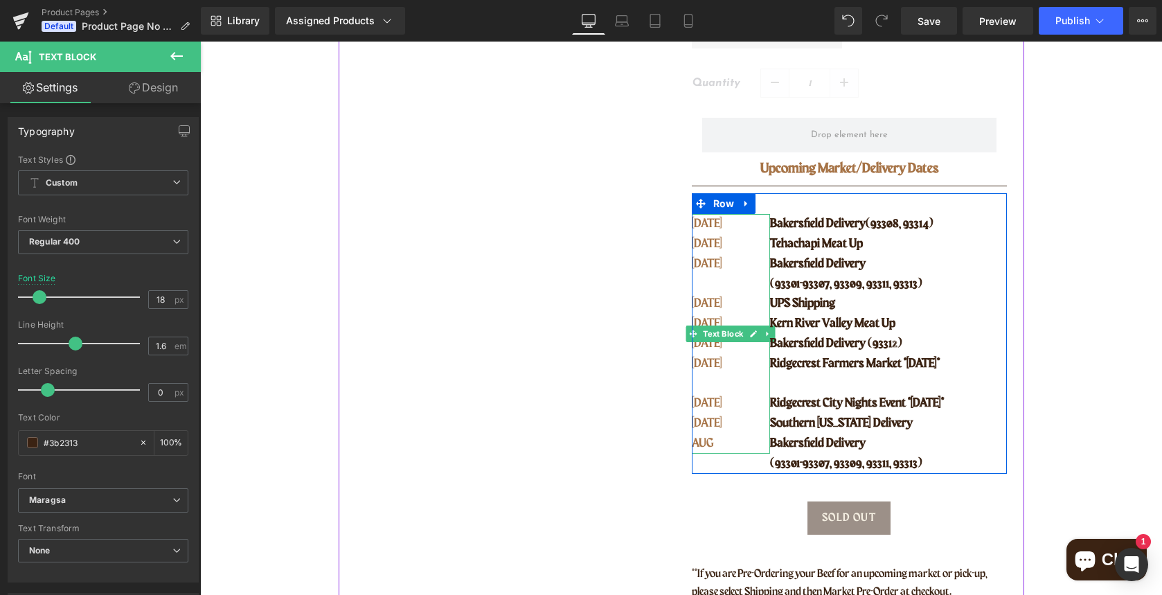
click at [701, 344] on p "[DATE]" at bounding box center [722, 344] width 61 height 20
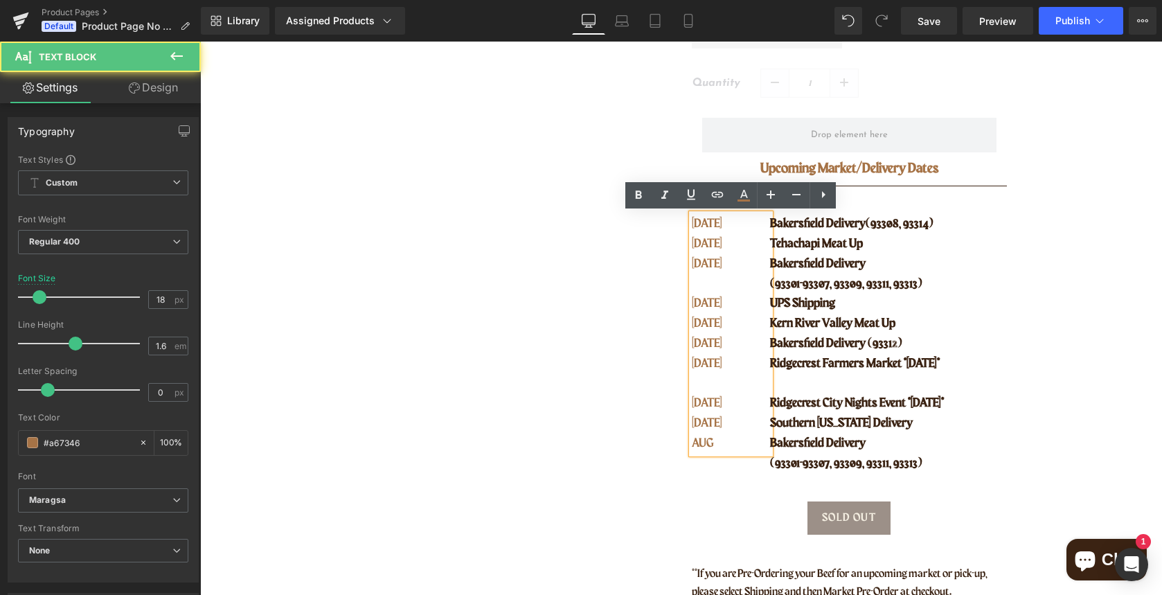
click at [705, 344] on p "[DATE]" at bounding box center [722, 344] width 61 height 20
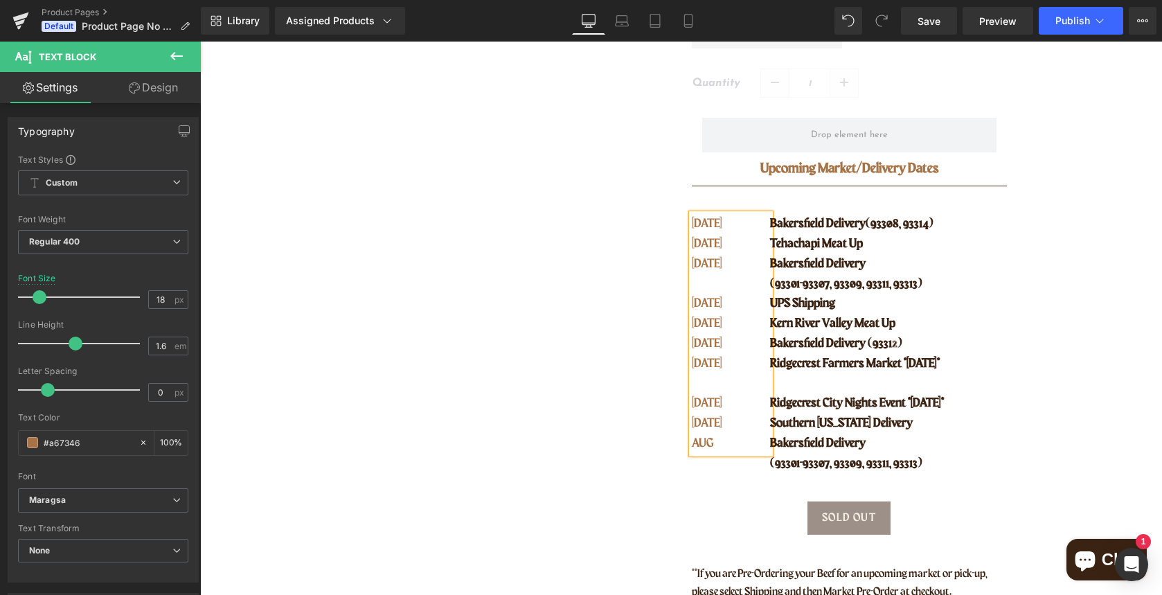
click at [708, 386] on p at bounding box center [722, 384] width 61 height 20
click at [800, 390] on p at bounding box center [888, 384] width 236 height 20
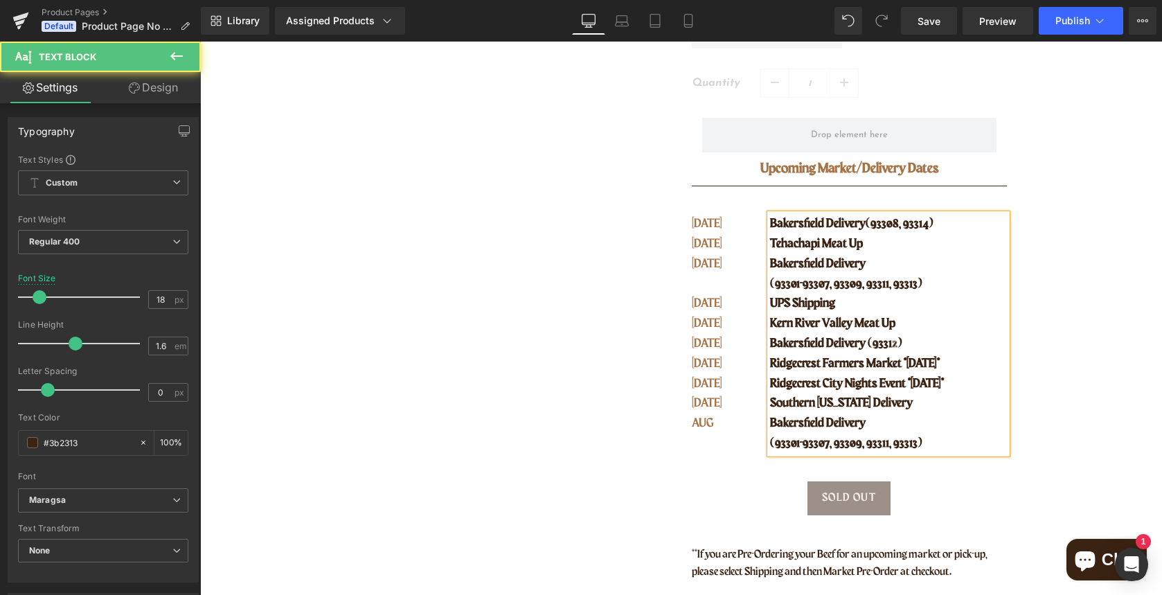
click at [781, 381] on span "Ridgecrest City Nights Event *SATURDAY*" at bounding box center [857, 384] width 174 height 12
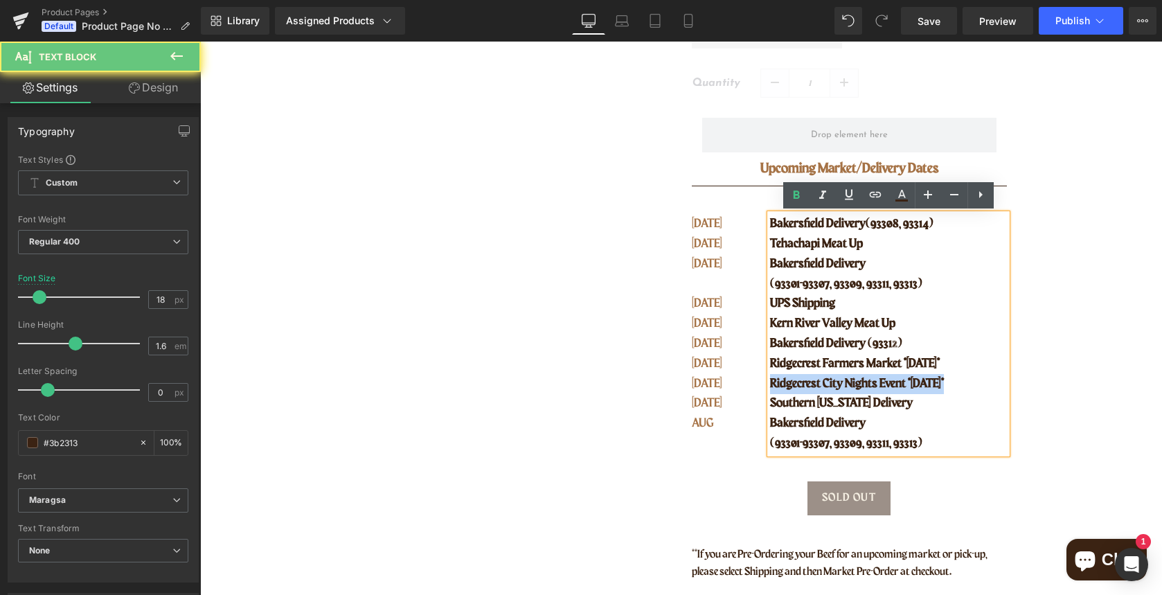
click at [781, 381] on span "Ridgecrest City Nights Event *SATURDAY*" at bounding box center [857, 384] width 174 height 12
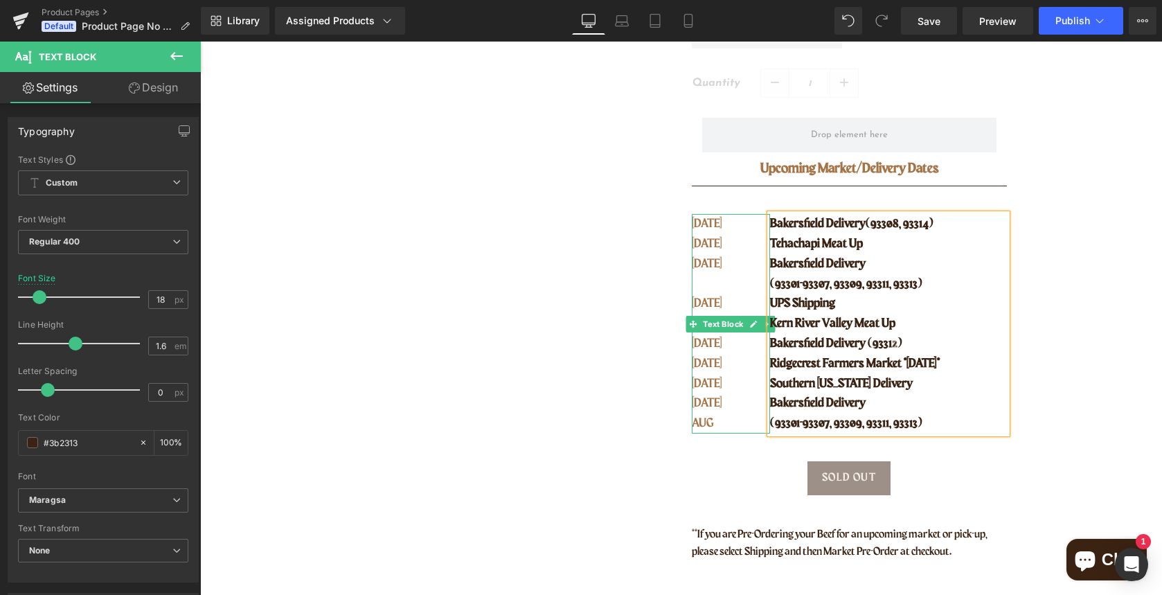
click at [716, 383] on p "AUG 23" at bounding box center [722, 384] width 61 height 20
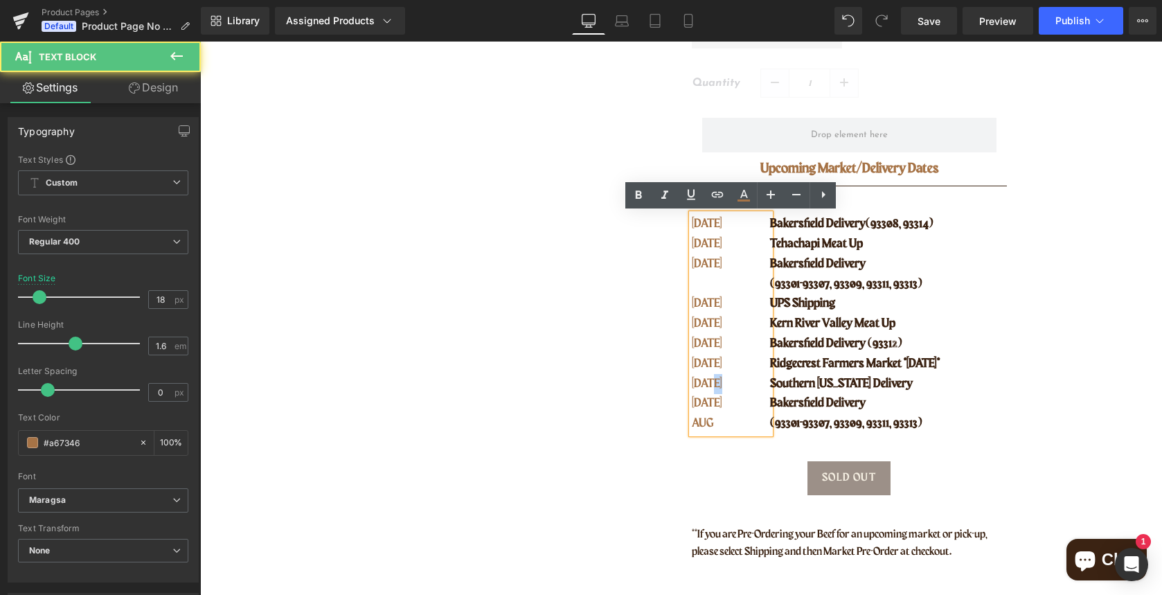
click at [716, 383] on p "AUG 23" at bounding box center [722, 384] width 61 height 20
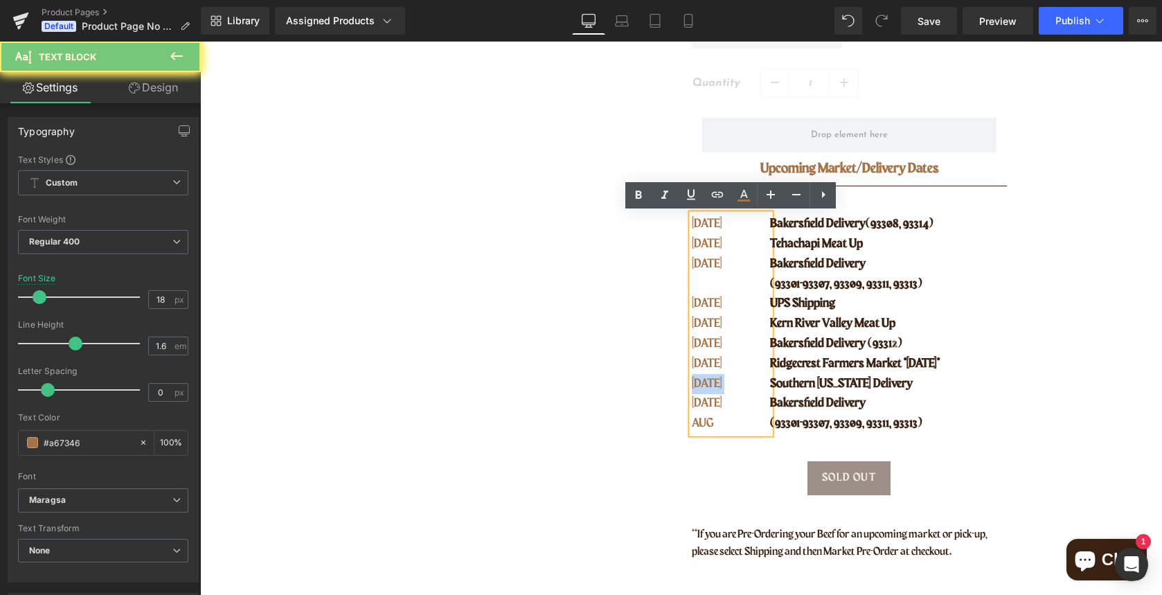
click at [716, 383] on p "AUG 23" at bounding box center [722, 384] width 61 height 20
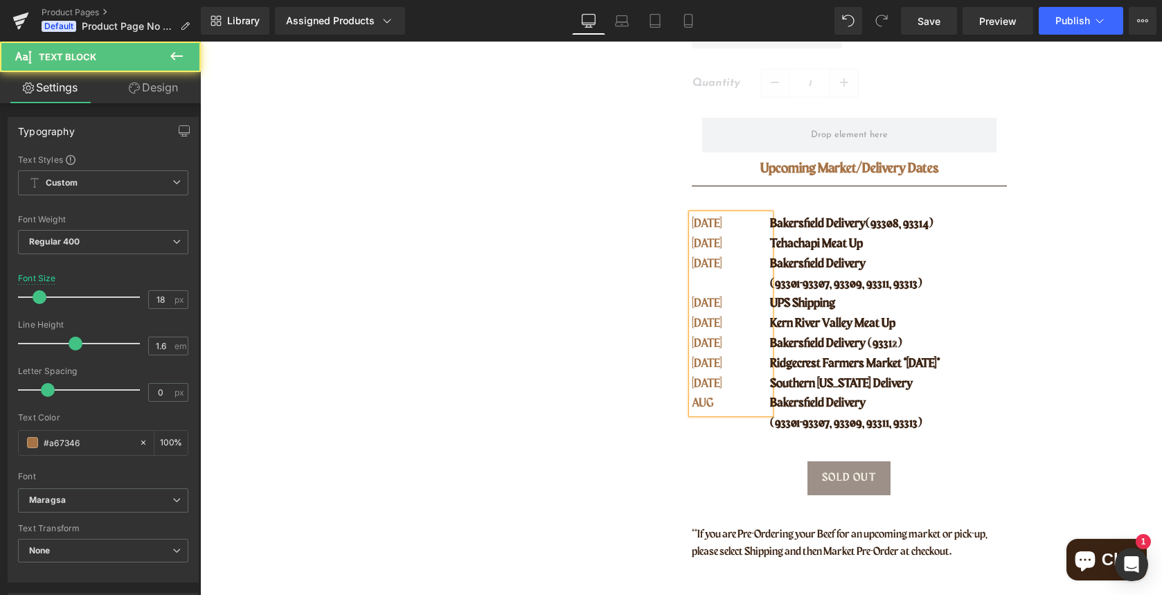
click at [701, 387] on span "AUG 25" at bounding box center [707, 384] width 30 height 12
click at [723, 383] on span "[DATE]" at bounding box center [707, 384] width 30 height 12
click at [723, 400] on p "AUG" at bounding box center [722, 403] width 61 height 20
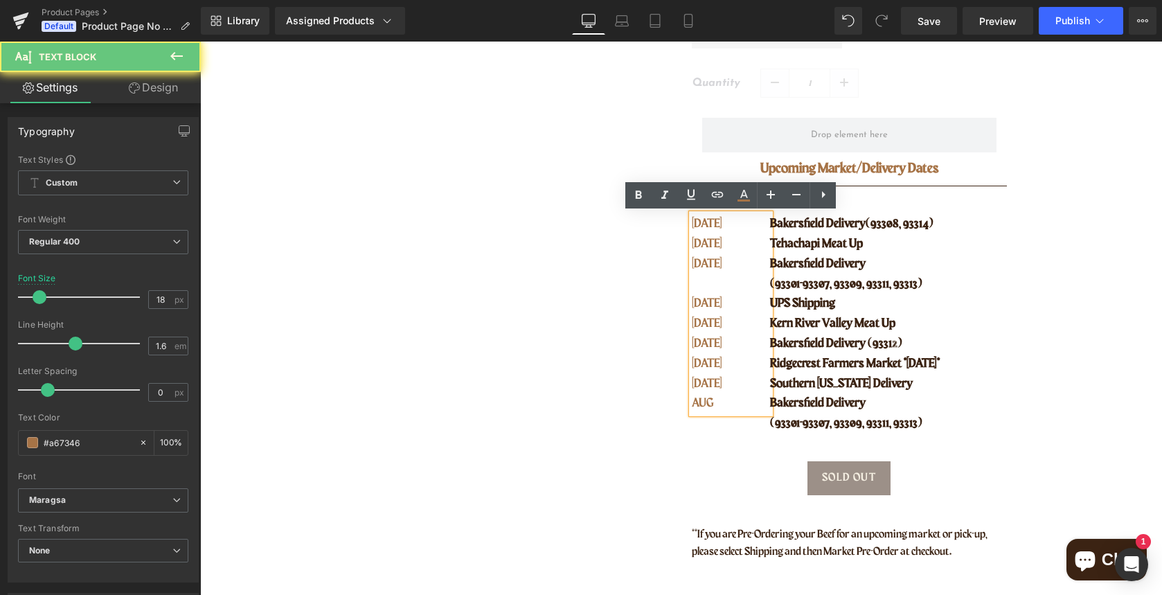
click at [694, 406] on p "AUG" at bounding box center [722, 403] width 61 height 20
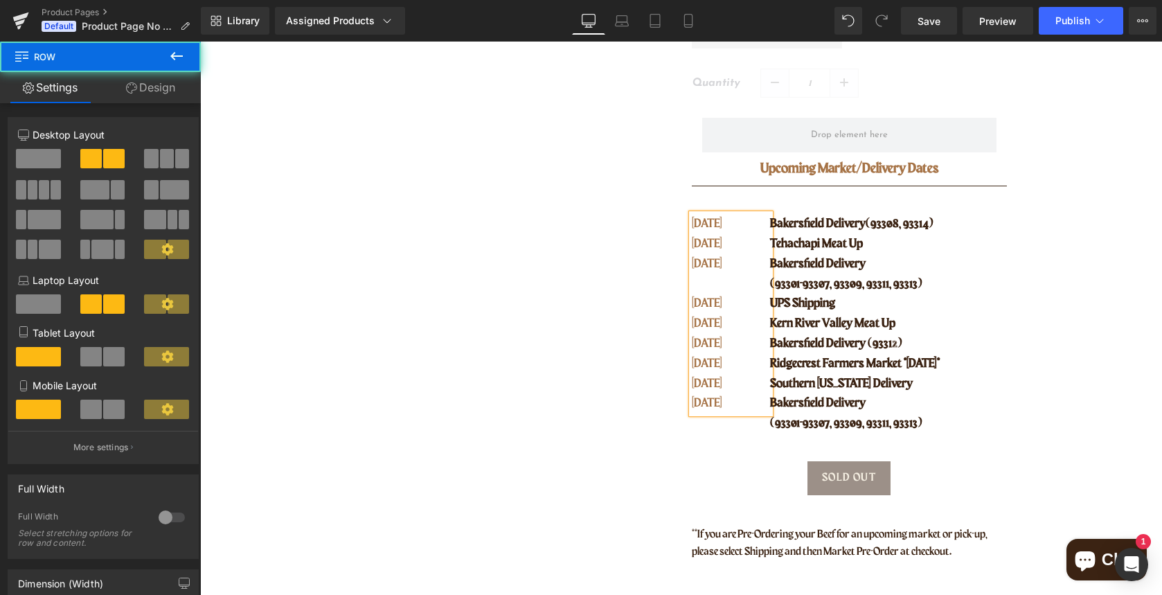
click at [1009, 459] on div "Ancestral Blend Ground Beef (P) Title Enjoy the health benefits of organ meats …" at bounding box center [850, 183] width 336 height 756
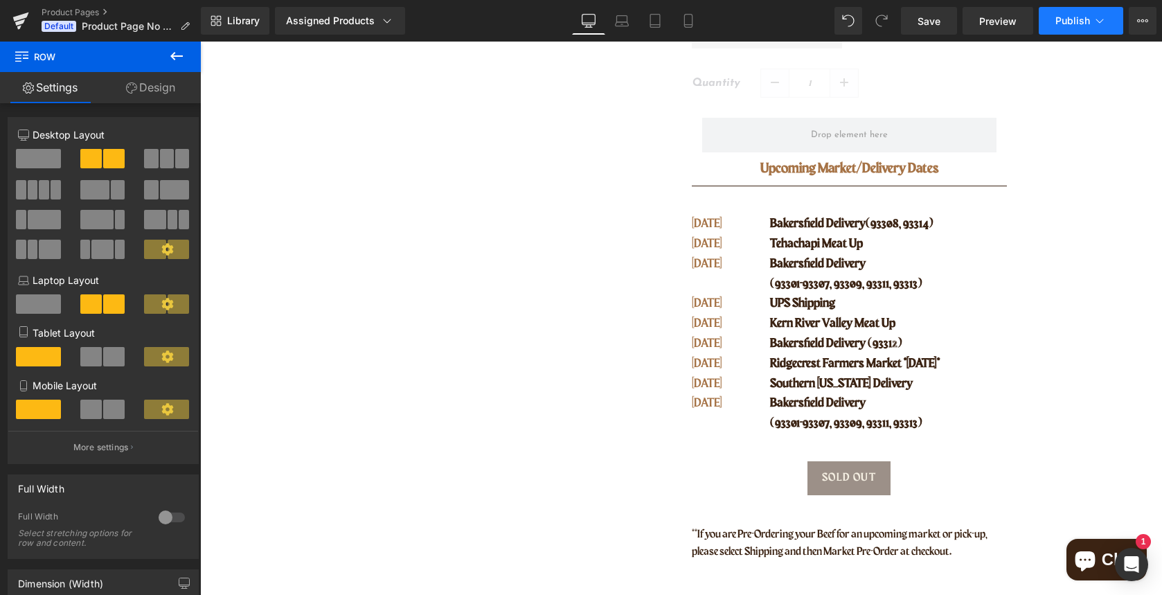
click at [1056, 27] on button "Publish" at bounding box center [1081, 21] width 85 height 28
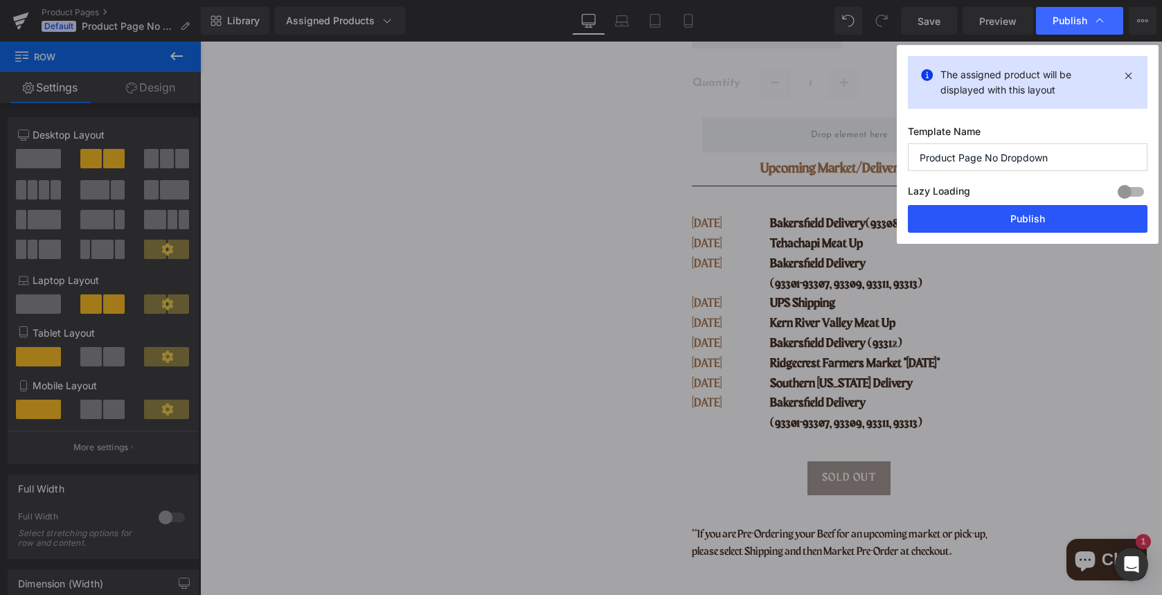
click at [1003, 221] on button "Publish" at bounding box center [1028, 219] width 240 height 28
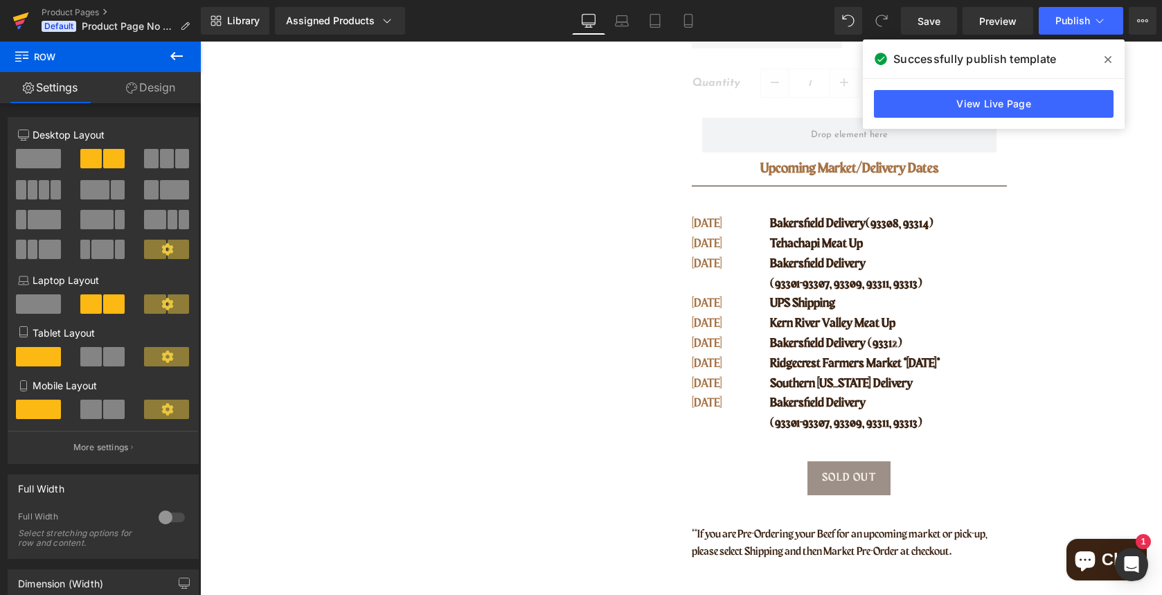
click at [17, 18] on icon at bounding box center [21, 16] width 16 height 9
